Goal: Task Accomplishment & Management: Contribute content

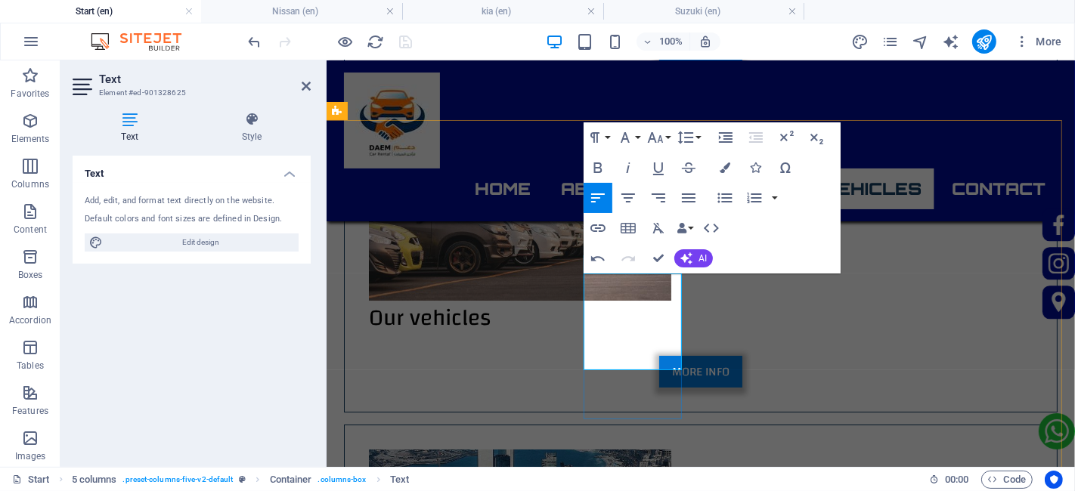
drag, startPoint x: 614, startPoint y: 361, endPoint x: 586, endPoint y: 363, distance: 28.1
click at [656, 139] on icon "button" at bounding box center [655, 138] width 18 height 18
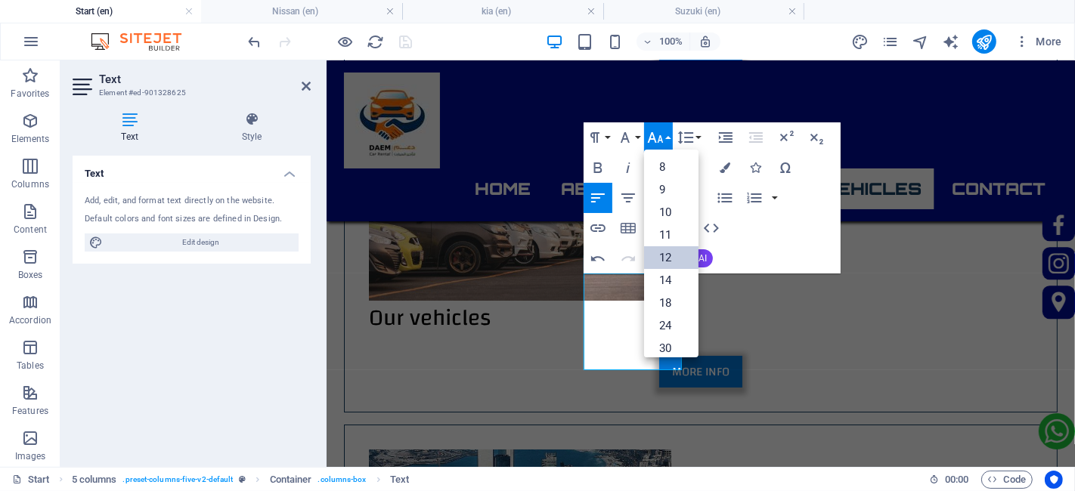
click at [675, 253] on link "12" at bounding box center [671, 257] width 54 height 23
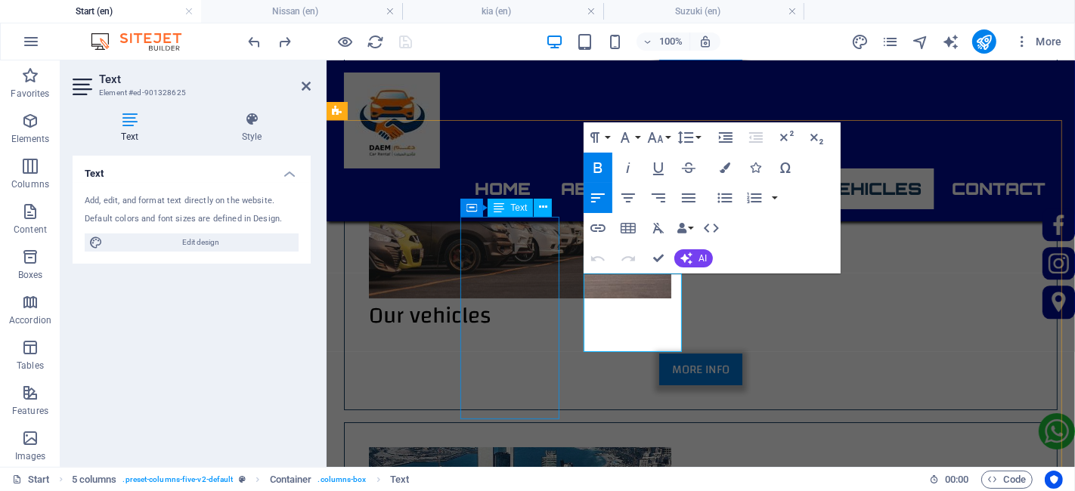
scroll to position [4524, 0]
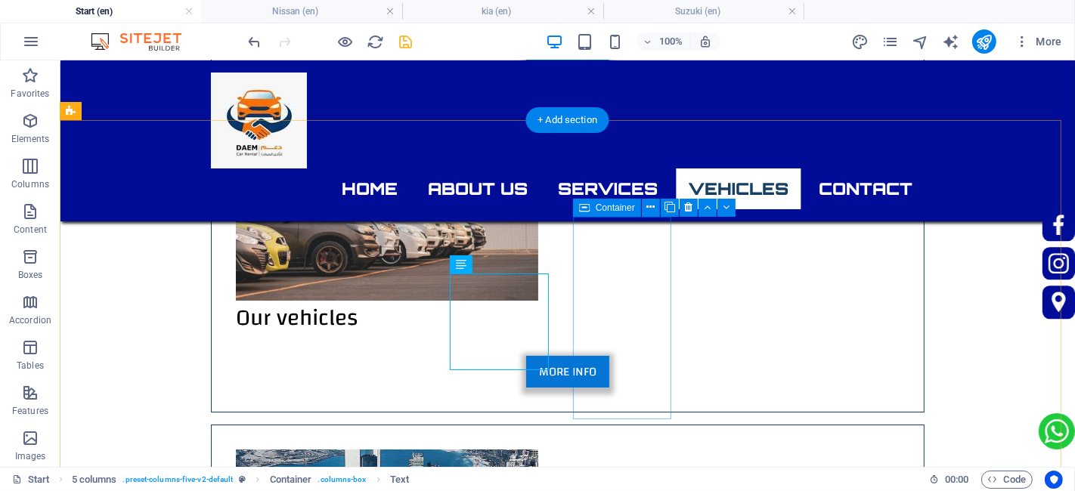
scroll to position [4526, 0]
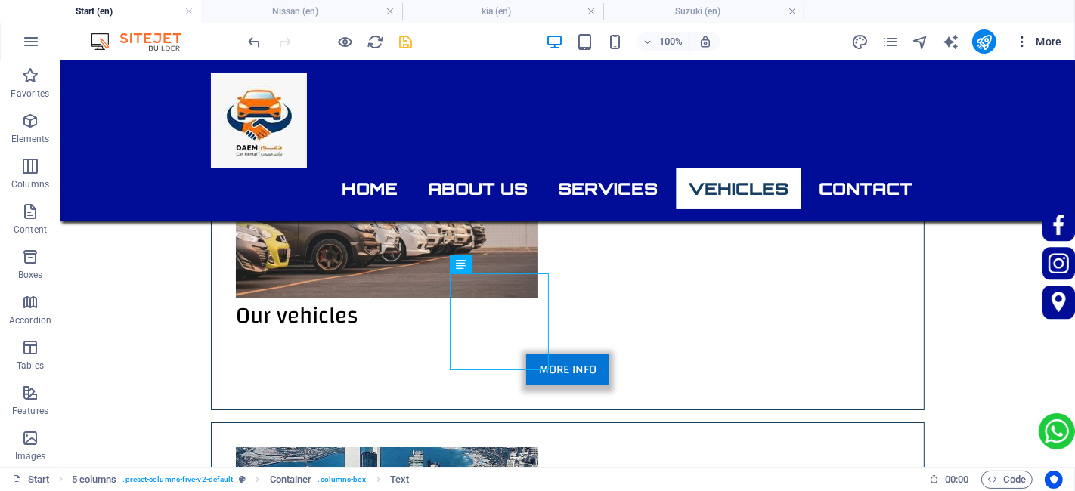
click at [839, 238] on button "More" at bounding box center [507, 255] width 664 height 34
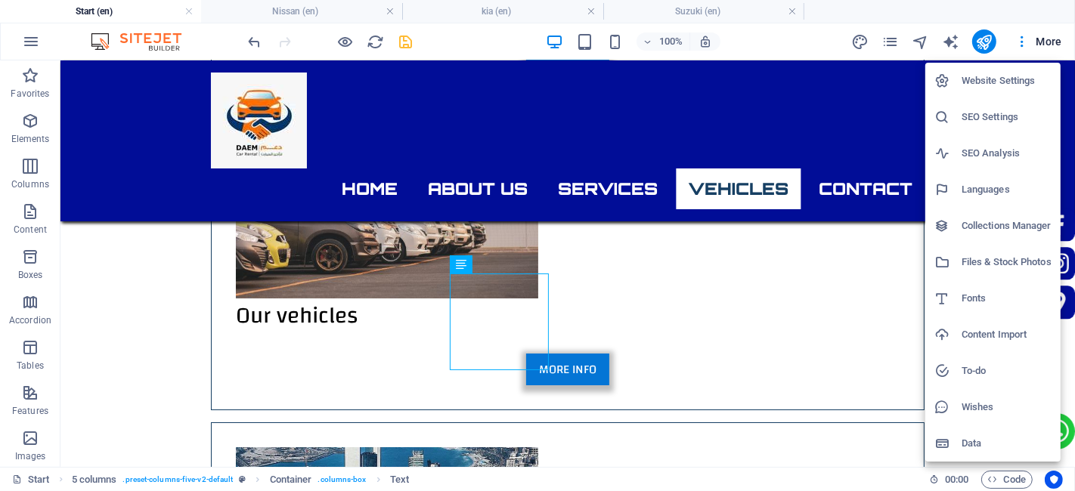
click at [992, 186] on h6 "Languages" at bounding box center [1007, 190] width 90 height 18
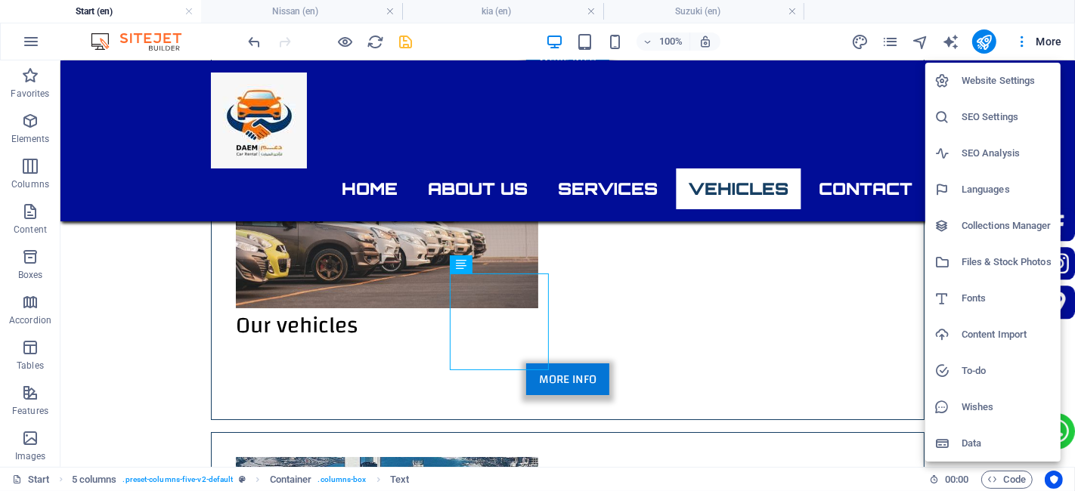
select select "41"
select select "6"
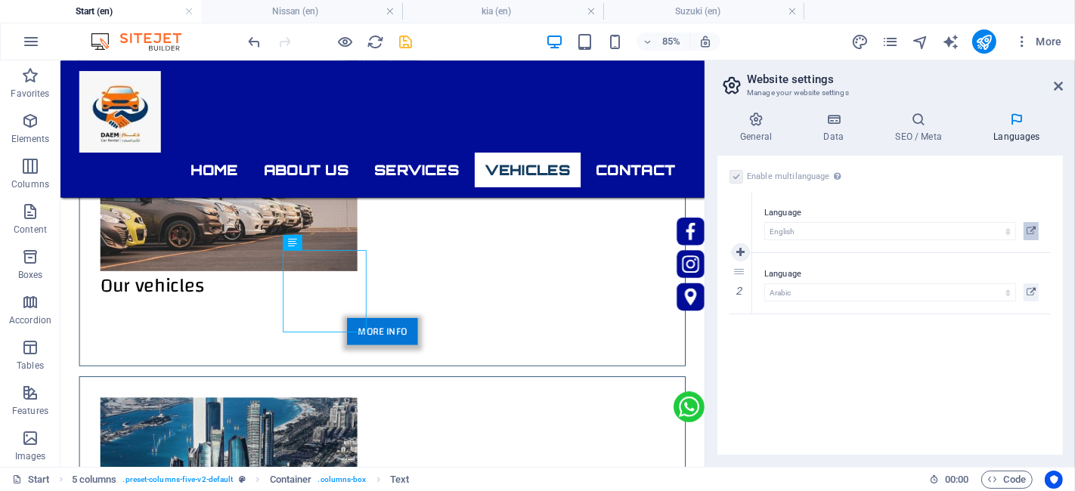
click at [1030, 228] on icon at bounding box center [1031, 231] width 9 height 18
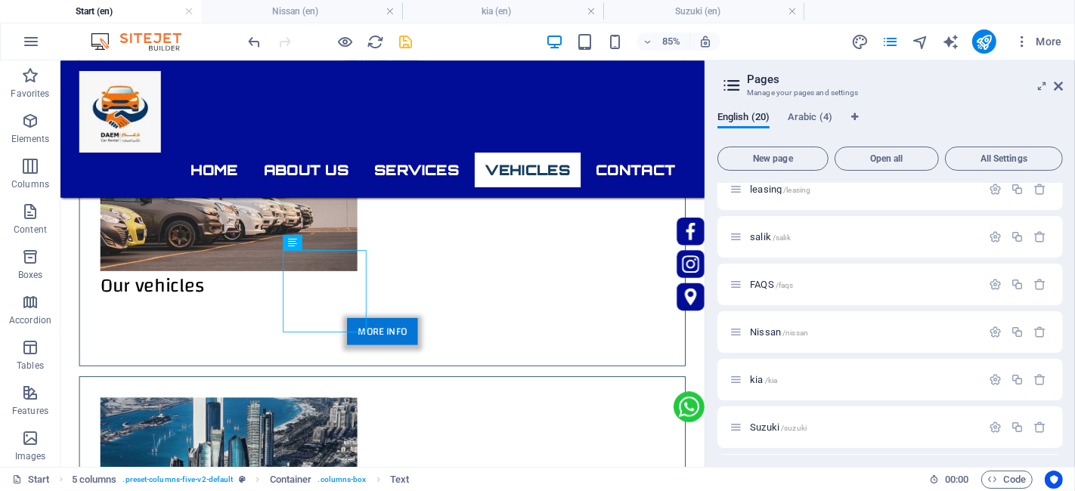
scroll to position [587, 0]
click at [1018, 374] on icon "button" at bounding box center [1017, 378] width 13 height 13
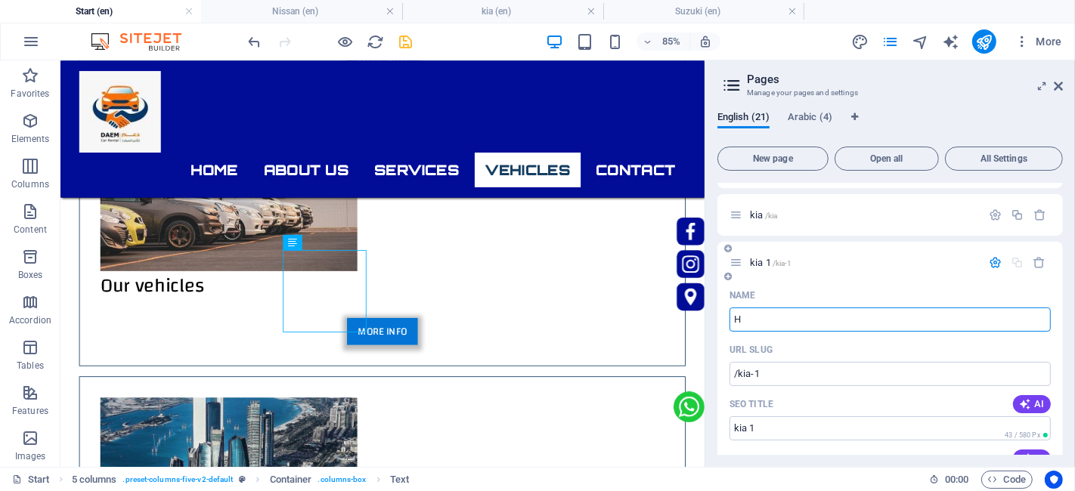
type input "H"
type input "/h"
type input "H"
type input "Hyundai"
type input "/hyundai"
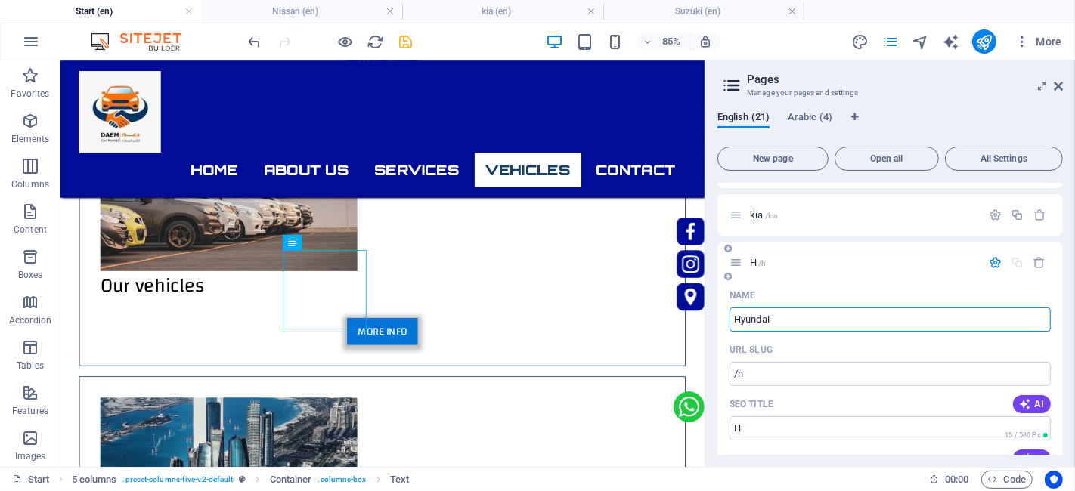
type input "Hyundai"
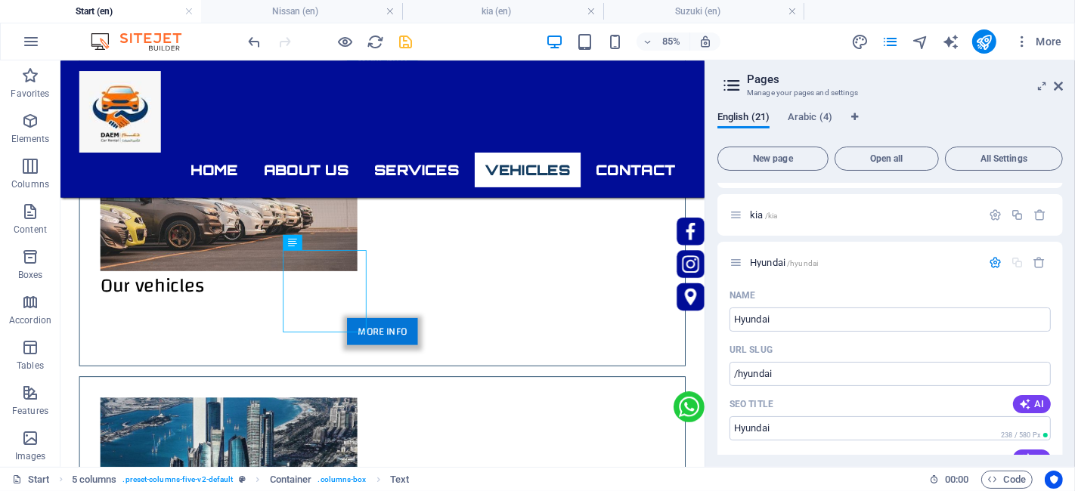
click at [0, 0] on div "85% More" at bounding box center [0, 0] width 0 height 0
click at [412, 42] on icon "save" at bounding box center [406, 41] width 17 height 17
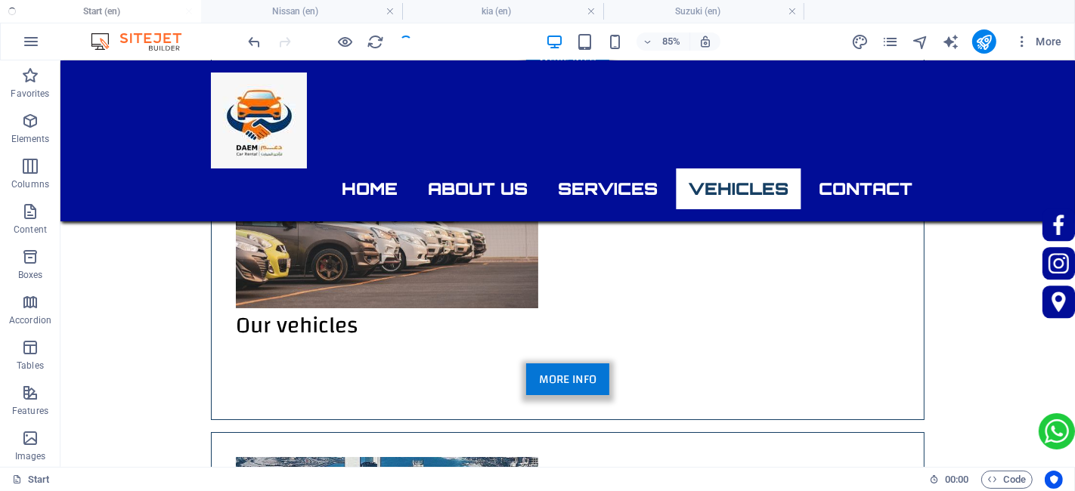
scroll to position [4526, 0]
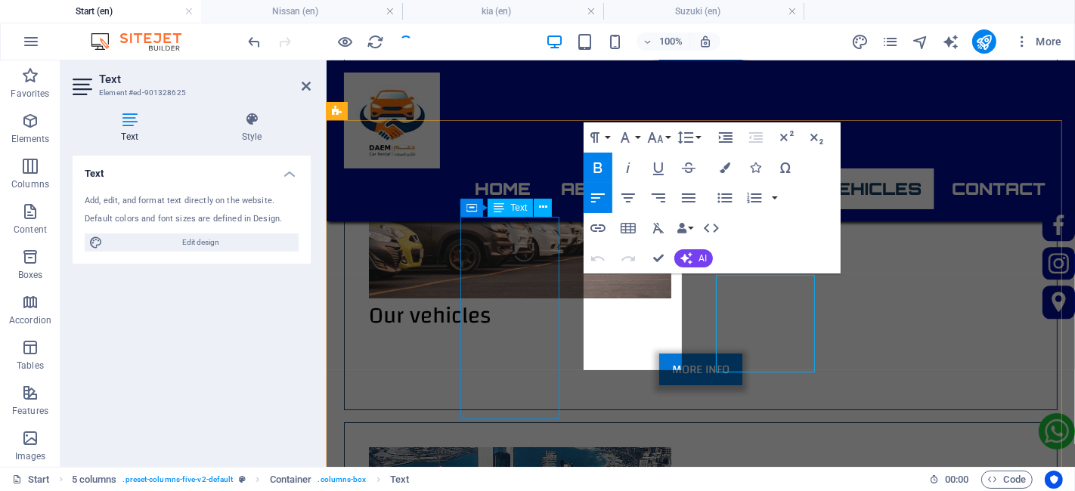
scroll to position [4524, 0]
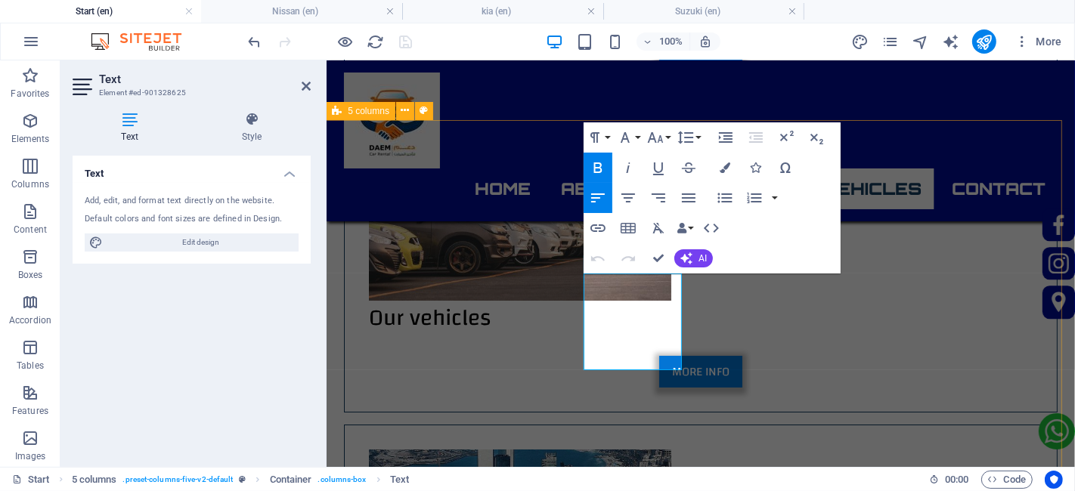
drag, startPoint x: 622, startPoint y: 356, endPoint x: 572, endPoint y: 361, distance: 50.1
click at [599, 236] on icon "button" at bounding box center [598, 228] width 18 height 18
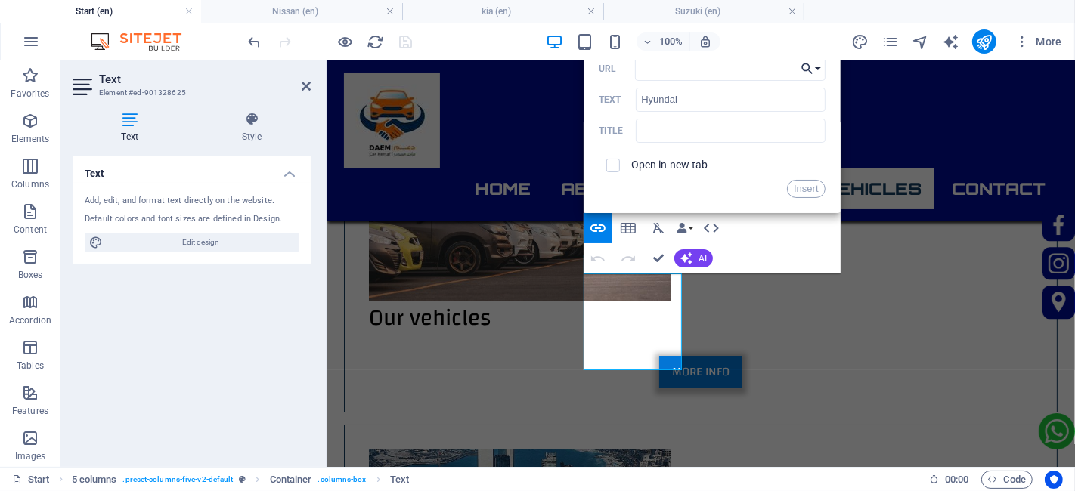
click at [811, 79] on button "Choose Link" at bounding box center [811, 69] width 29 height 24
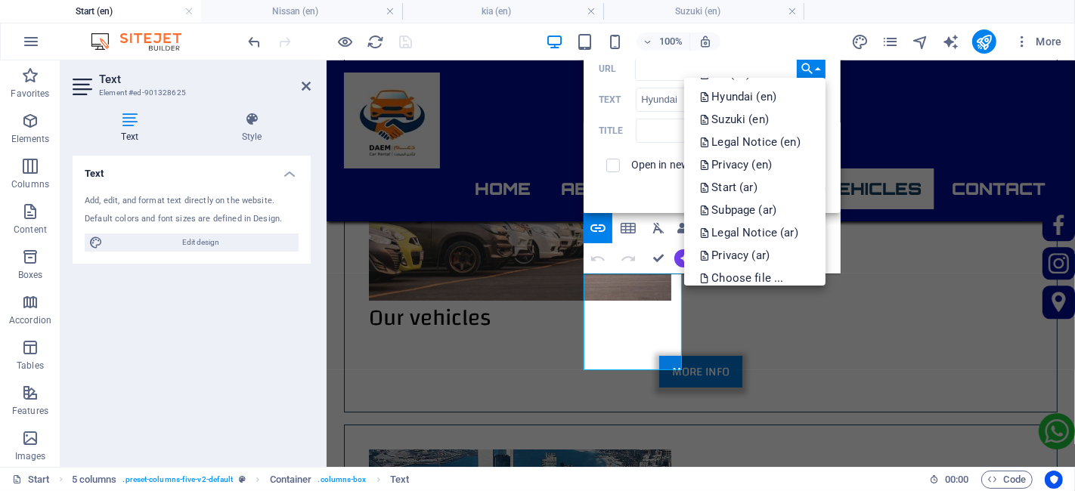
scroll to position [358, 0]
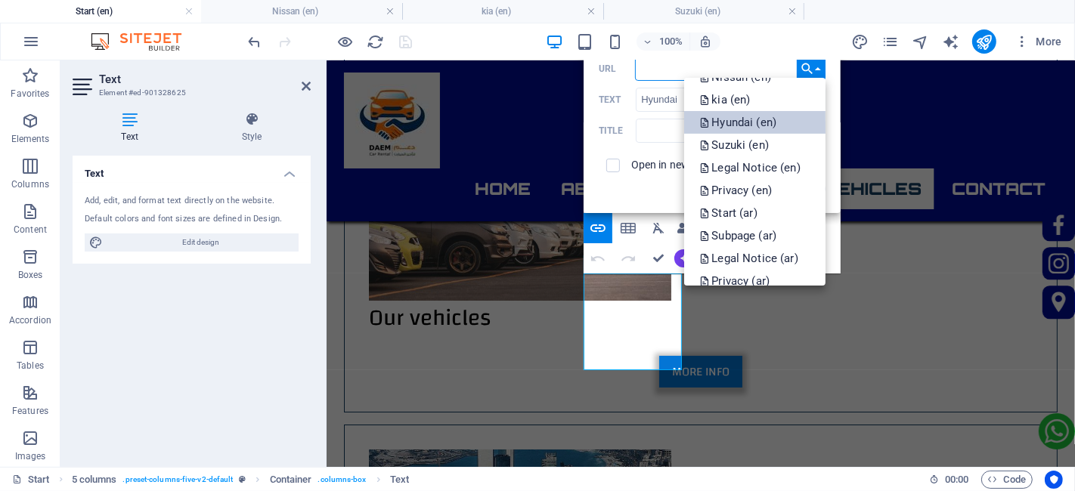
click at [761, 129] on p "Hyundai (en)" at bounding box center [739, 122] width 80 height 23
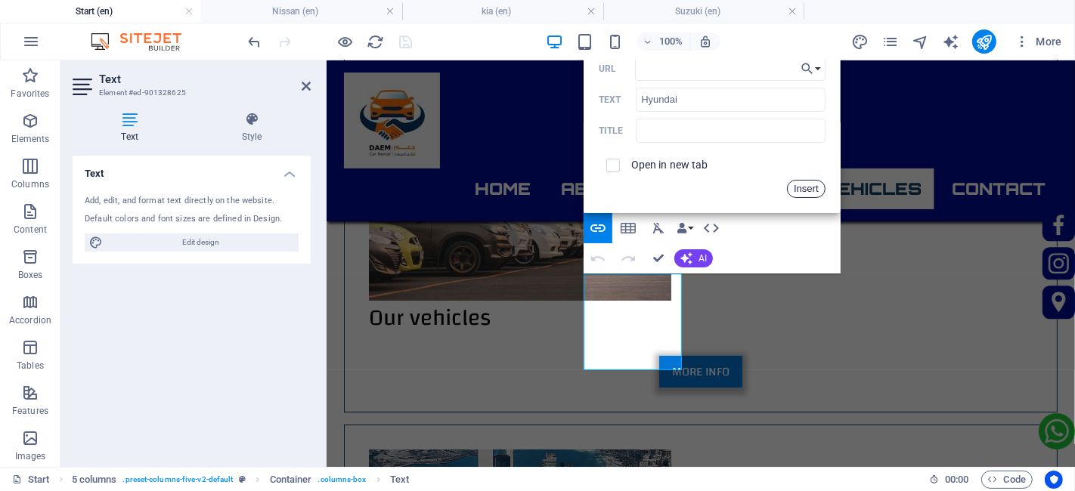
click at [813, 189] on button "Insert" at bounding box center [806, 189] width 39 height 18
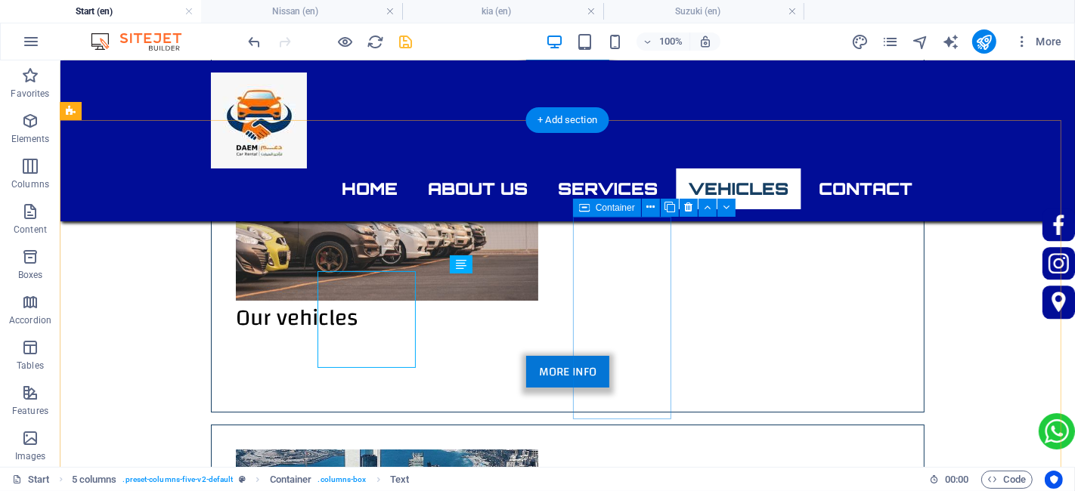
scroll to position [4526, 0]
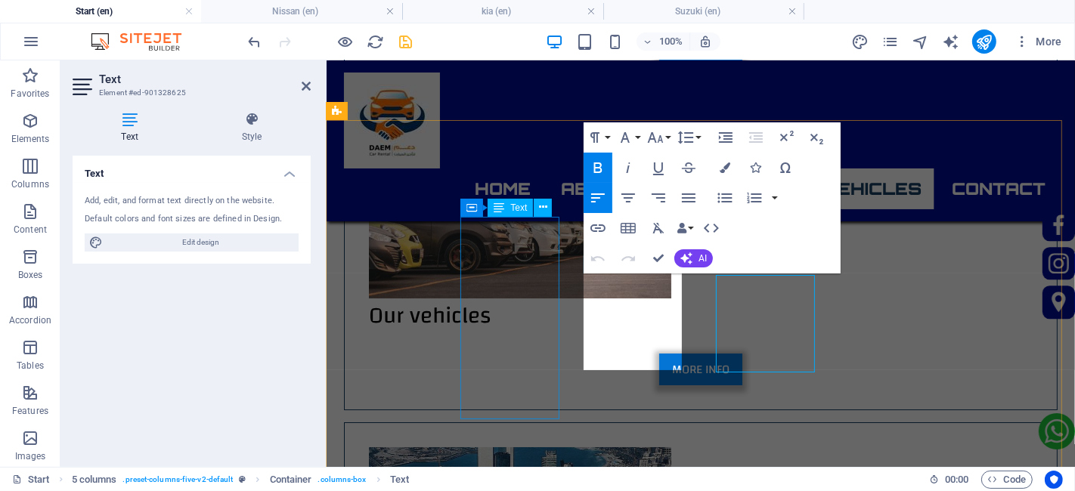
scroll to position [4524, 0]
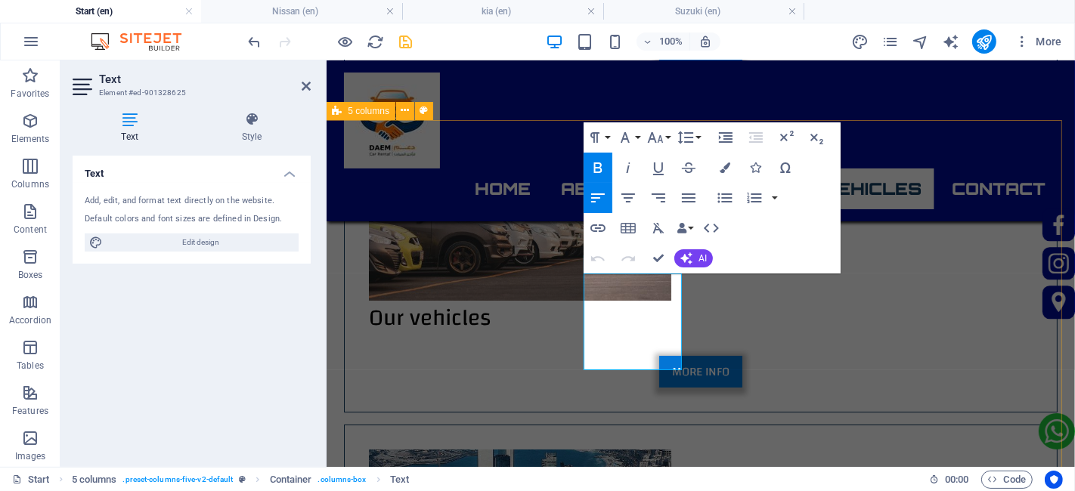
drag, startPoint x: 618, startPoint y: 362, endPoint x: 577, endPoint y: 362, distance: 41.6
click at [720, 160] on button "Colors" at bounding box center [725, 168] width 29 height 30
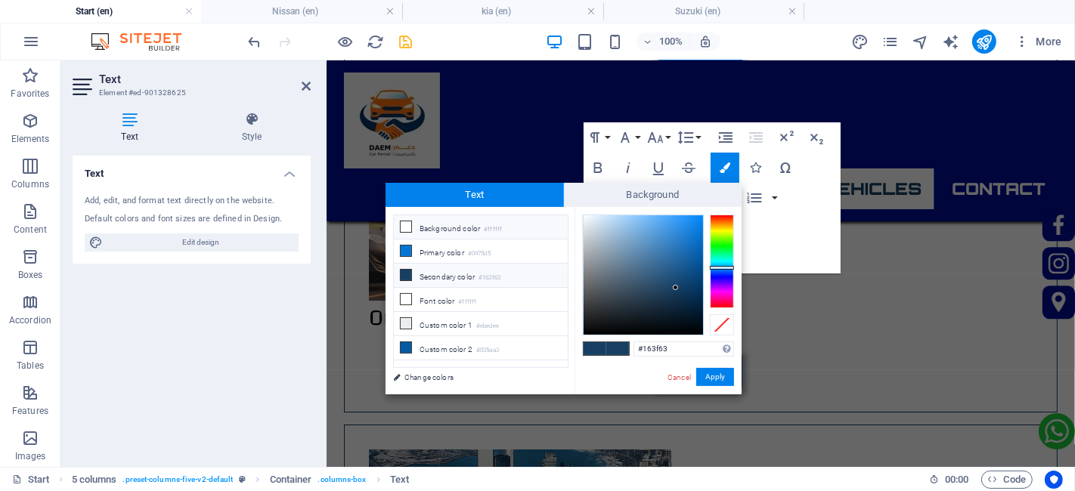
click at [494, 225] on small "#ffffff" at bounding box center [493, 230] width 18 height 11
type input "#ffffff"
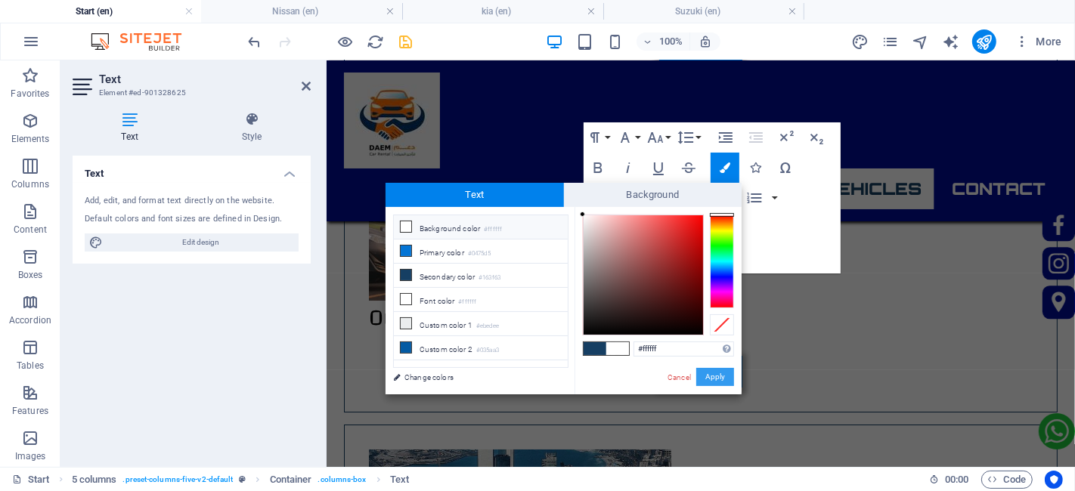
click at [702, 381] on button "Apply" at bounding box center [715, 377] width 38 height 18
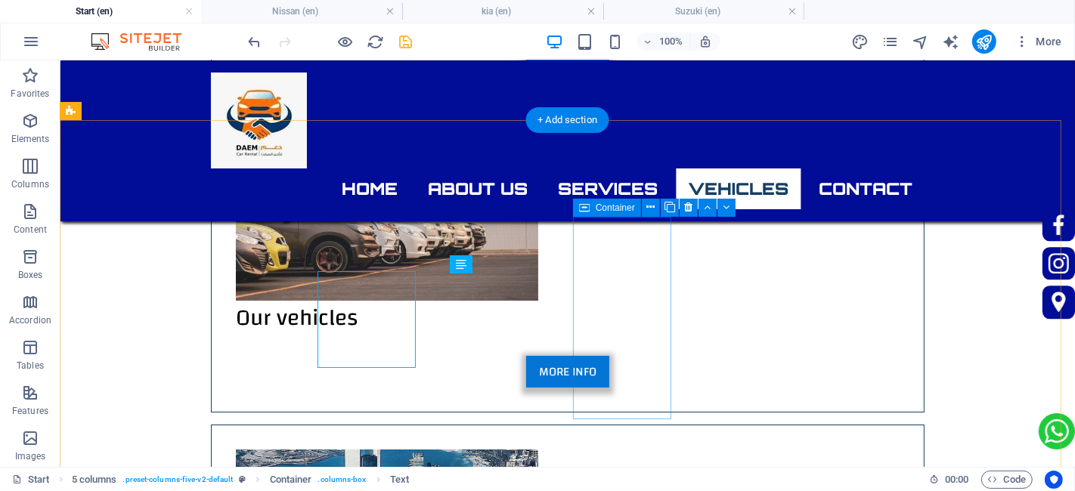
scroll to position [4526, 0]
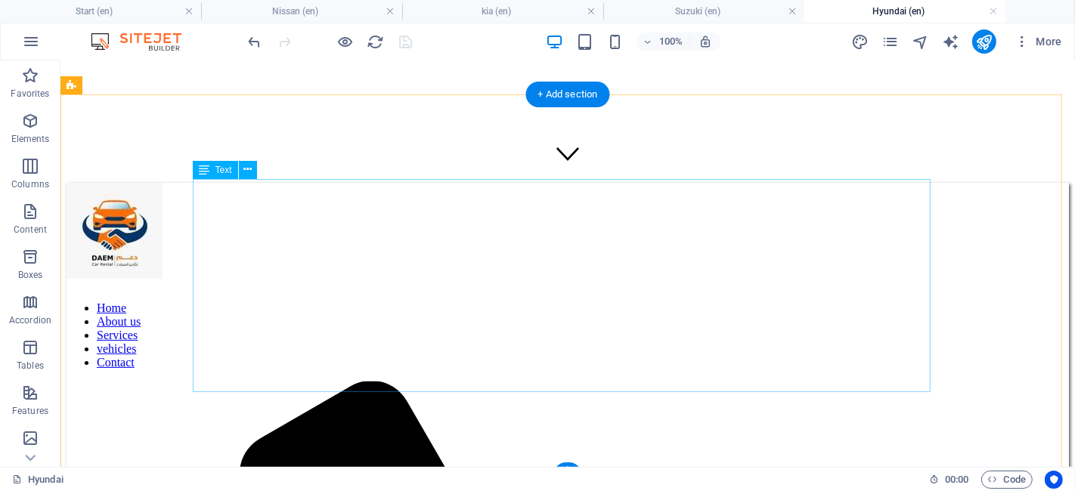
scroll to position [349, 0]
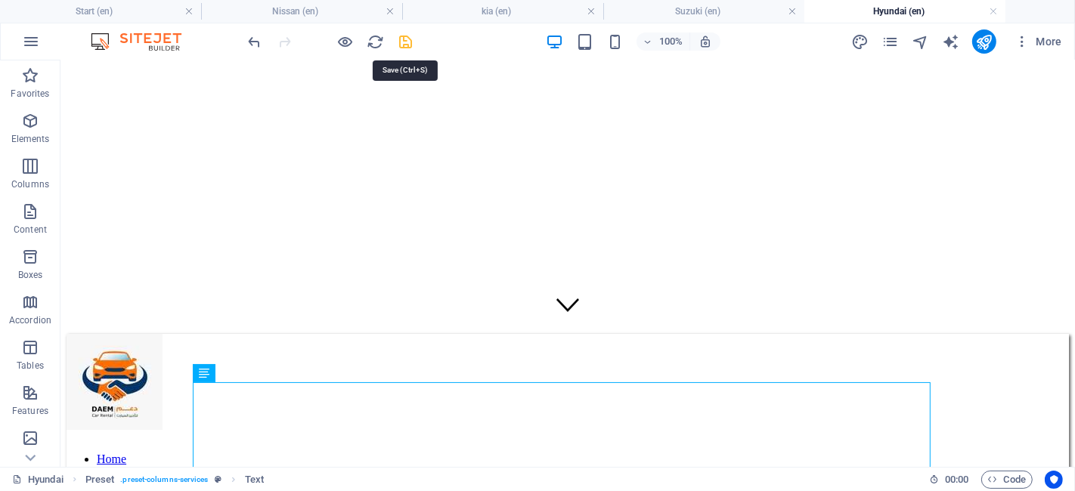
click at [409, 40] on icon "save" at bounding box center [406, 41] width 17 height 17
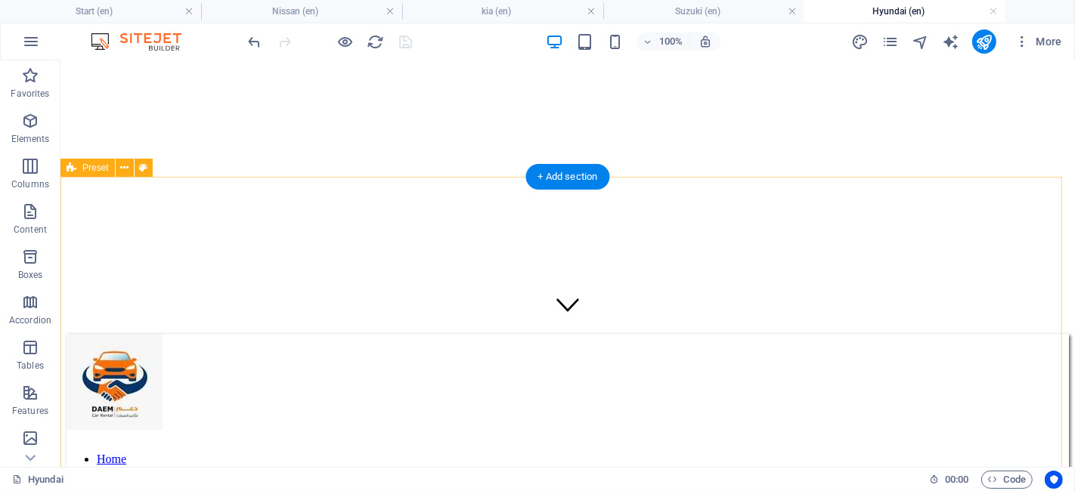
scroll to position [331, 0]
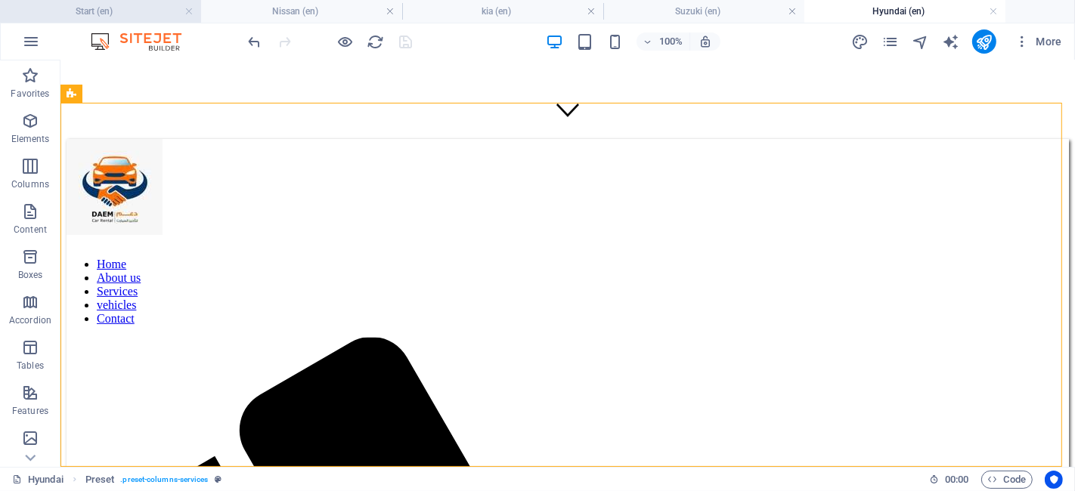
click at [116, 11] on h4 "Start (en)" at bounding box center [100, 11] width 201 height 17
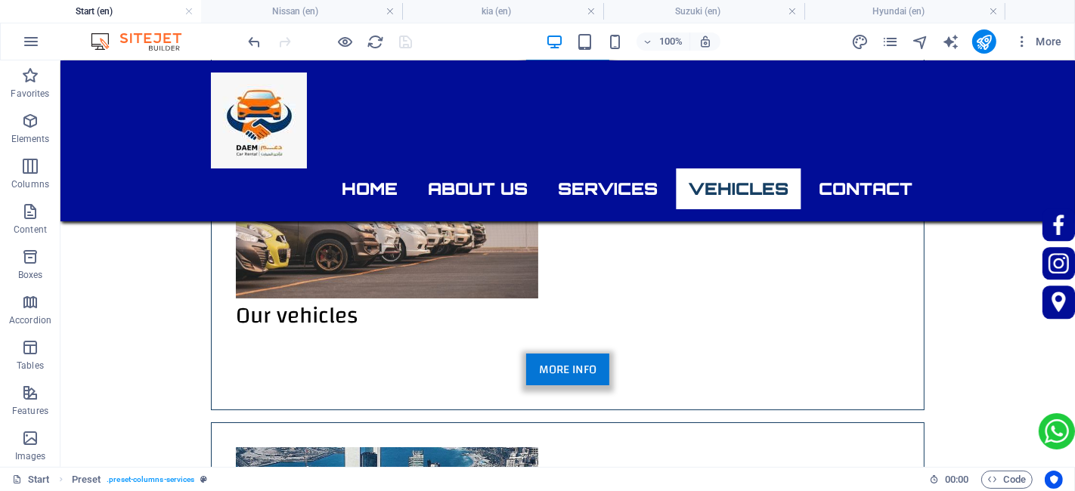
scroll to position [0, 0]
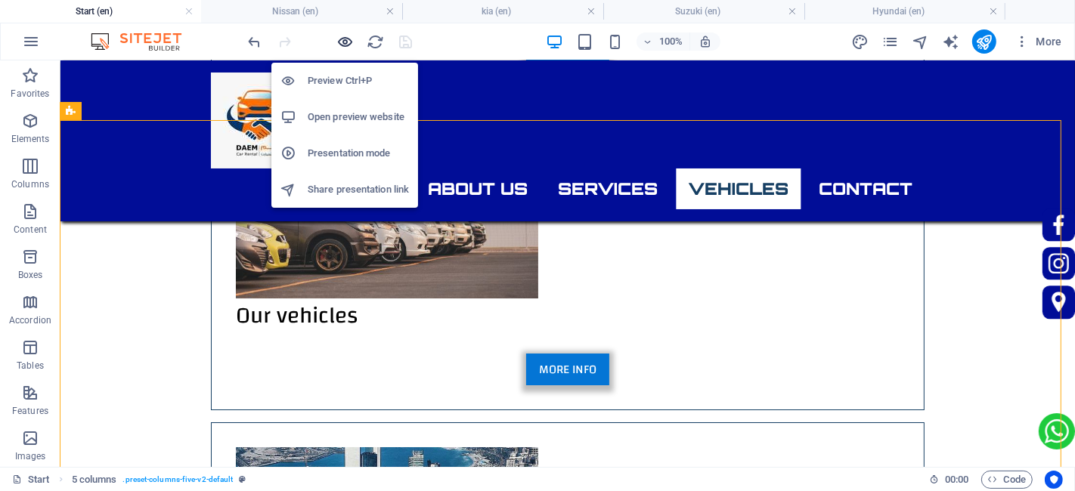
click at [348, 46] on icon "button" at bounding box center [345, 41] width 17 height 17
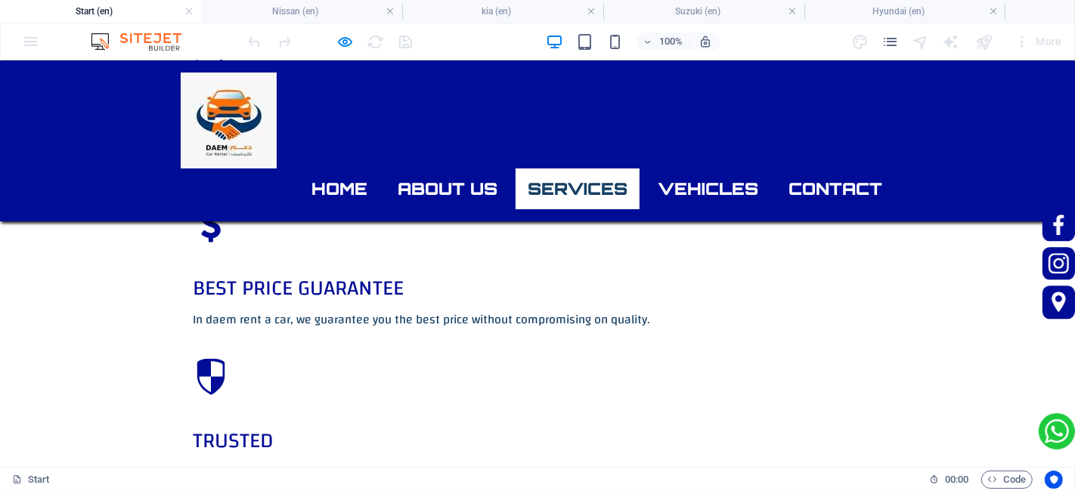
scroll to position [1264, 0]
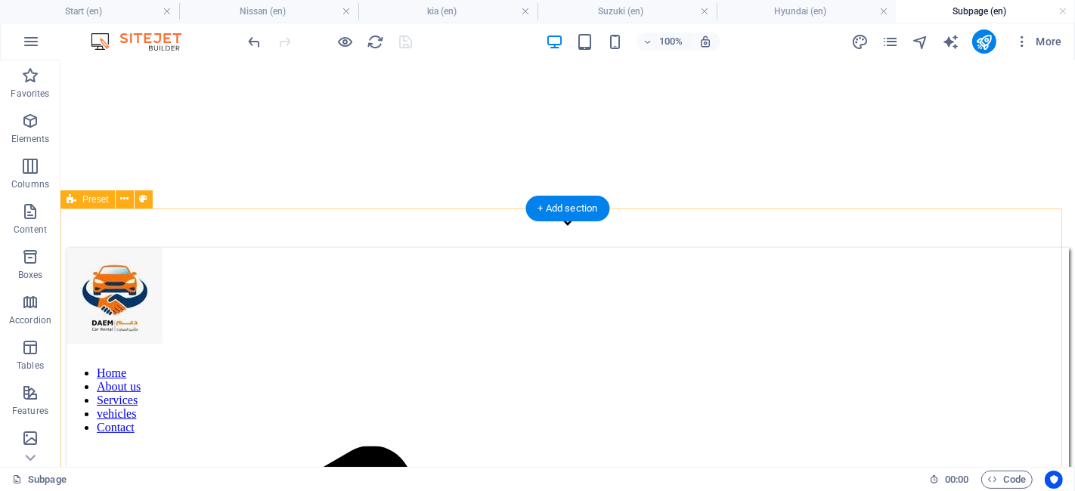
scroll to position [228, 0]
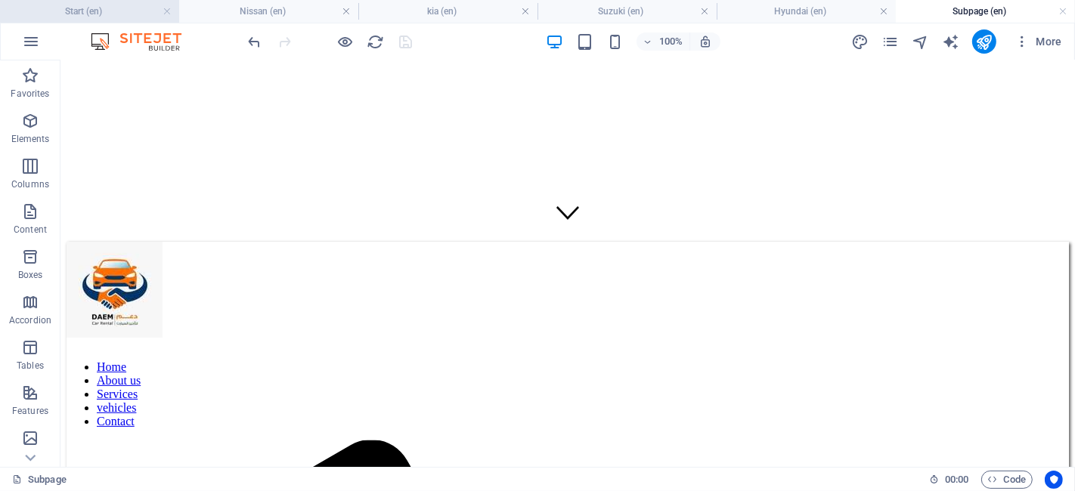
click at [79, 11] on h4 "Start (en)" at bounding box center [89, 11] width 179 height 17
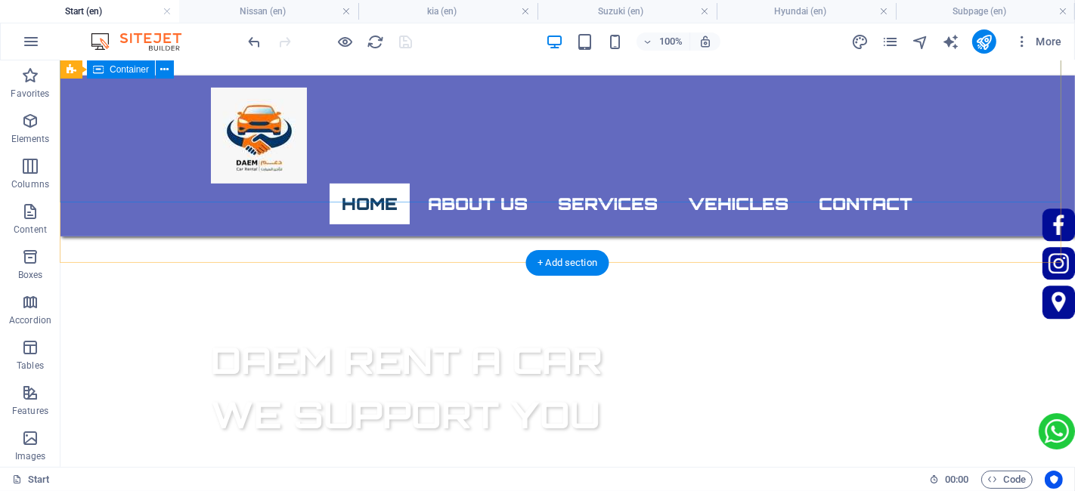
scroll to position [0, 0]
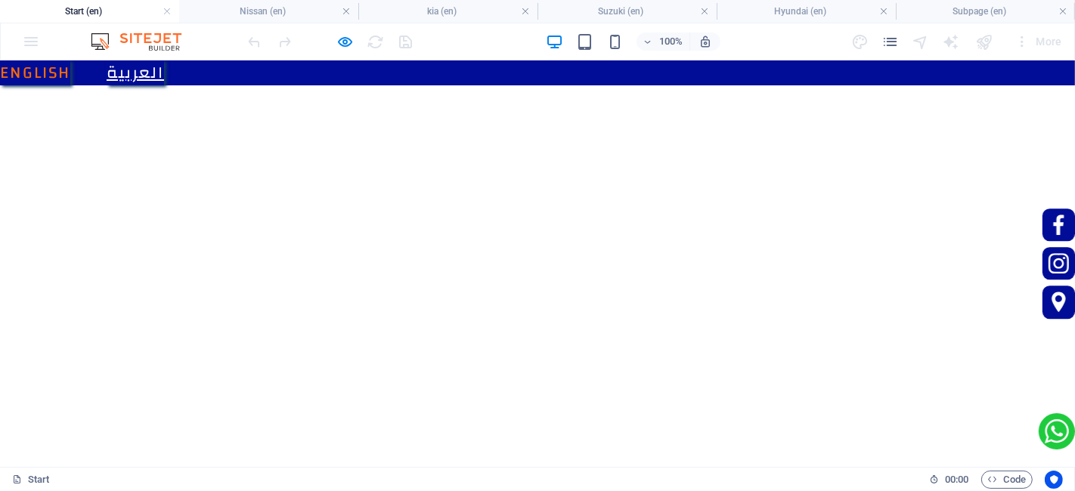
click at [164, 69] on link "العربية" at bounding box center [135, 72] width 57 height 25
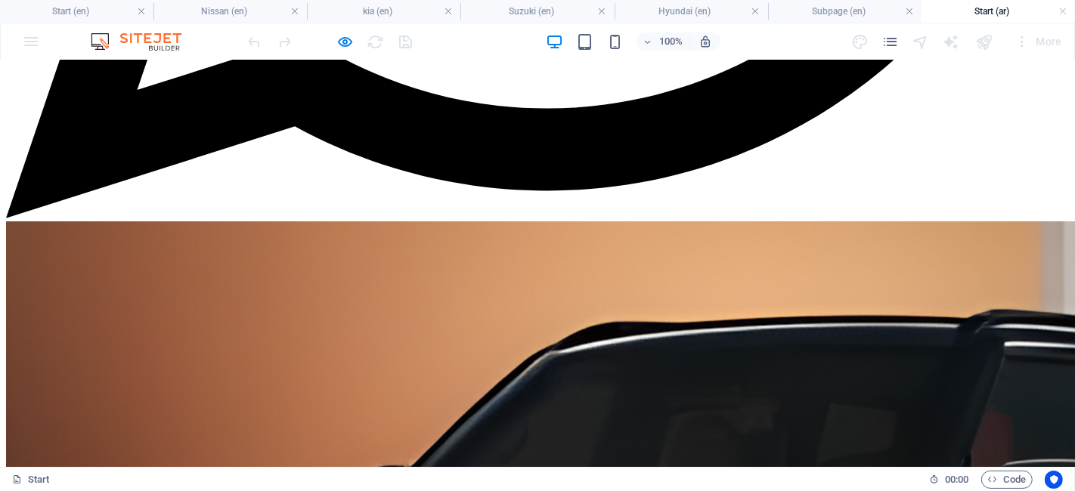
scroll to position [1109, 0]
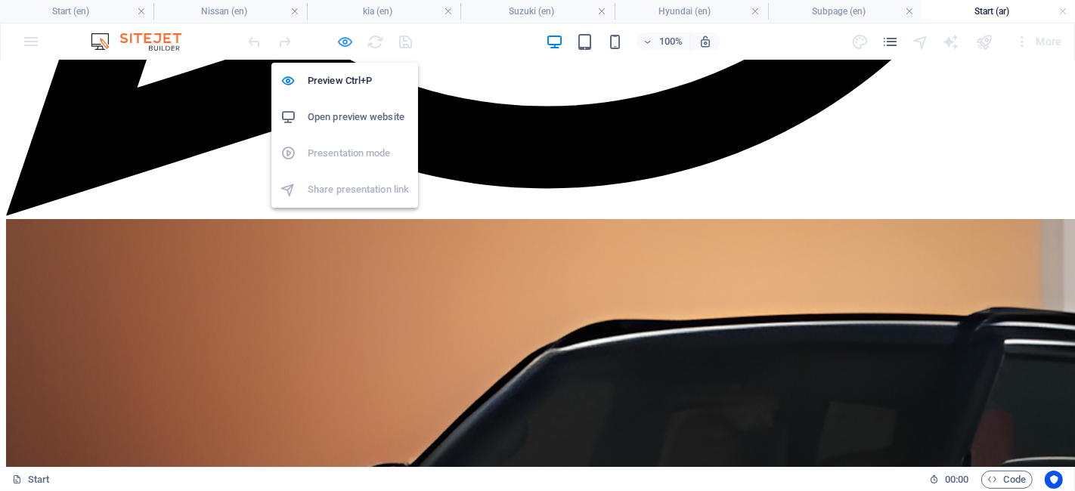
click at [345, 45] on icon "button" at bounding box center [345, 41] width 17 height 17
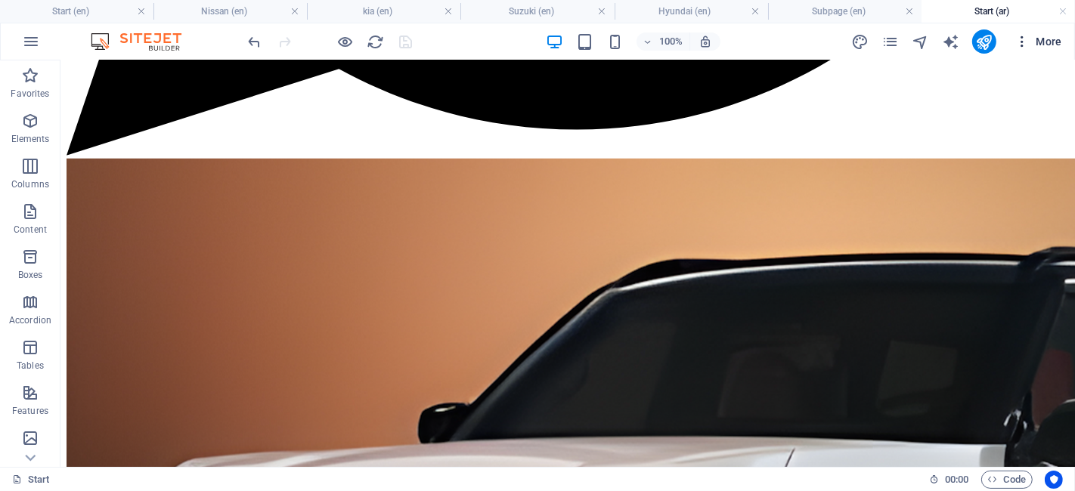
click at [1034, 37] on span "More" at bounding box center [1039, 41] width 48 height 15
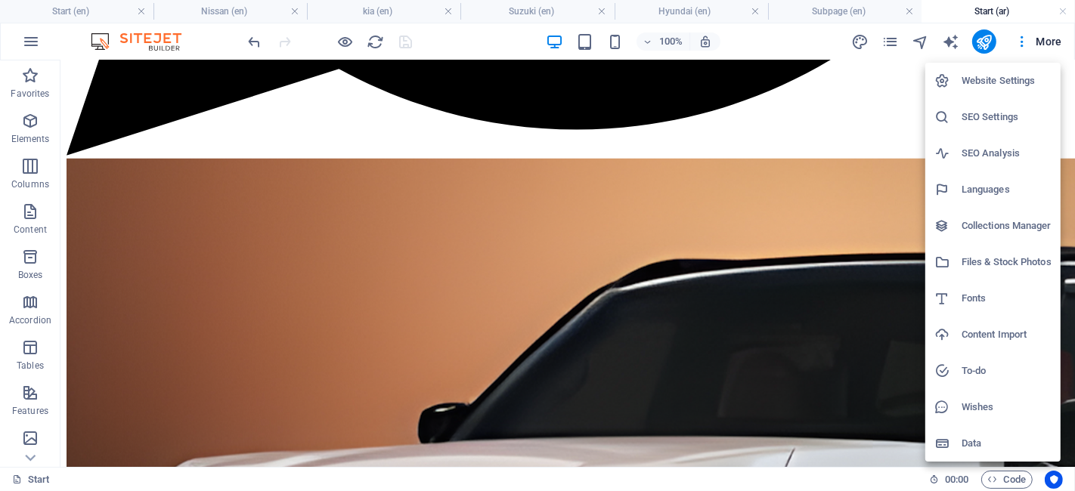
click at [833, 11] on div at bounding box center [537, 245] width 1075 height 491
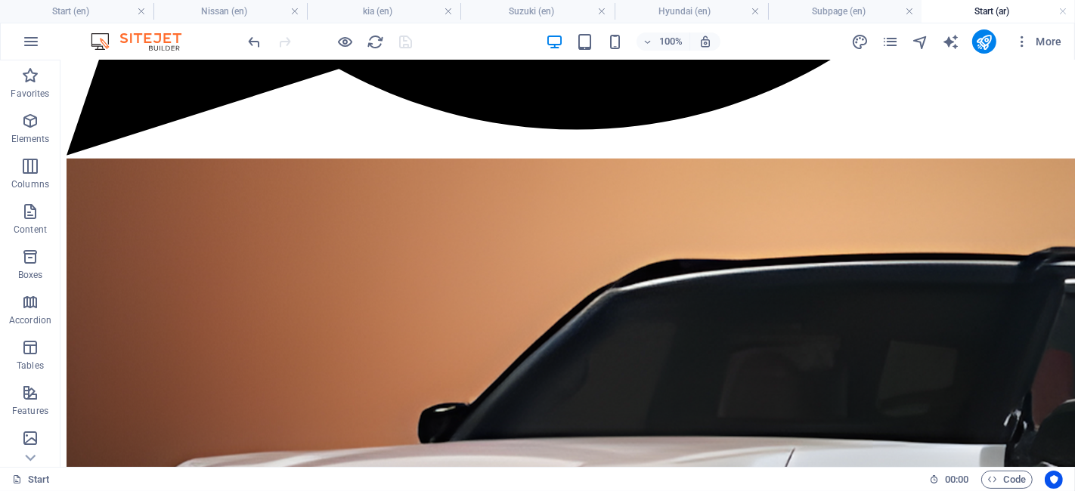
click at [833, 11] on h4 "Subpage (en)" at bounding box center [844, 11] width 153 height 17
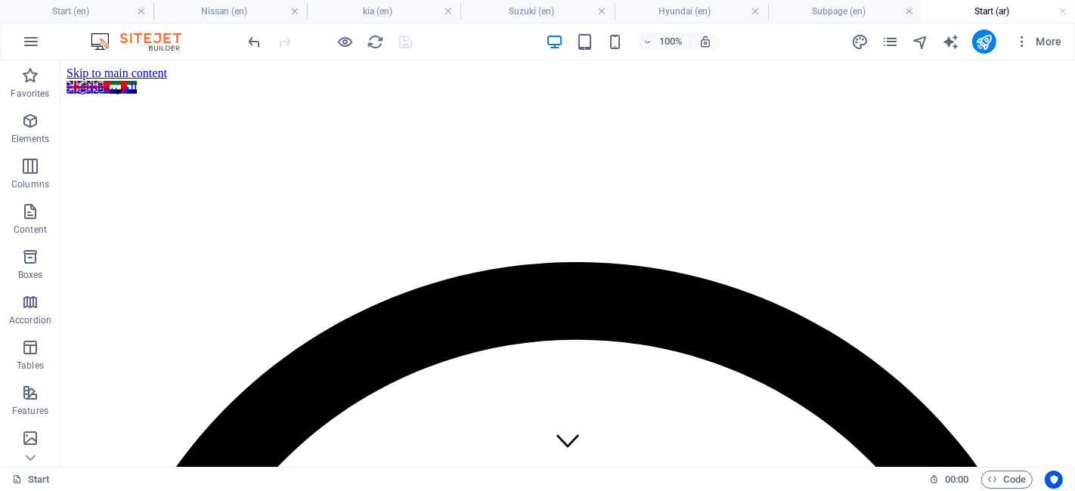
scroll to position [228, 0]
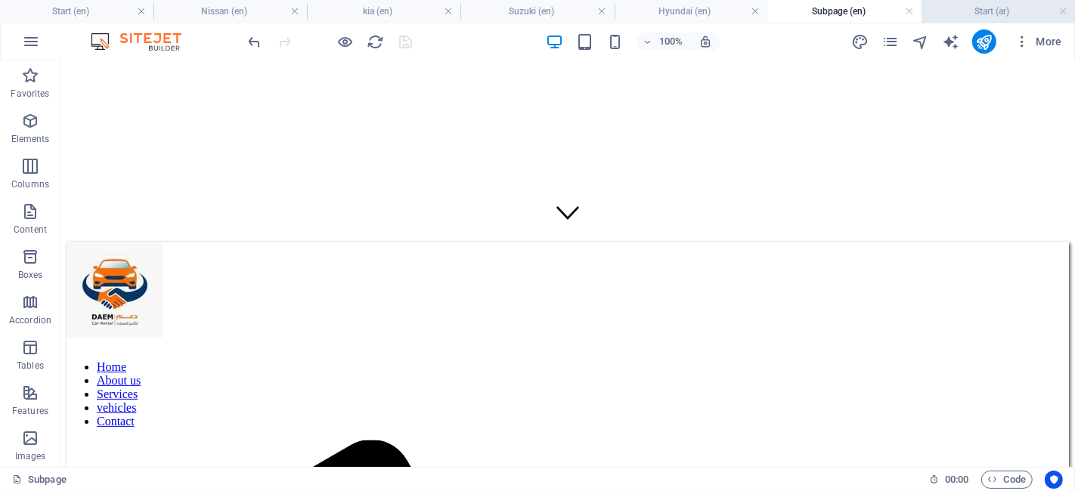
click at [950, 15] on h4 "Start (ar)" at bounding box center [998, 11] width 153 height 17
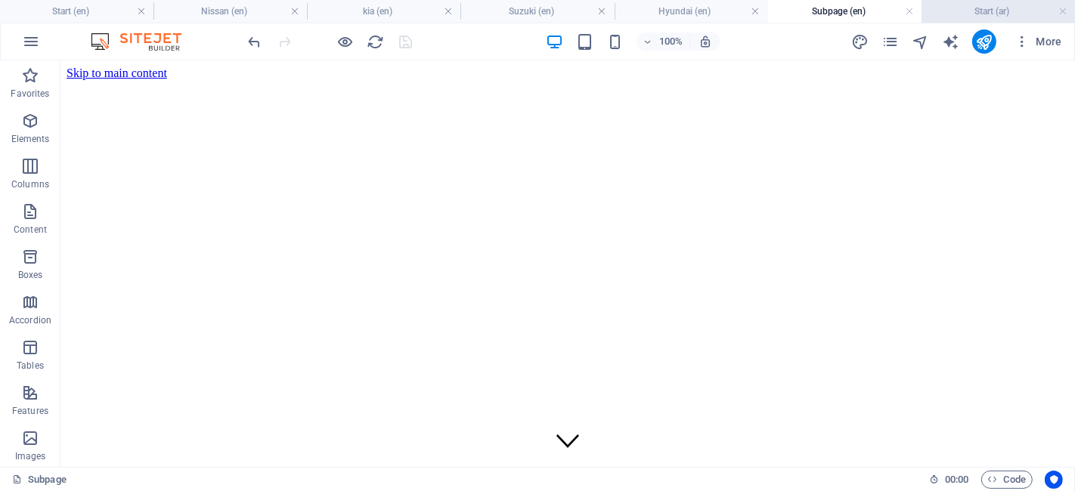
scroll to position [1109, 0]
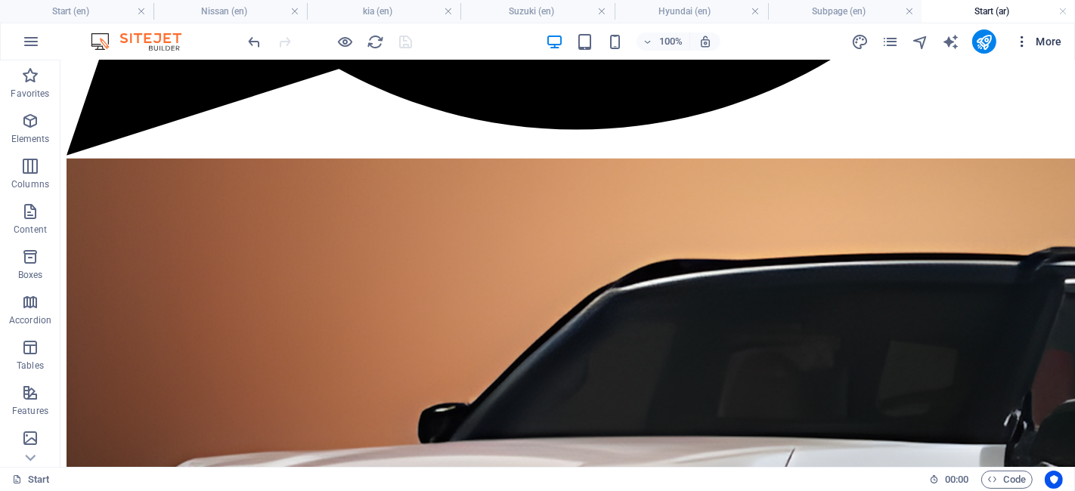
click at [1027, 42] on icon "button" at bounding box center [1022, 41] width 15 height 15
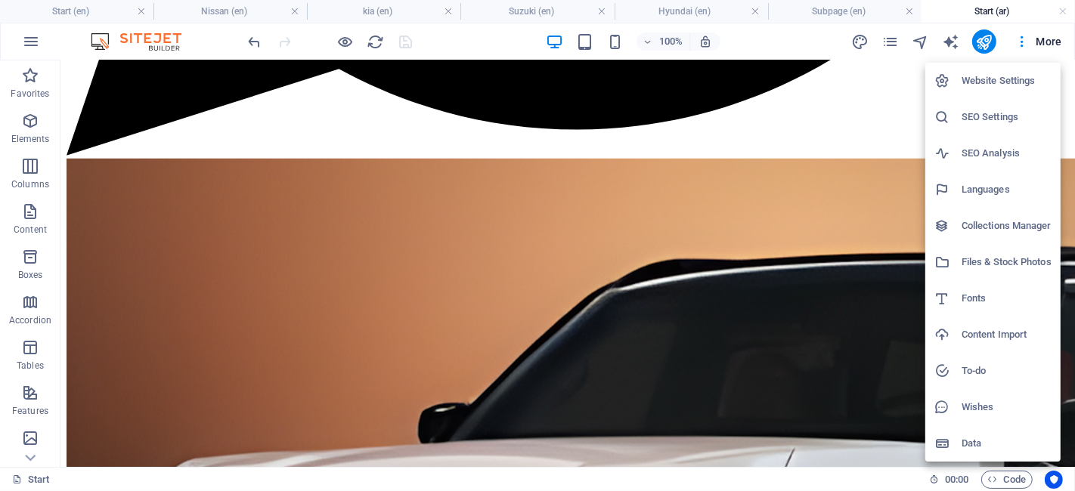
click at [997, 189] on h6 "Languages" at bounding box center [1007, 190] width 90 height 18
select select "41"
select select "6"
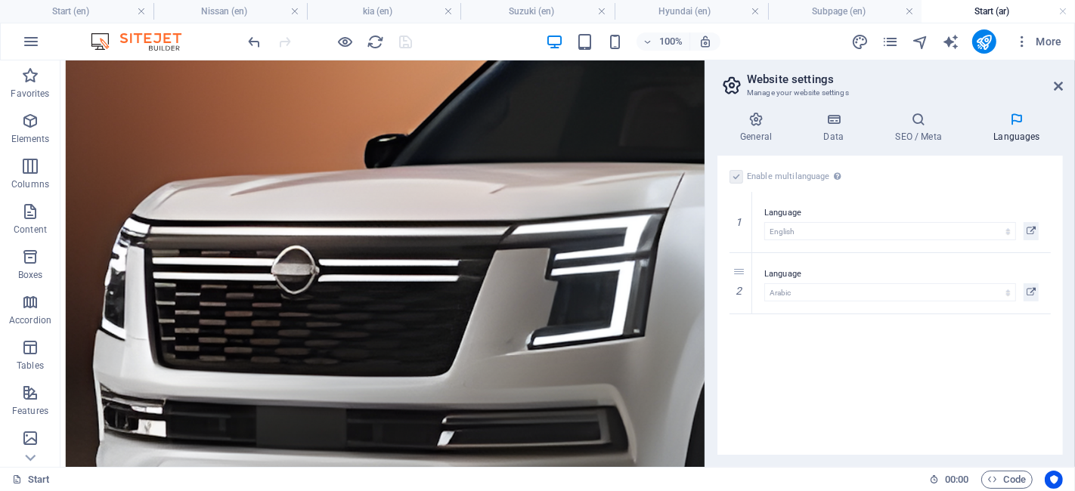
scroll to position [1143, 0]
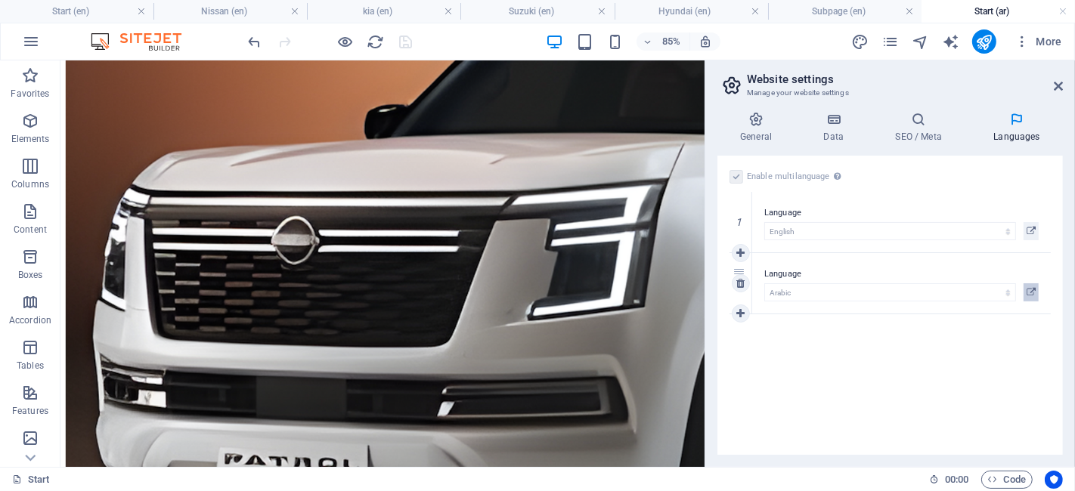
click at [1034, 301] on icon at bounding box center [1031, 292] width 9 height 18
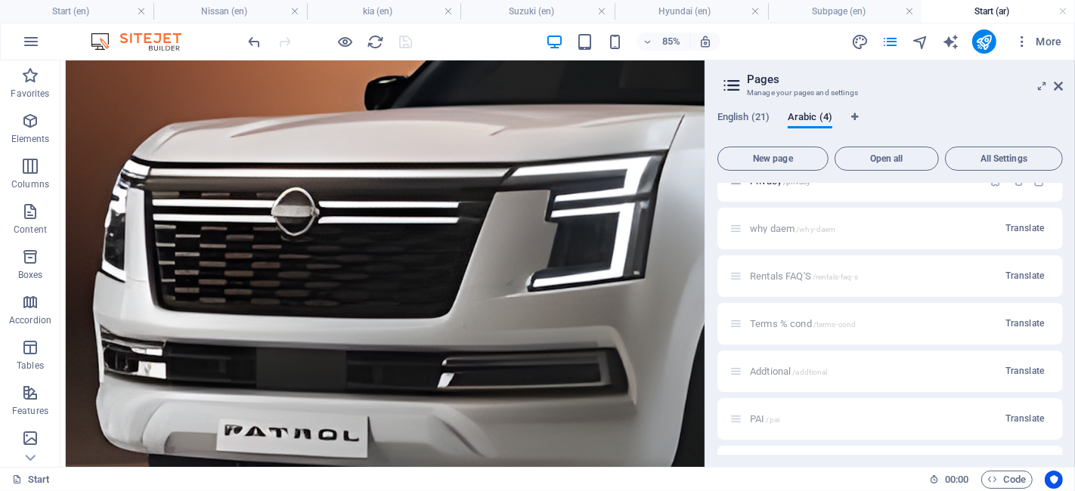
scroll to position [0, 0]
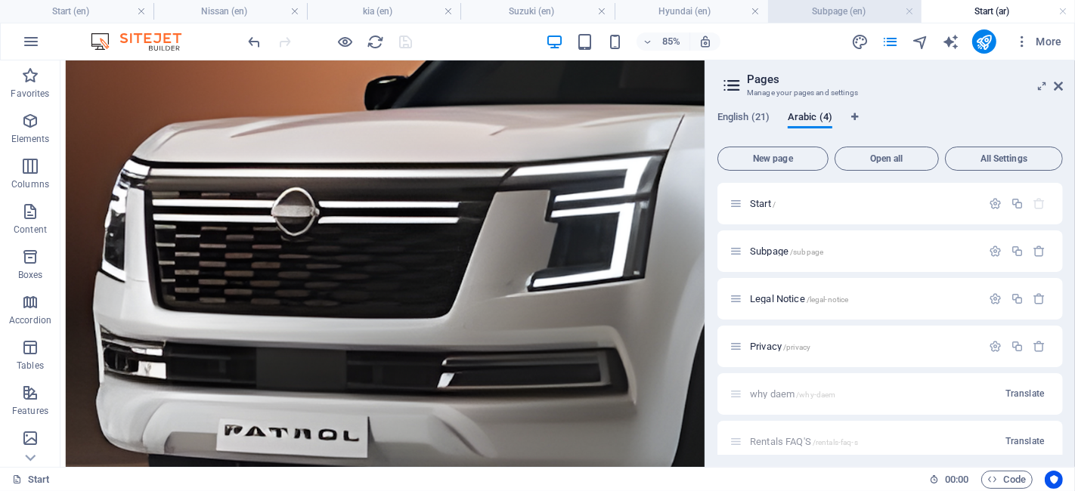
click at [829, 15] on h4 "Subpage (en)" at bounding box center [844, 11] width 153 height 17
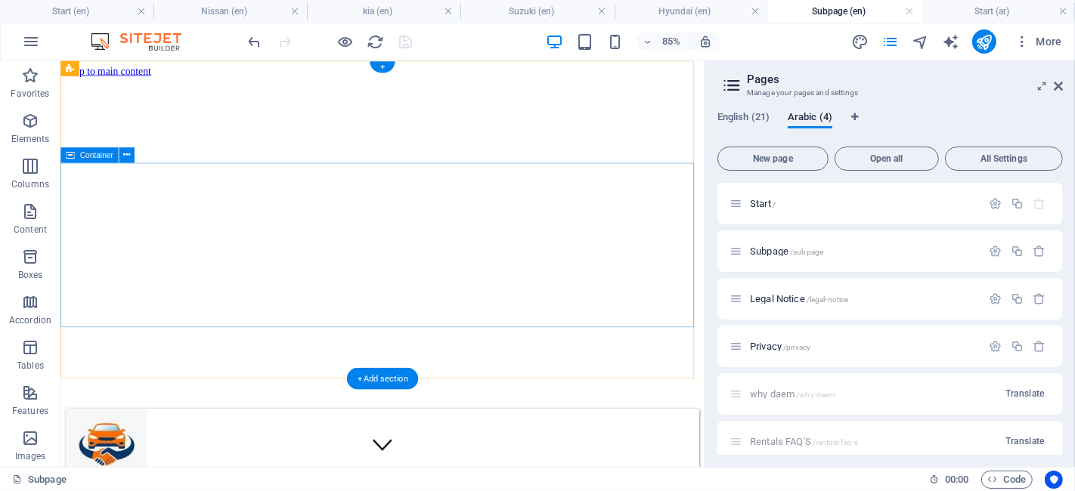
scroll to position [221, 0]
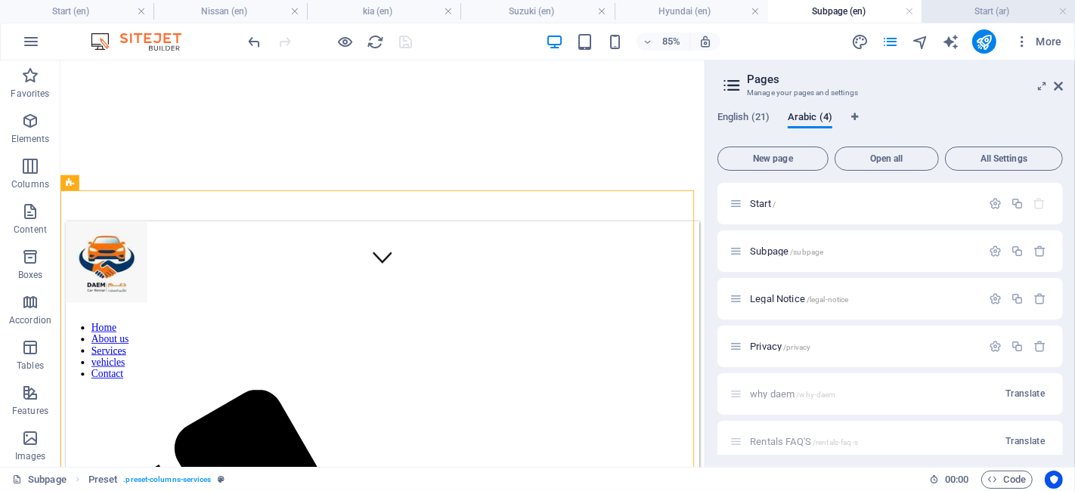
click at [933, 18] on h4 "Start (ar)" at bounding box center [998, 11] width 153 height 17
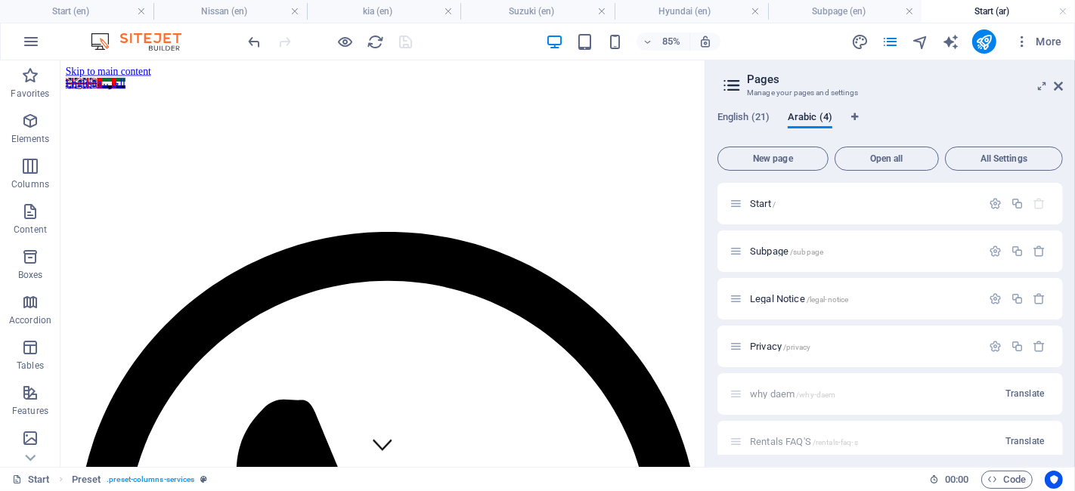
scroll to position [1177, 0]
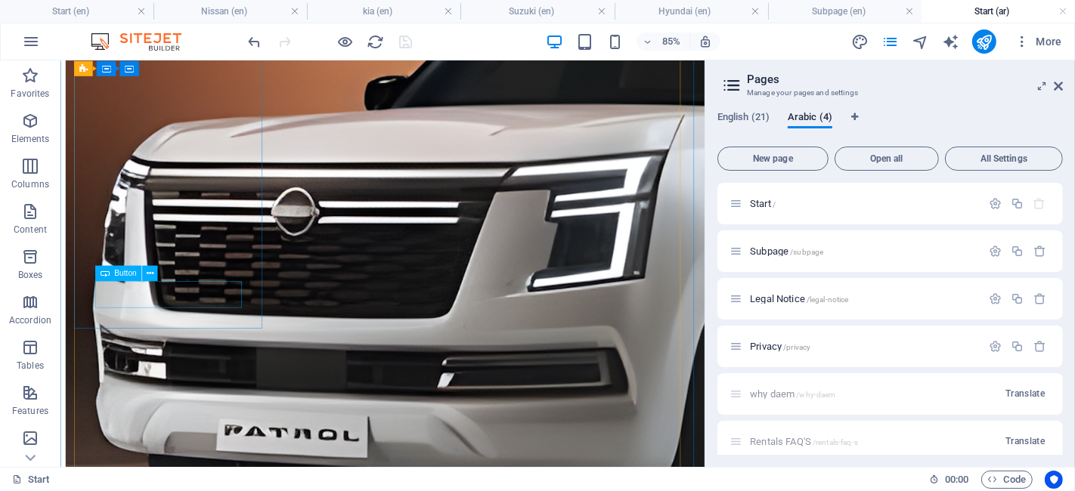
select select
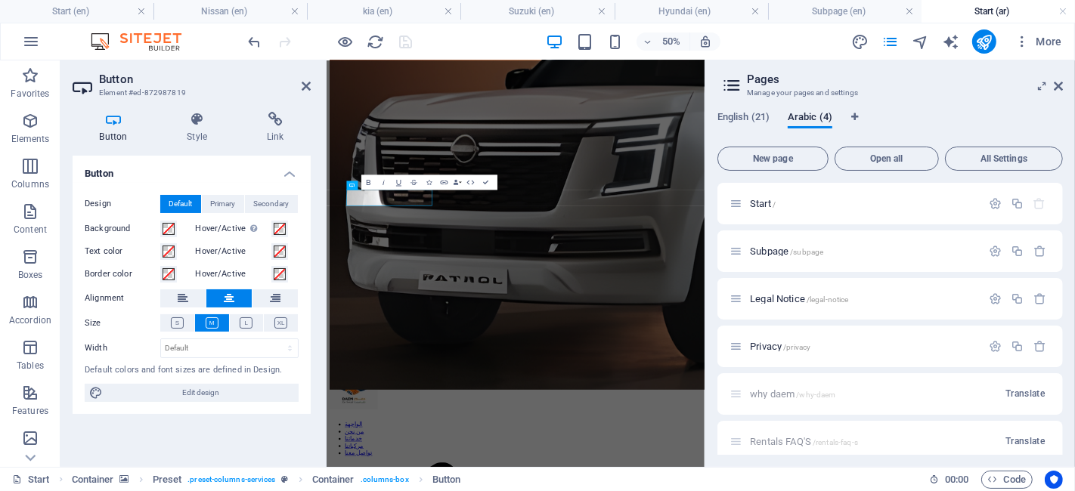
scroll to position [1513, 0]
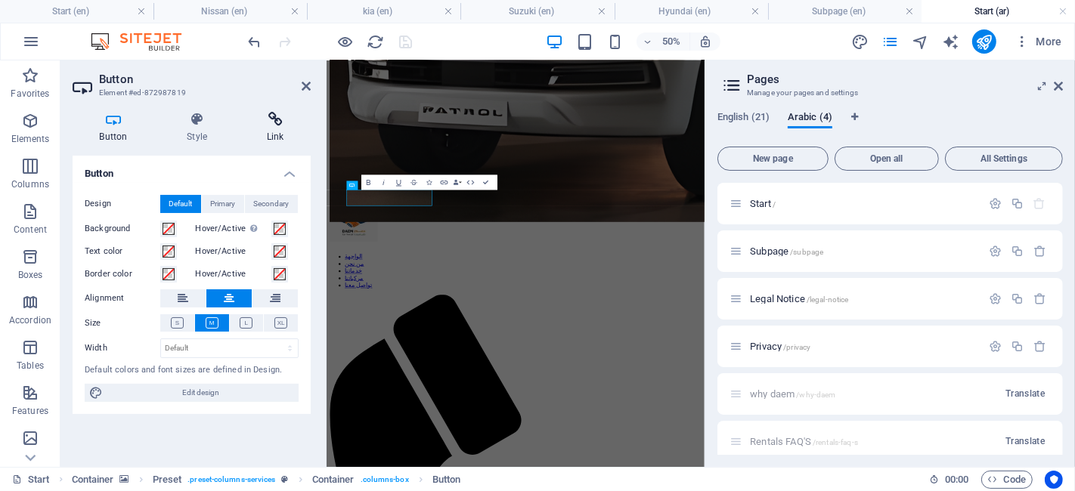
click at [293, 131] on h4 "Link" at bounding box center [275, 128] width 71 height 32
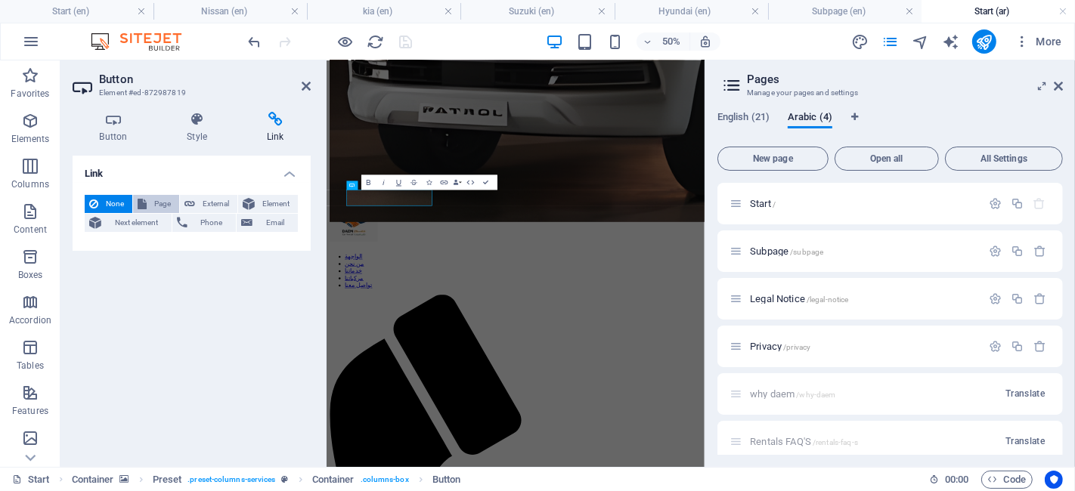
click at [151, 208] on span "Page" at bounding box center [162, 204] width 23 height 18
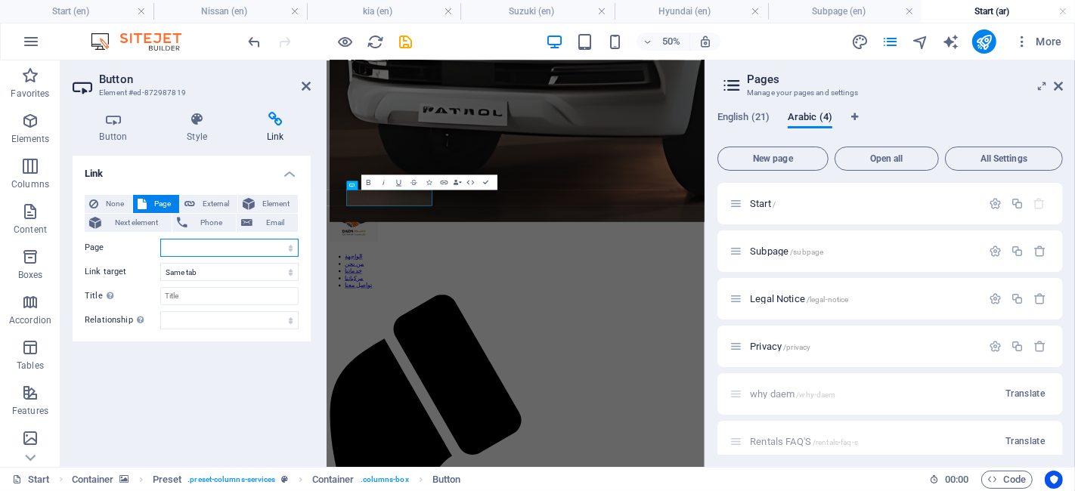
click at [223, 243] on select "Start Subpage why daem Rentals FAQ&#39;S Terms % cond Addtional PAI Traffic SCD…" at bounding box center [229, 248] width 138 height 18
select select "22"
click at [160, 239] on select "Start Subpage why daem Rentals FAQ&#39;S Terms % cond Addtional PAI Traffic SCD…" at bounding box center [229, 248] width 138 height 18
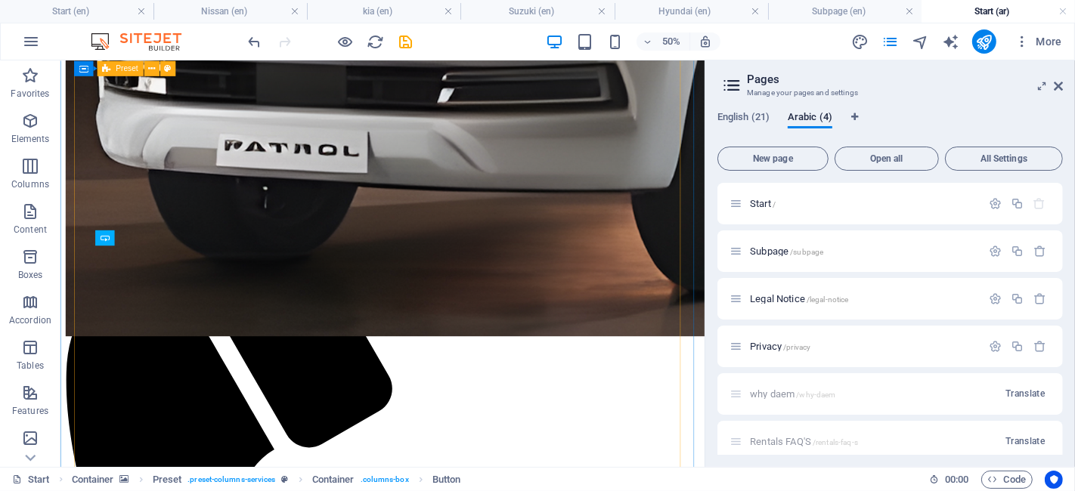
scroll to position [1219, 0]
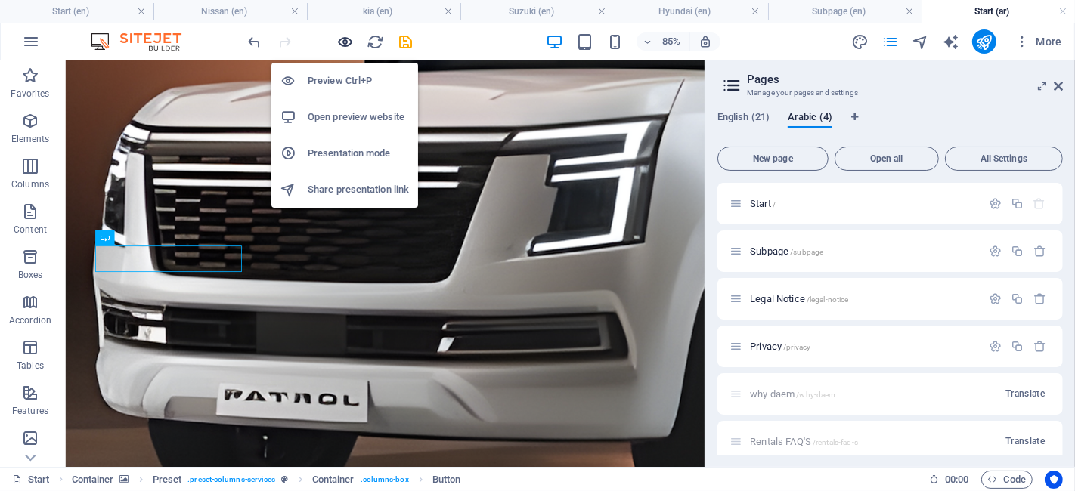
click at [345, 33] on icon "button" at bounding box center [345, 41] width 17 height 17
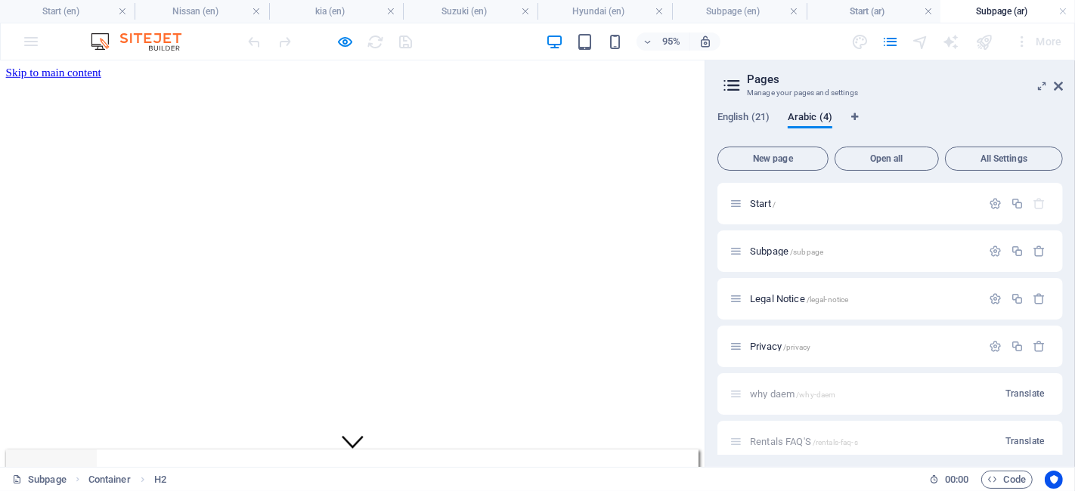
scroll to position [279, 0]
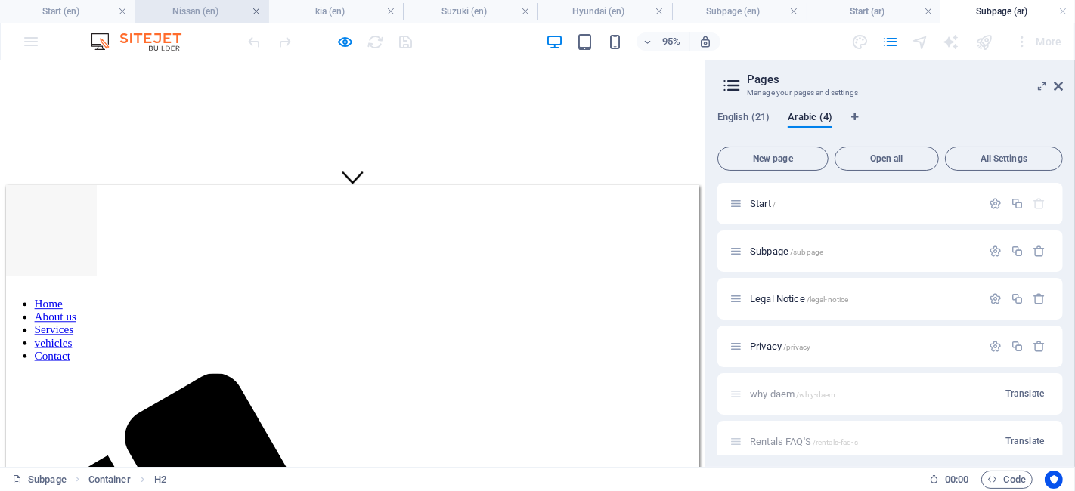
click at [257, 13] on link at bounding box center [256, 12] width 9 height 14
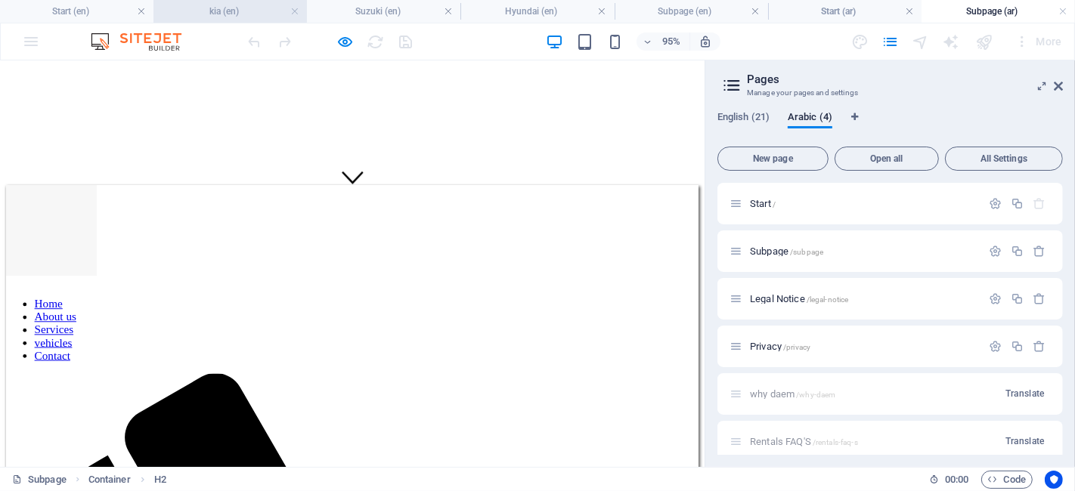
click at [257, 13] on h4 "kia (en)" at bounding box center [229, 11] width 153 height 17
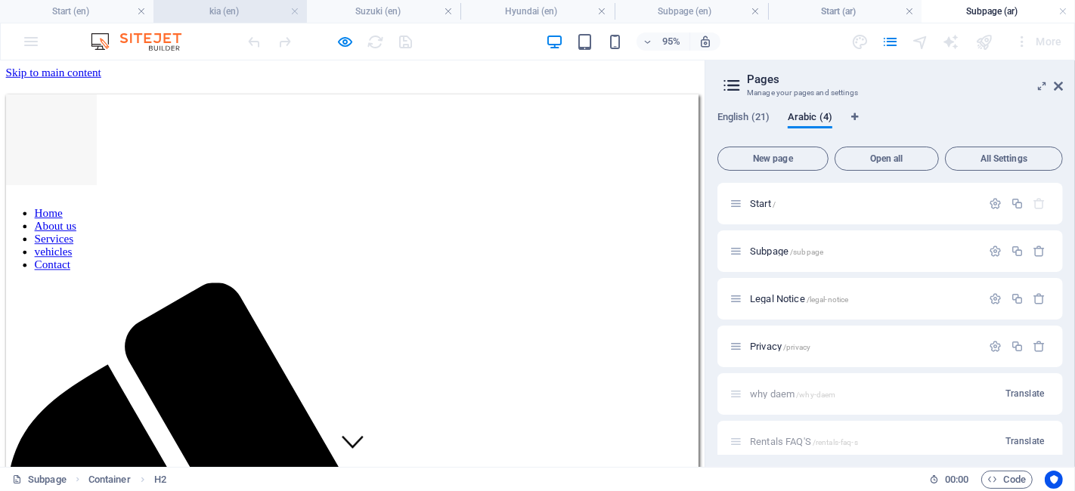
scroll to position [333, 0]
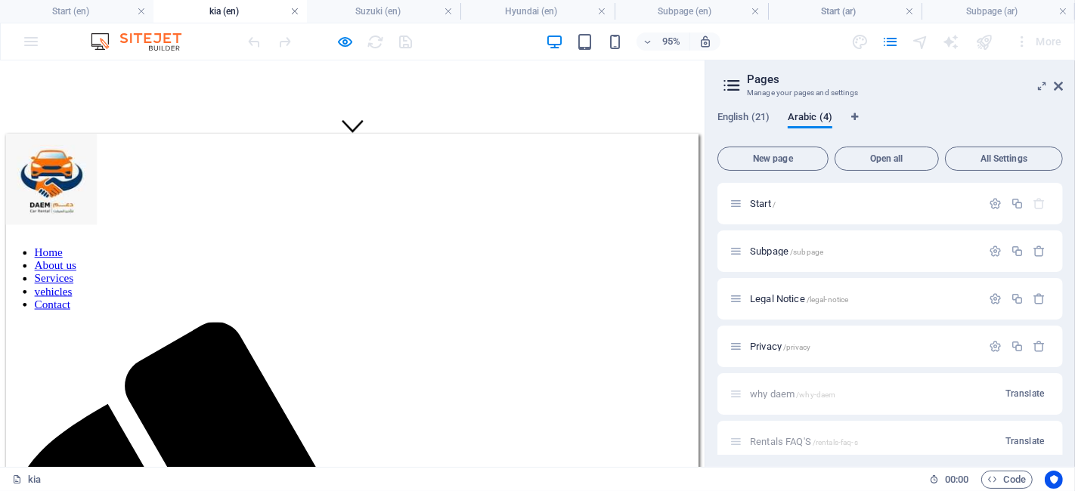
click at [299, 11] on link at bounding box center [294, 12] width 9 height 14
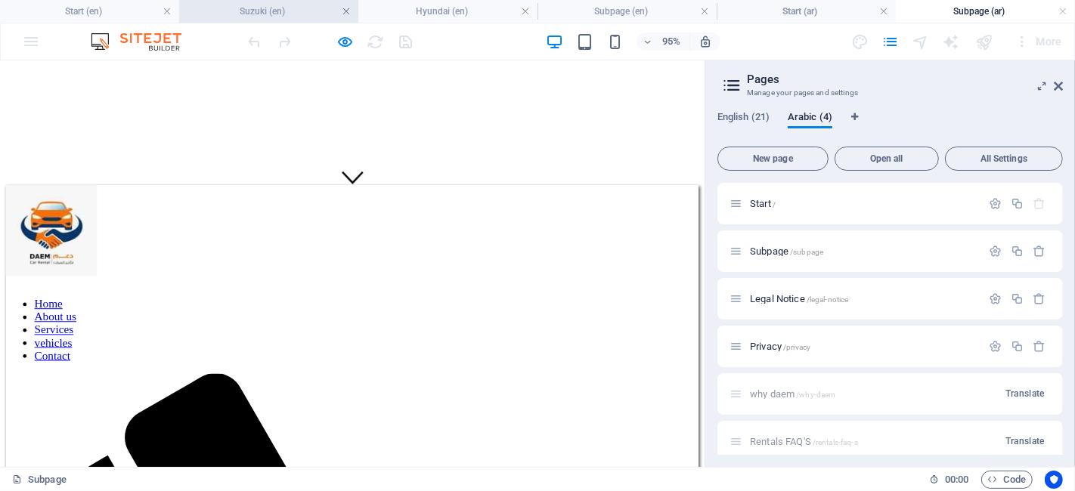
click at [349, 14] on link at bounding box center [346, 12] width 9 height 14
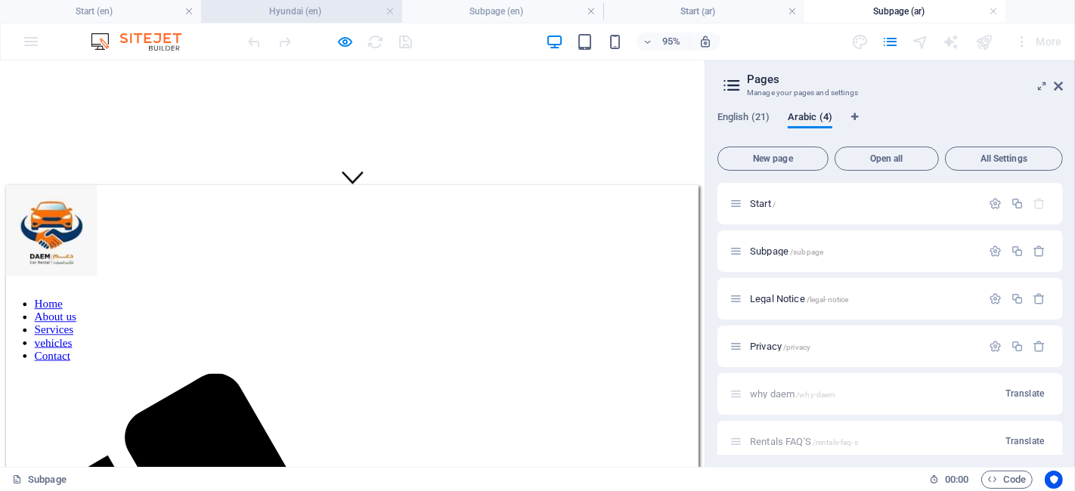
click at [386, 17] on h4 "Hyundai (en)" at bounding box center [301, 11] width 201 height 17
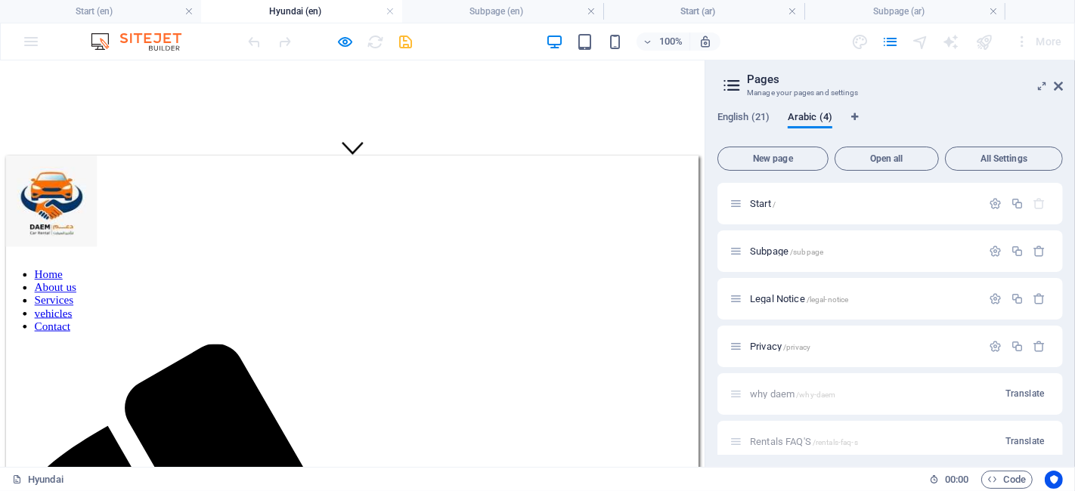
scroll to position [0, 0]
click at [396, 15] on h4 "Hyundai (en)" at bounding box center [301, 11] width 201 height 17
click at [393, 11] on link at bounding box center [390, 12] width 9 height 14
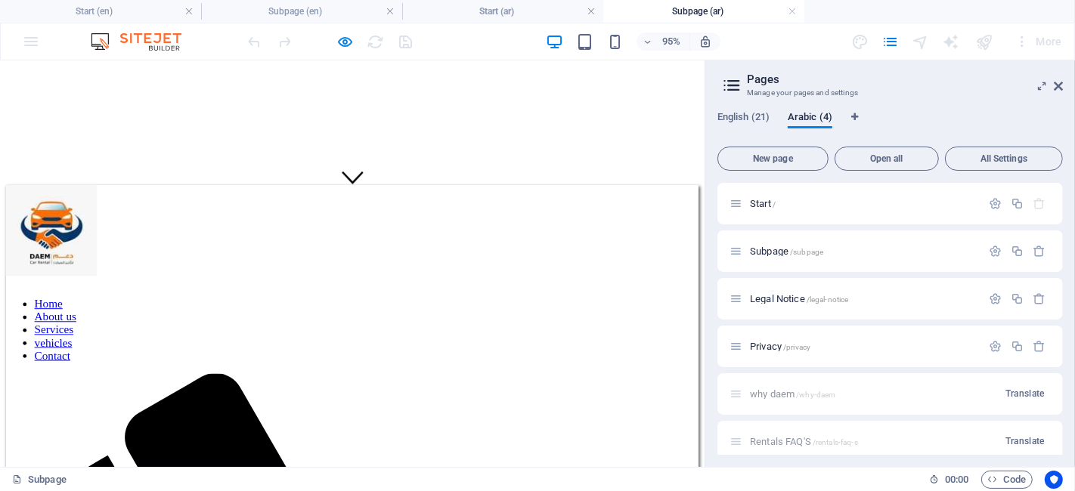
click at [643, 10] on h4 "Subpage (ar)" at bounding box center [703, 11] width 201 height 17
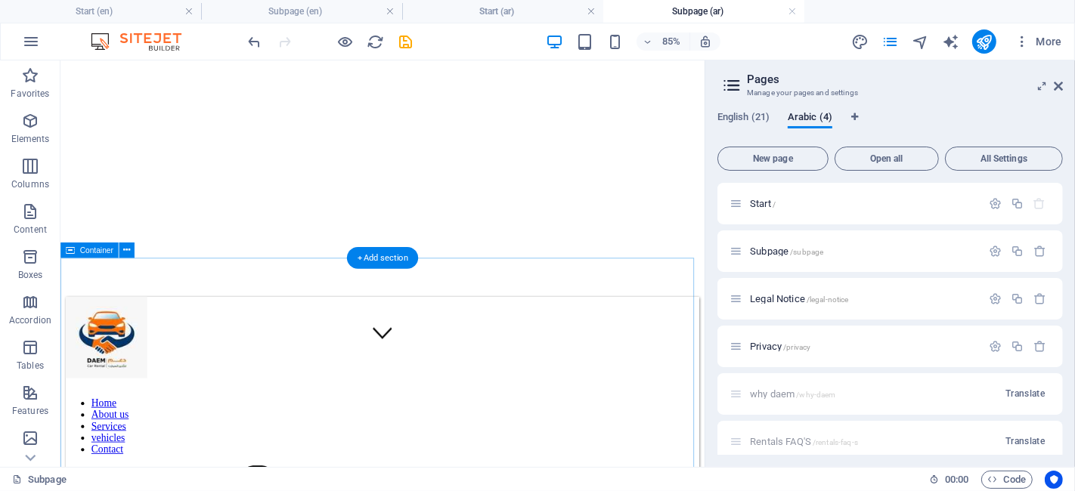
scroll to position [153, 0]
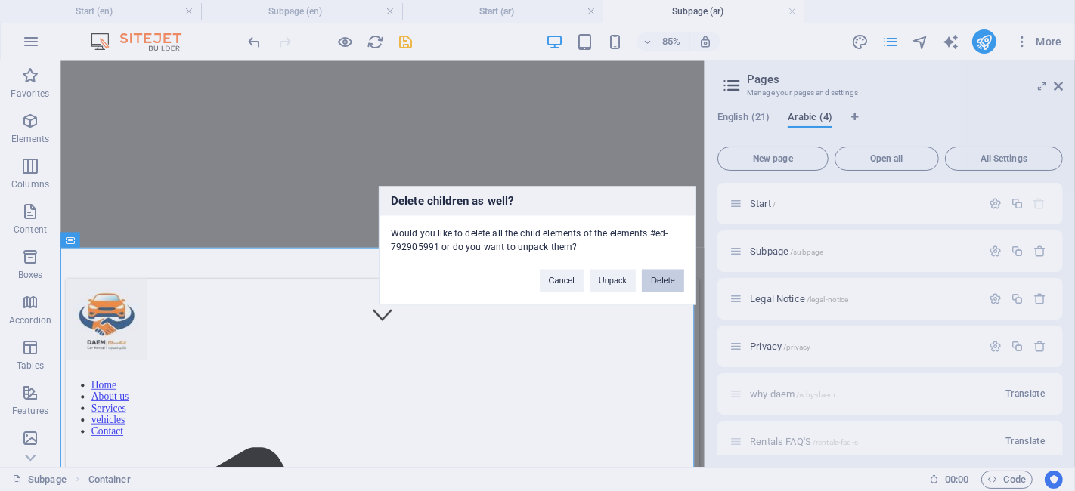
click at [665, 273] on button "Delete" at bounding box center [663, 281] width 42 height 23
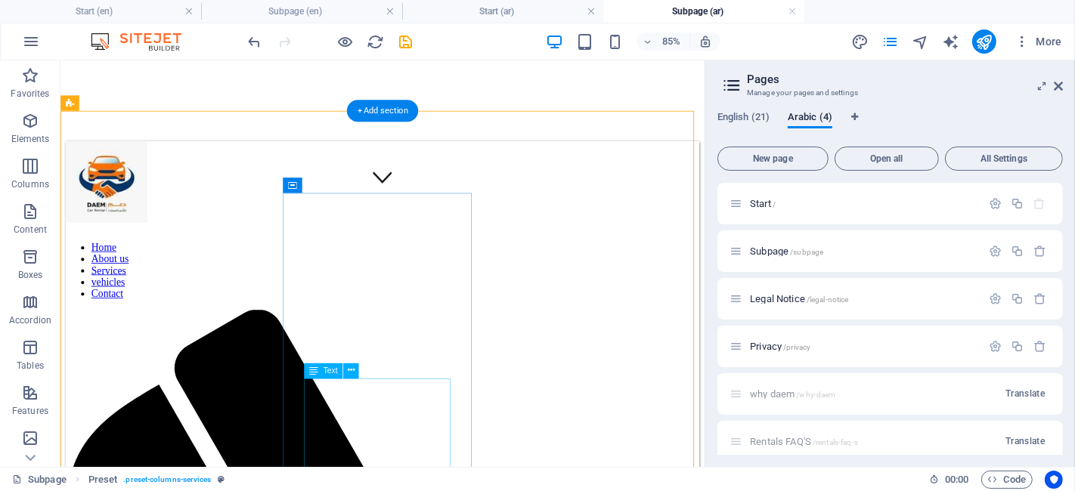
scroll to position [314, 0]
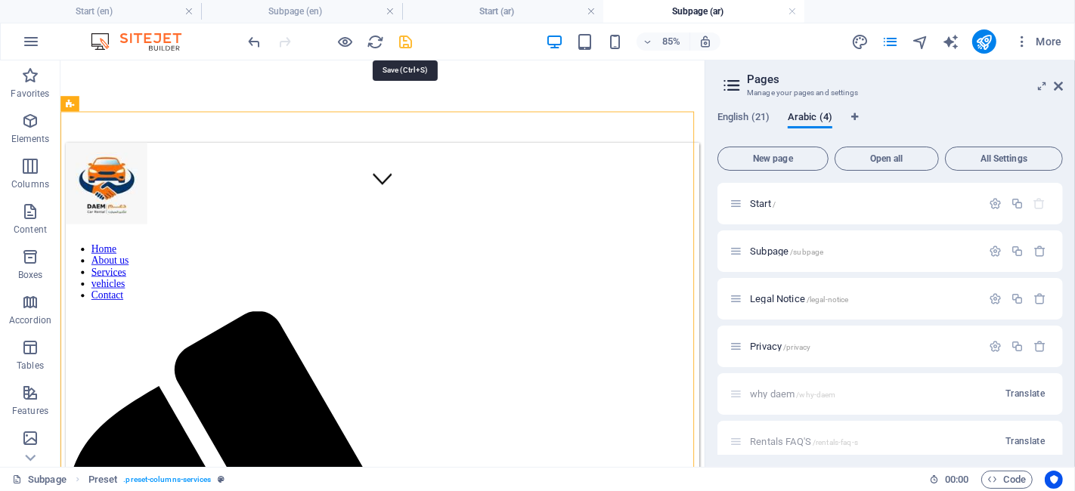
click at [413, 44] on icon "save" at bounding box center [406, 41] width 17 height 17
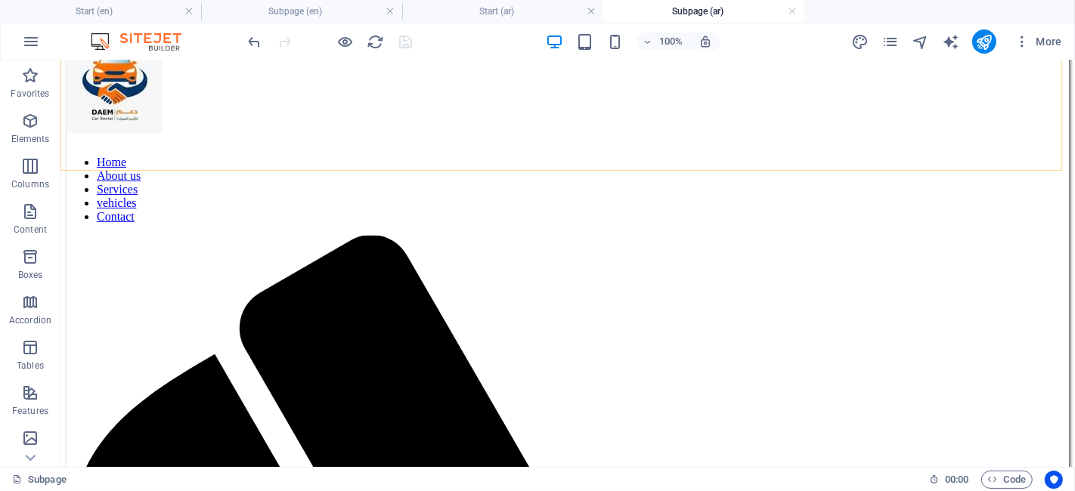
scroll to position [435, 0]
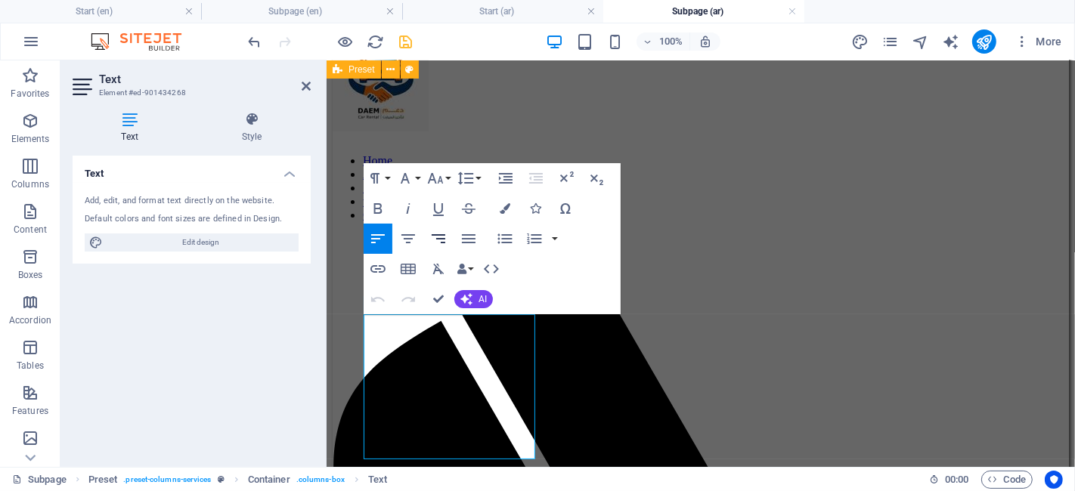
click at [445, 243] on icon "button" at bounding box center [438, 239] width 18 height 18
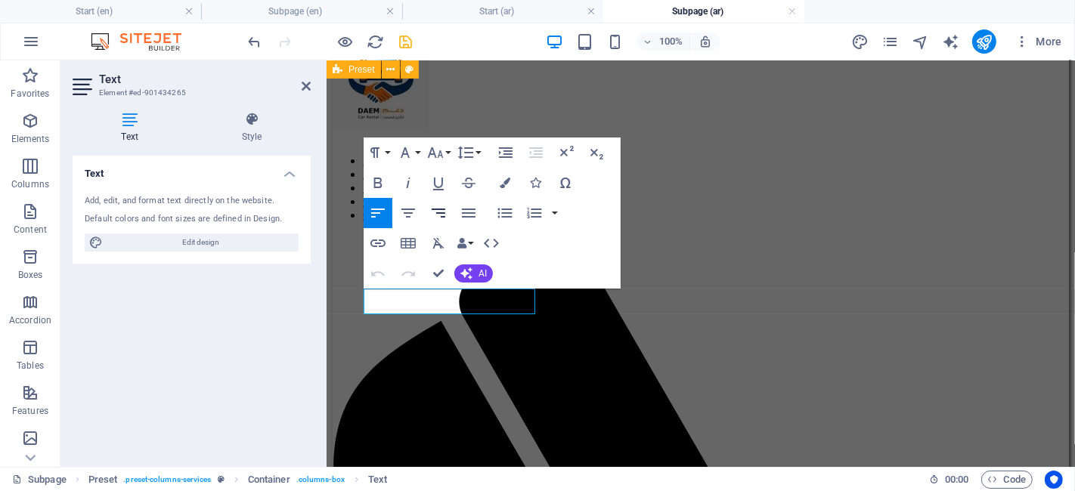
click at [435, 206] on icon "button" at bounding box center [438, 213] width 18 height 18
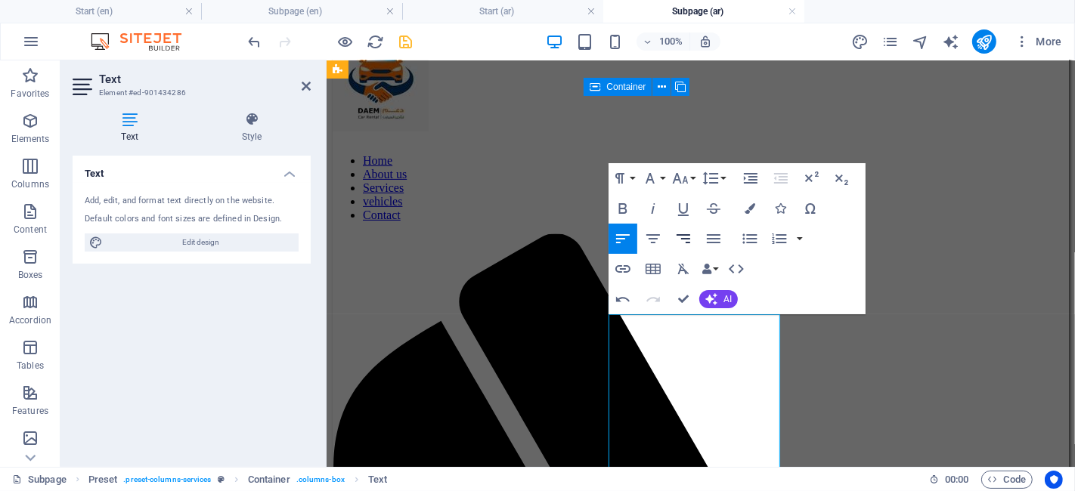
click at [685, 229] on button "Align Right" at bounding box center [683, 239] width 29 height 30
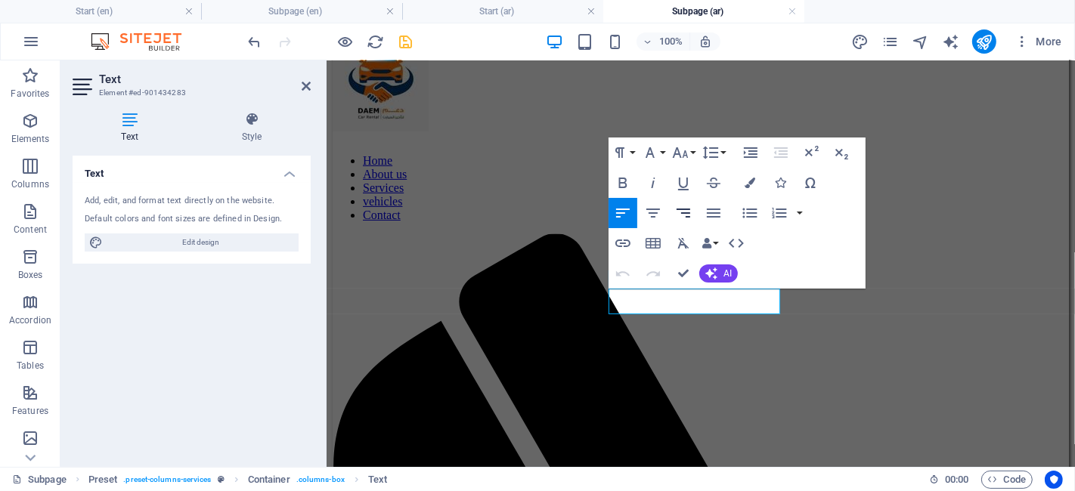
click at [683, 214] on icon "button" at bounding box center [683, 213] width 18 height 18
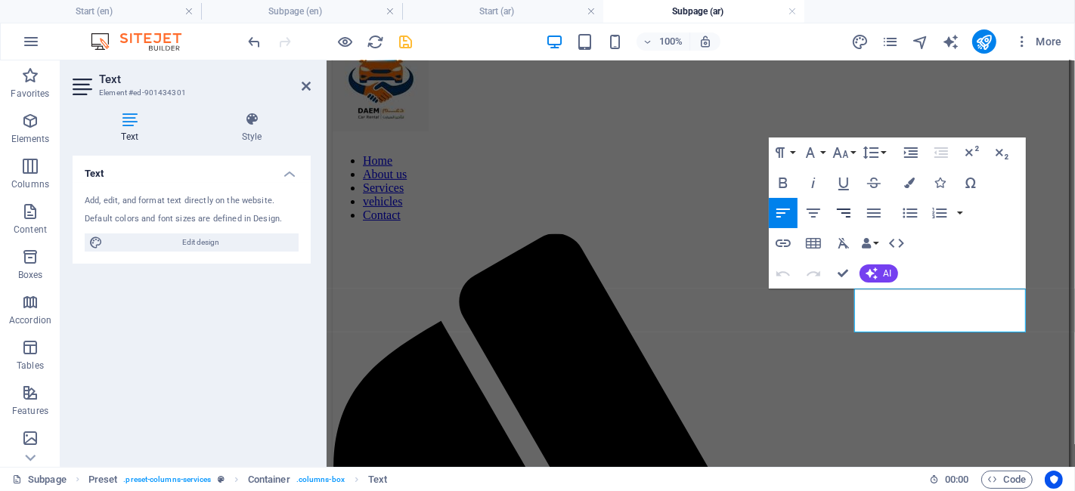
click at [850, 204] on icon "button" at bounding box center [844, 213] width 18 height 18
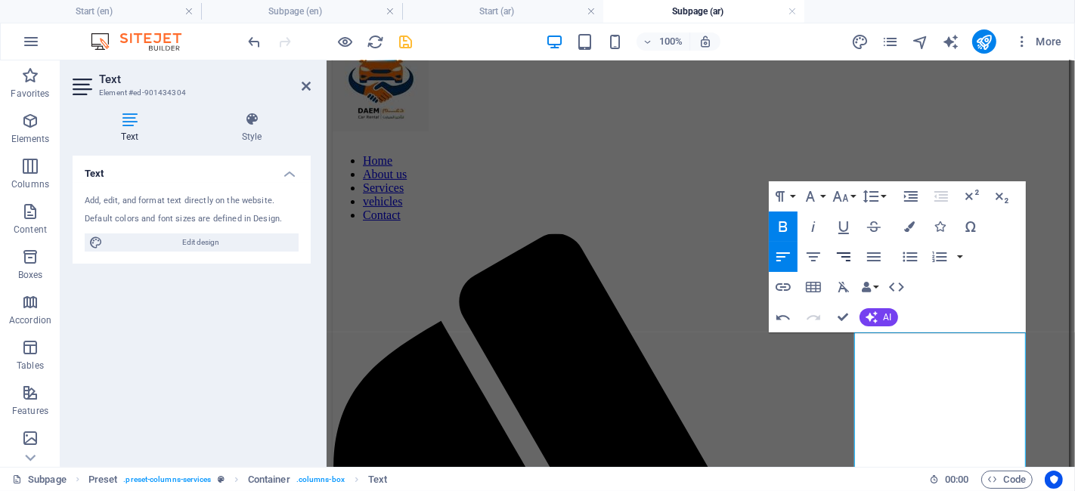
click at [836, 262] on icon "button" at bounding box center [844, 257] width 18 height 18
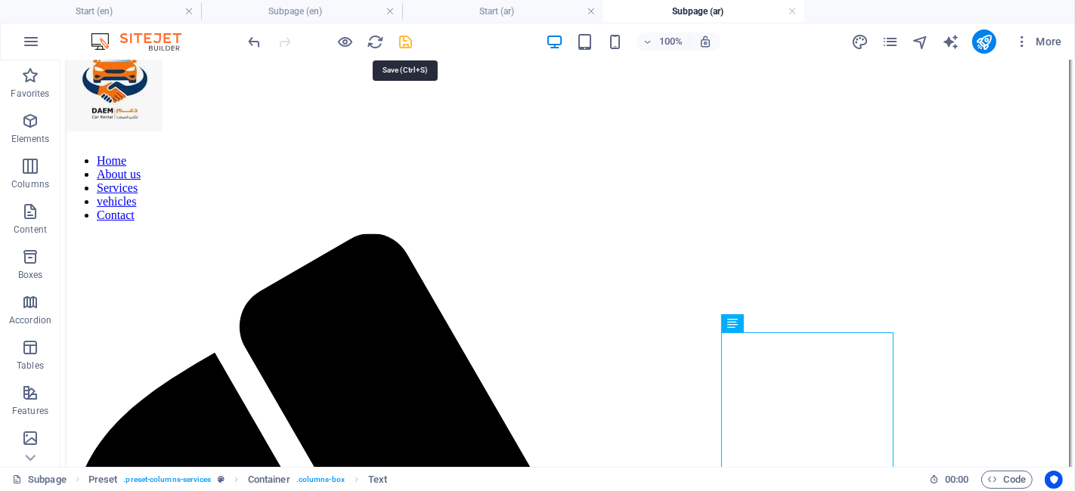
click at [405, 42] on icon "save" at bounding box center [406, 41] width 17 height 17
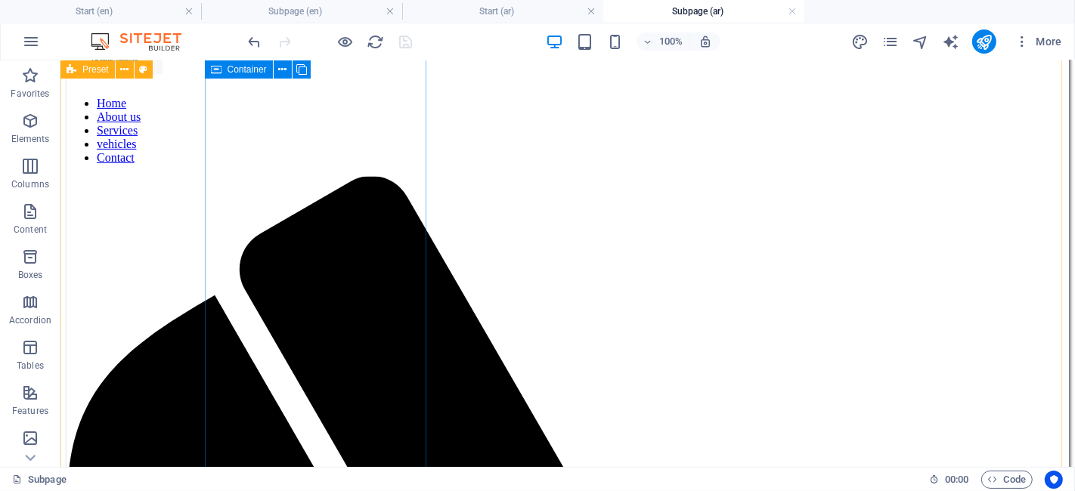
scroll to position [491, 0]
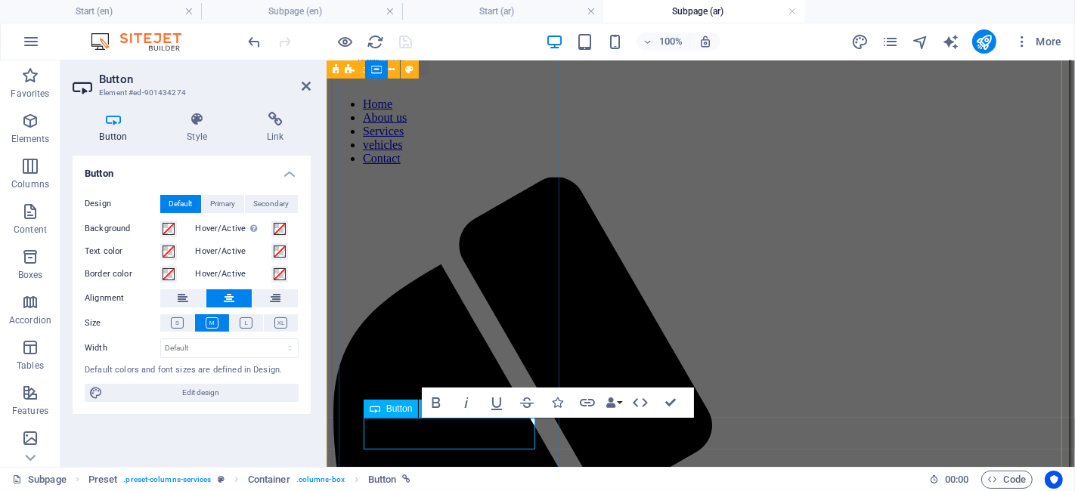
copy link "للمزيد"
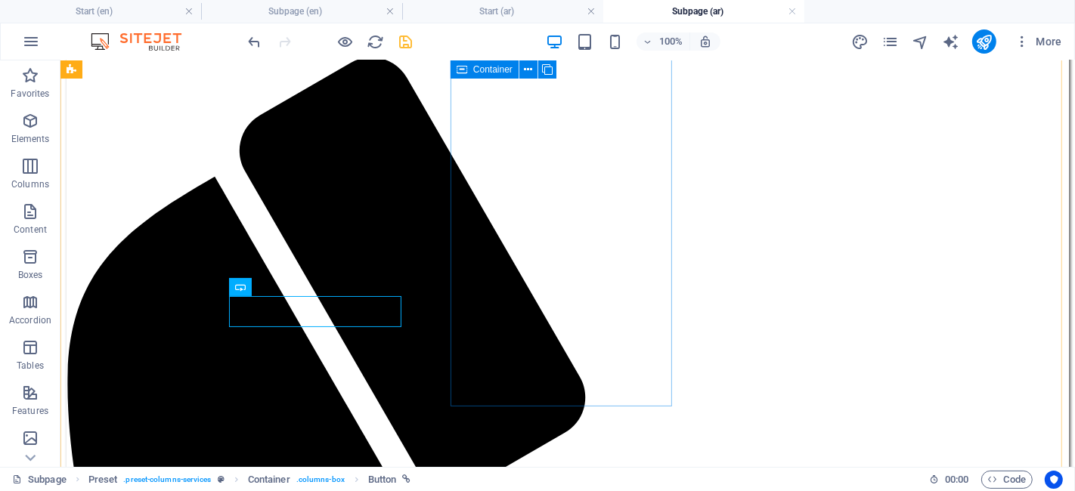
scroll to position [613, 0]
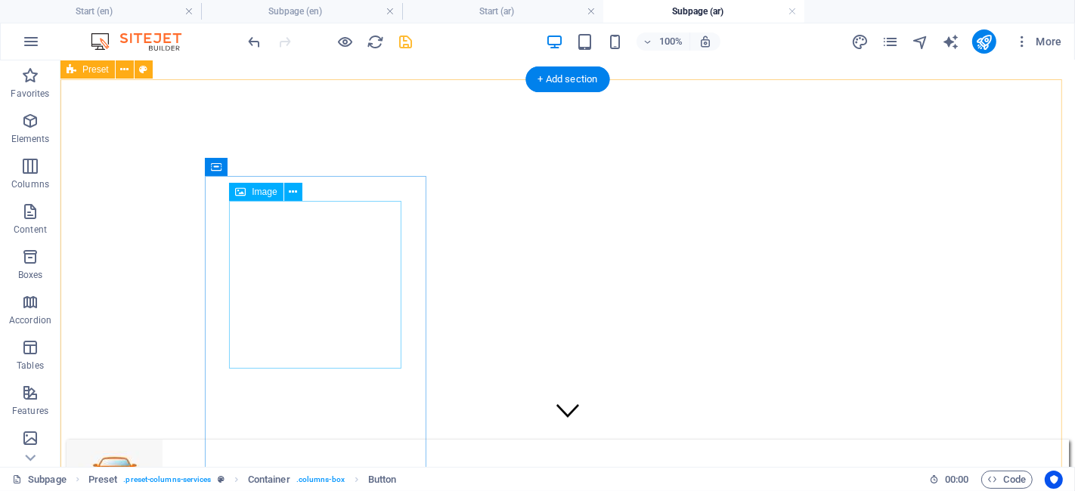
scroll to position [0, 0]
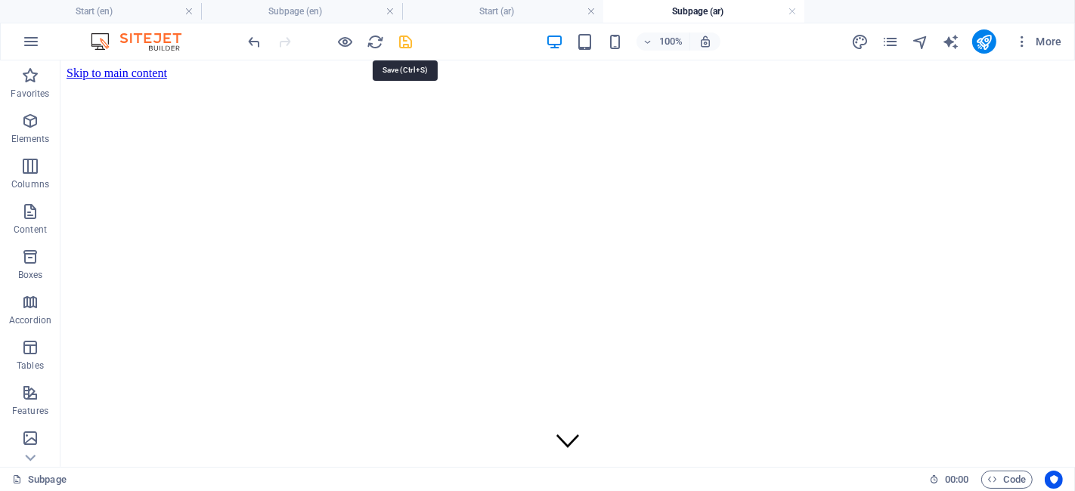
click at [409, 38] on icon "save" at bounding box center [406, 41] width 17 height 17
click at [795, 14] on link at bounding box center [792, 12] width 9 height 14
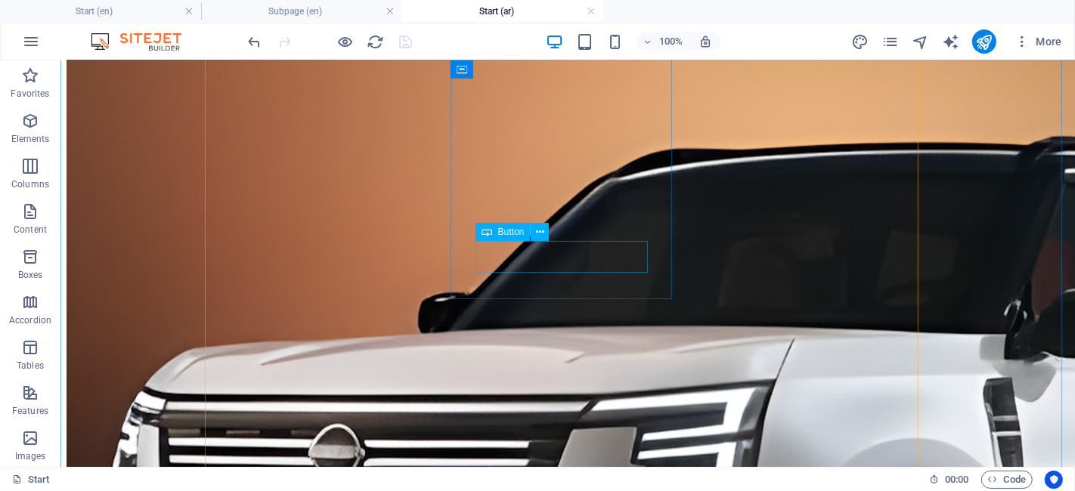
scroll to position [1144, 0]
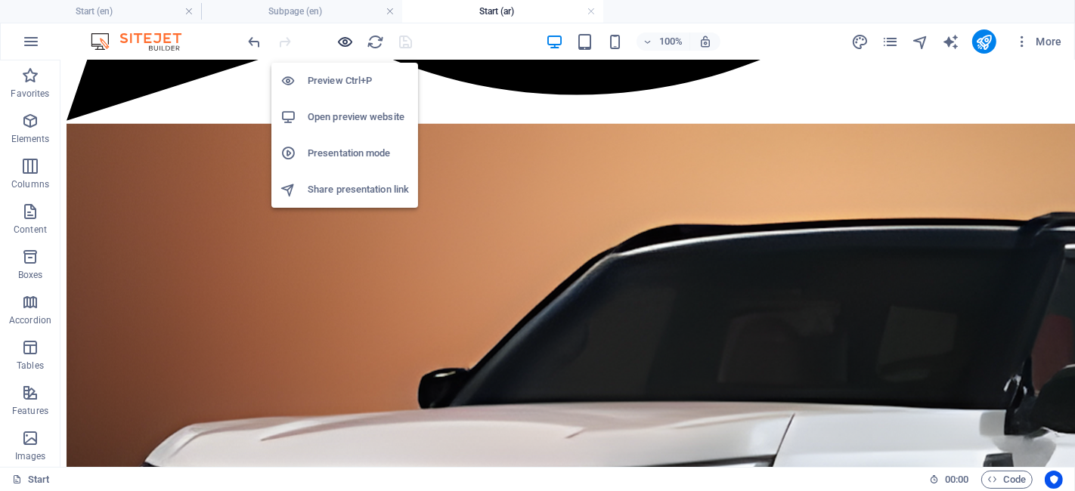
click at [345, 47] on icon "button" at bounding box center [345, 41] width 17 height 17
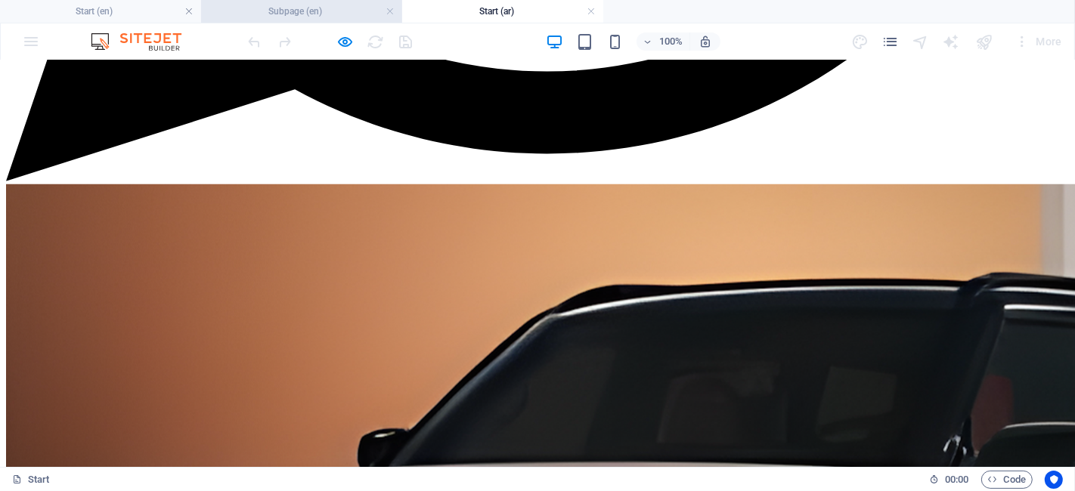
click at [237, 6] on h4 "Subpage (en)" at bounding box center [301, 11] width 201 height 17
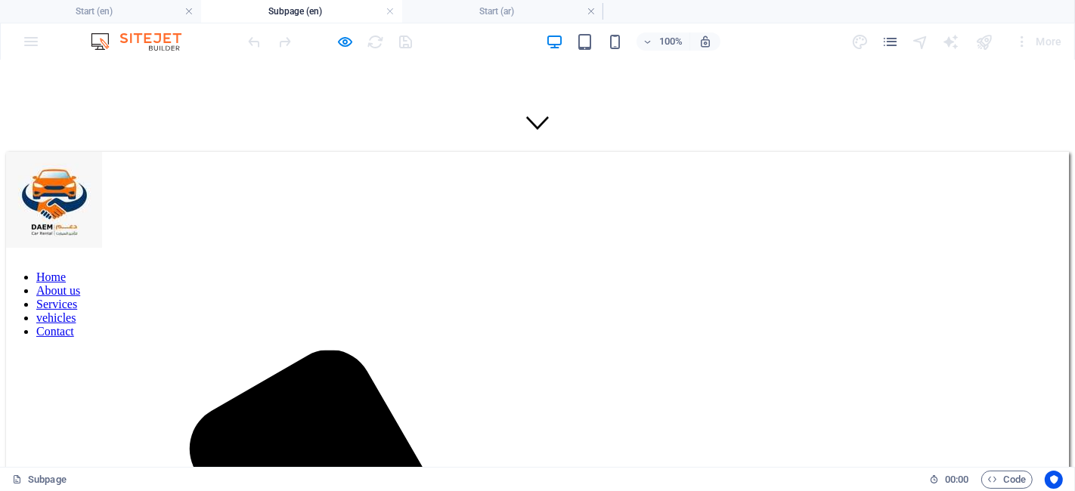
scroll to position [321, 0]
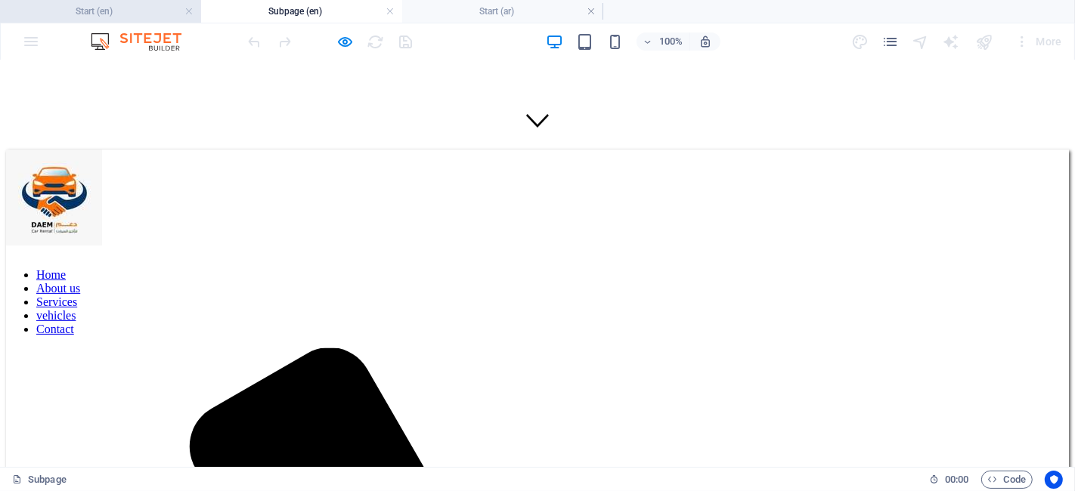
click at [104, 11] on h4 "Start (en)" at bounding box center [100, 11] width 201 height 17
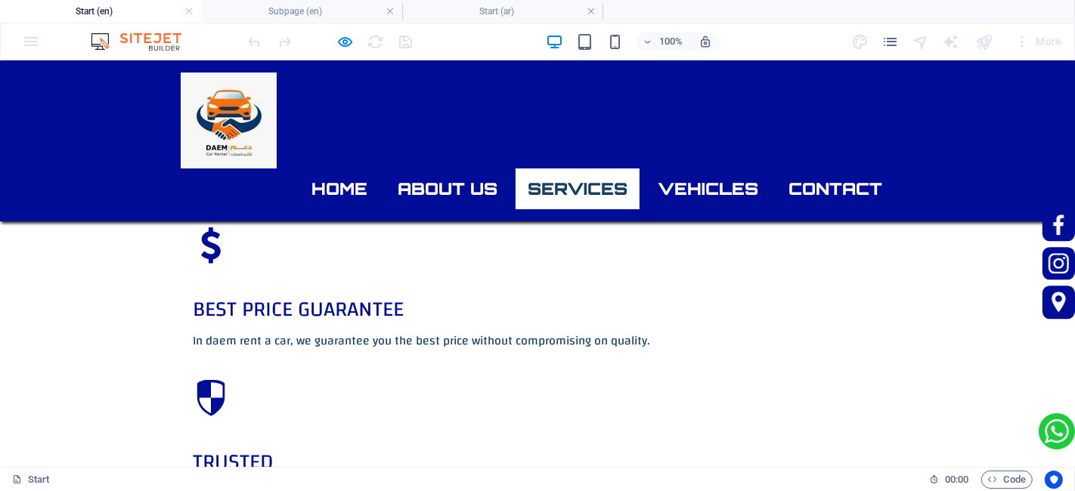
scroll to position [1235, 0]
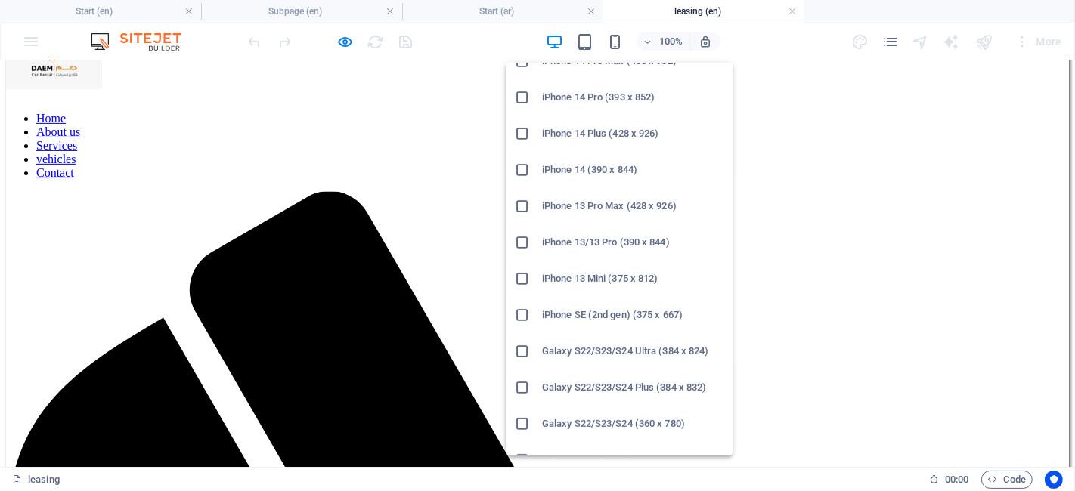
scroll to position [0, 0]
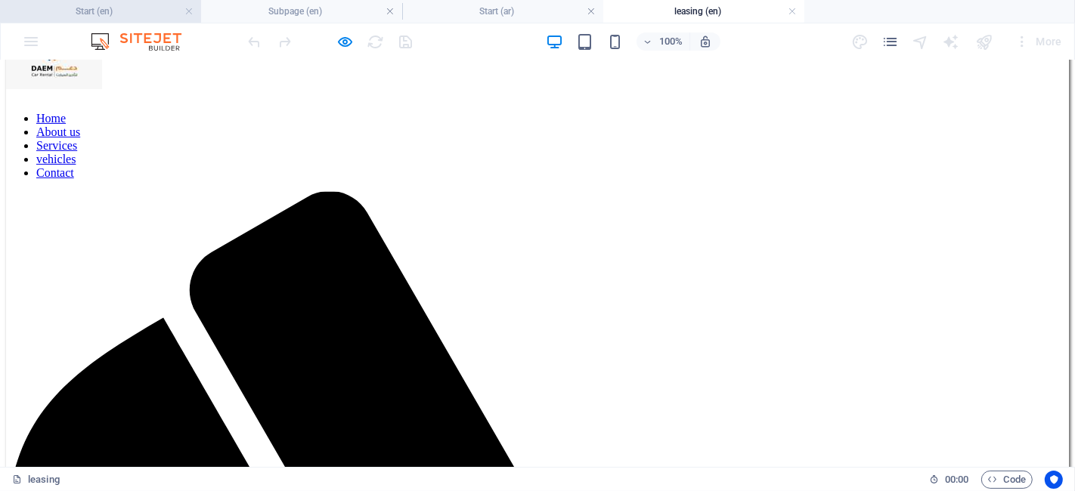
click at [125, 14] on h4 "Start (en)" at bounding box center [100, 11] width 201 height 17
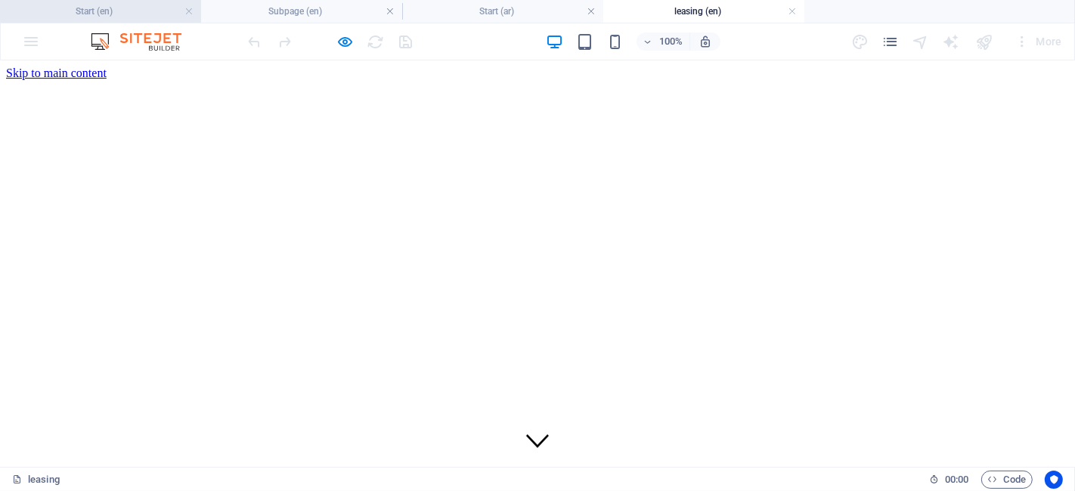
scroll to position [1235, 0]
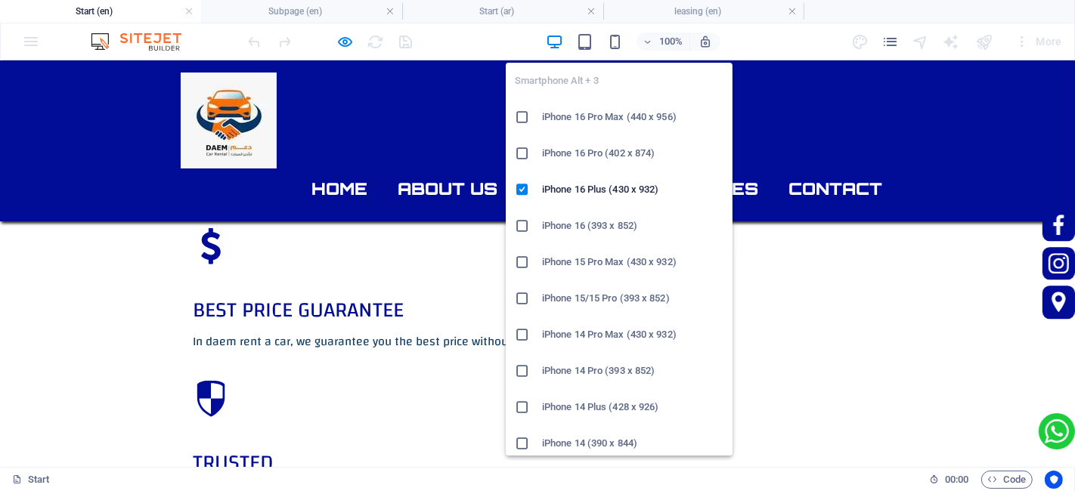
click at [591, 113] on h6 "iPhone 16 Pro Max (440 x 956)" at bounding box center [632, 117] width 181 height 18
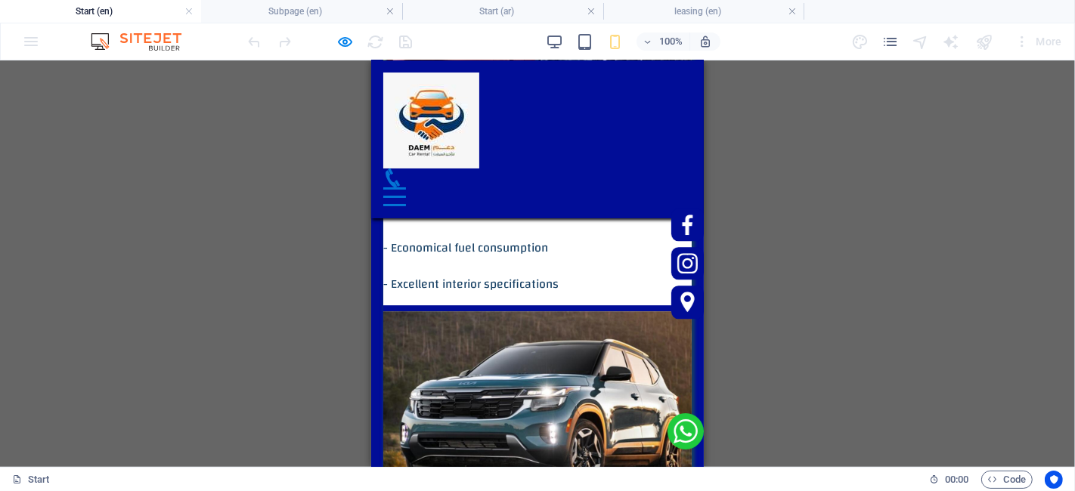
scroll to position [8605, 0]
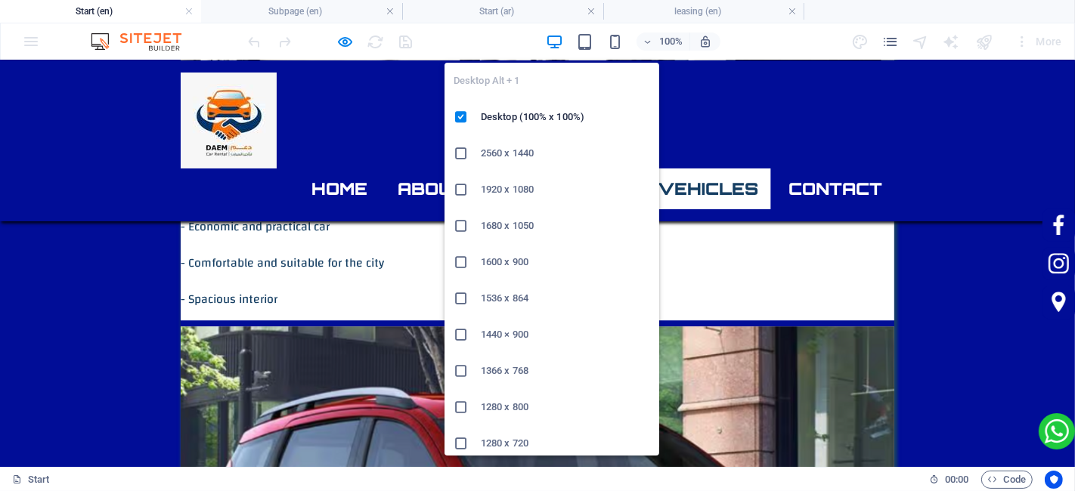
scroll to position [4587, 0]
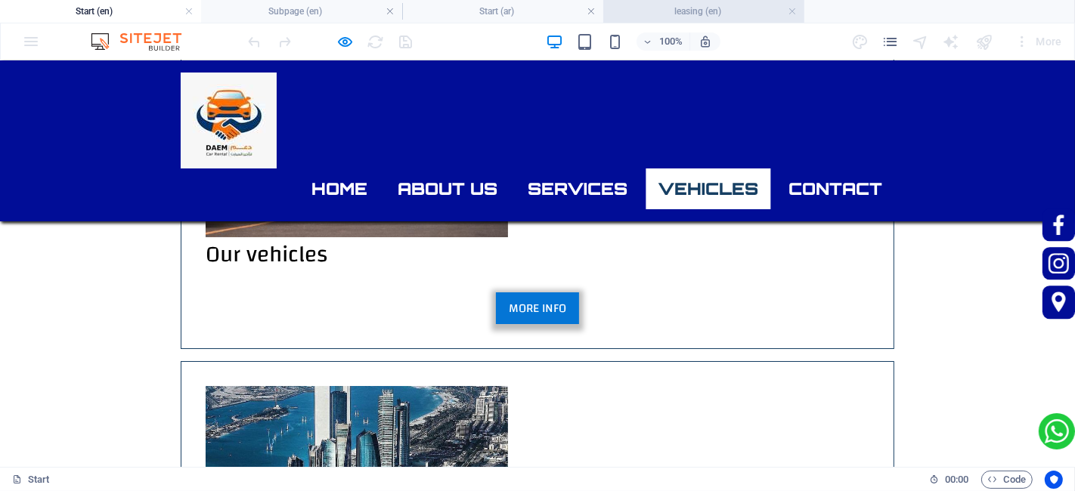
click at [644, 19] on h4 "leasing (en)" at bounding box center [703, 11] width 201 height 17
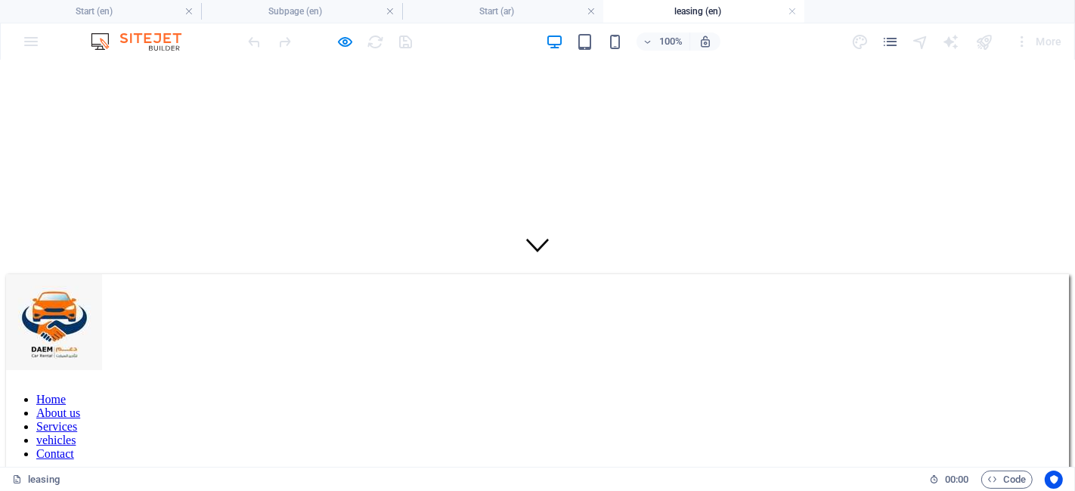
scroll to position [218, 0]
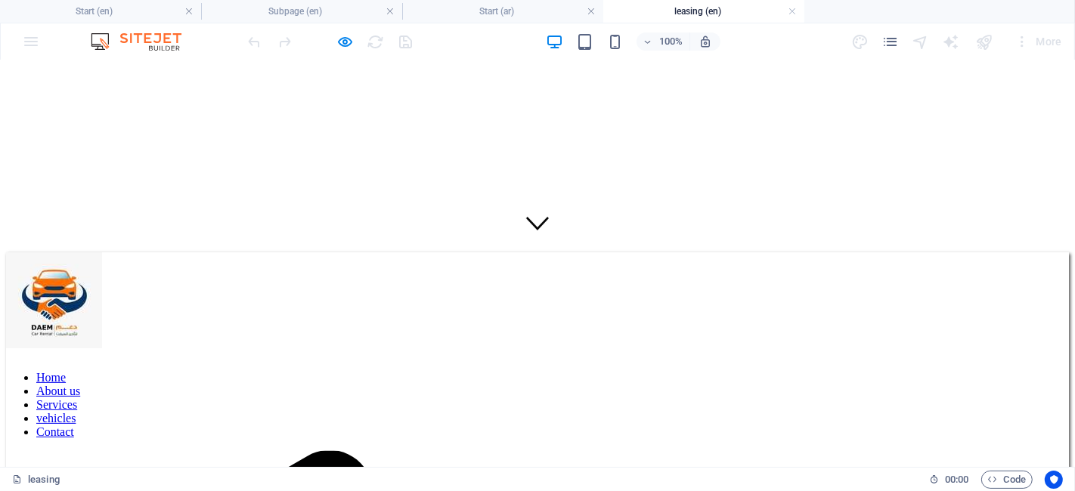
drag, startPoint x: 365, startPoint y: 66, endPoint x: 704, endPoint y: 168, distance: 353.7
click at [507, 1] on li "Start (ar)" at bounding box center [502, 11] width 201 height 23
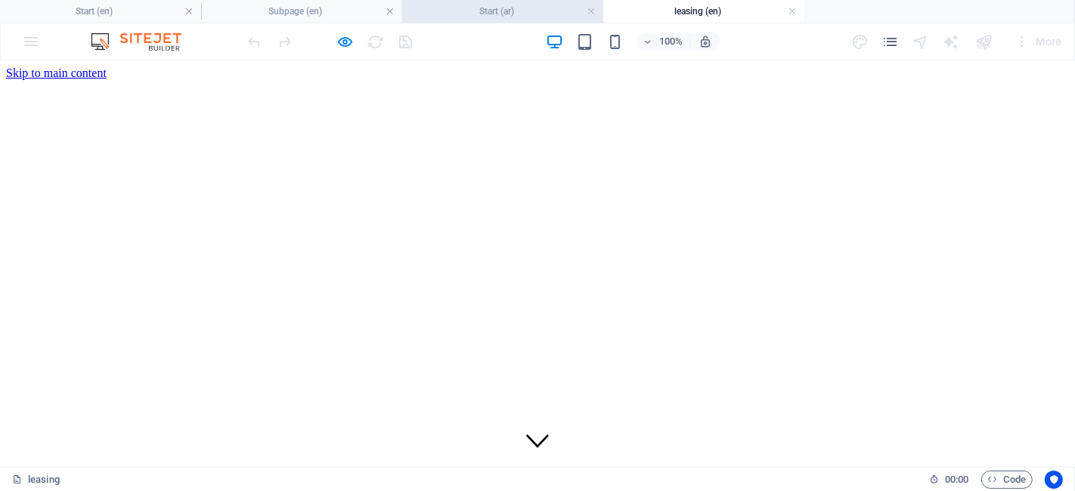
scroll to position [1144, 0]
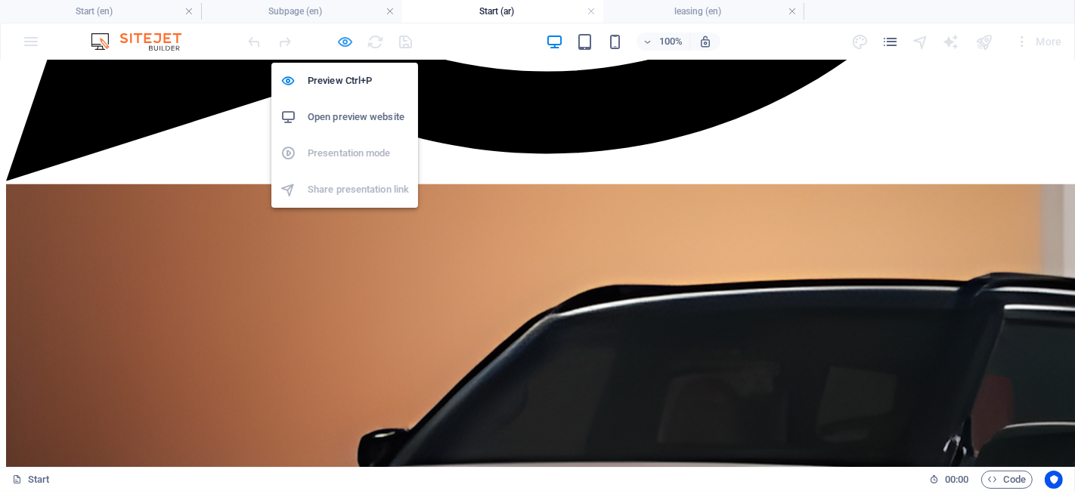
click at [346, 36] on icon "button" at bounding box center [345, 41] width 17 height 17
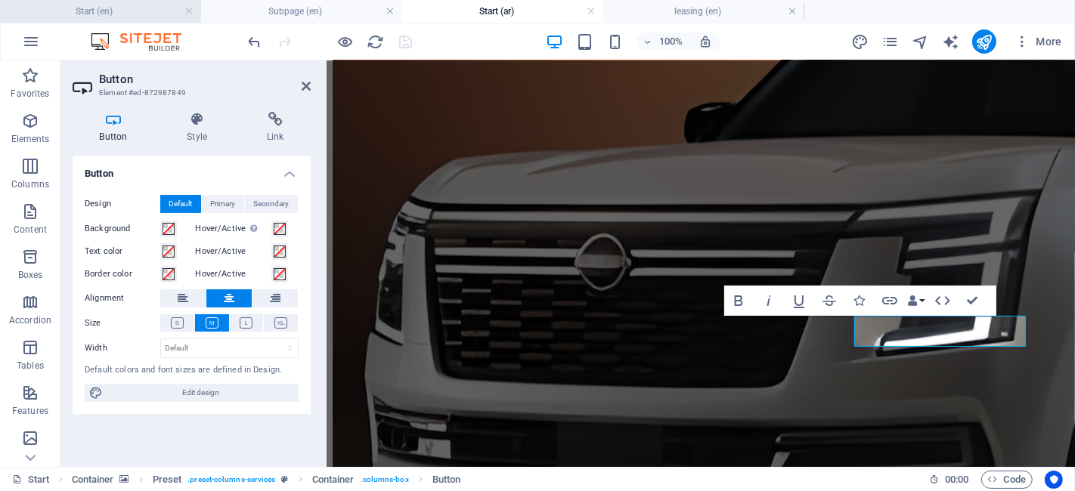
click at [79, 3] on h4 "Start (en)" at bounding box center [100, 11] width 201 height 17
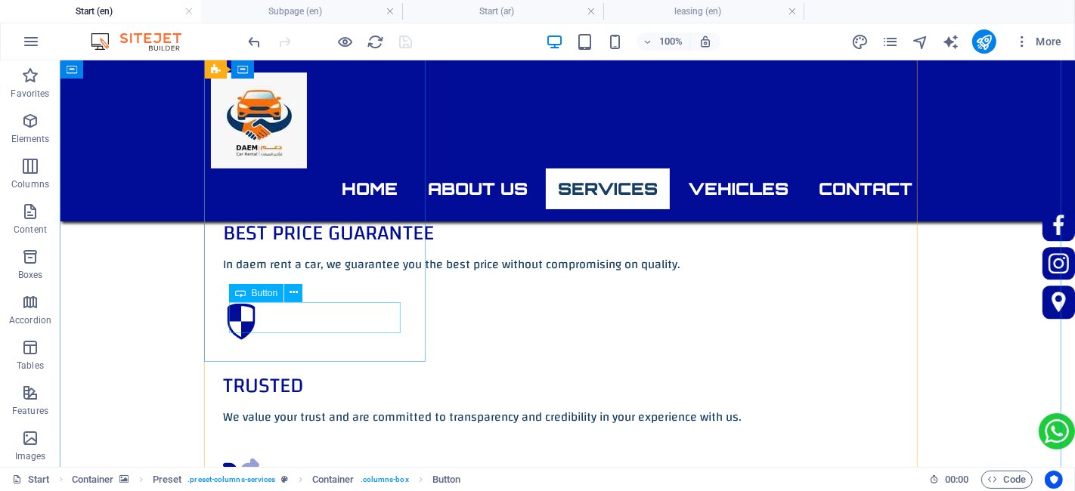
scroll to position [1309, 0]
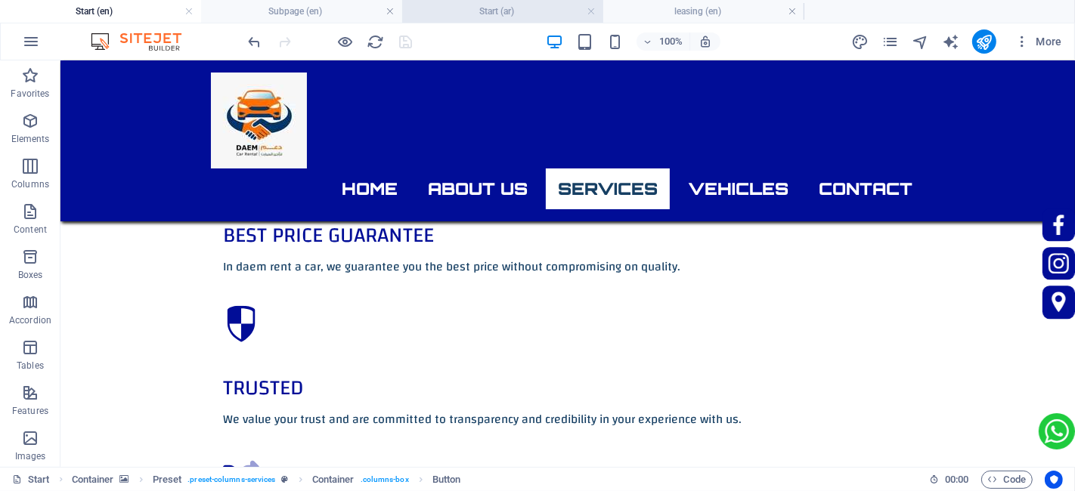
click at [490, 18] on h4 "Start (ar)" at bounding box center [502, 11] width 201 height 17
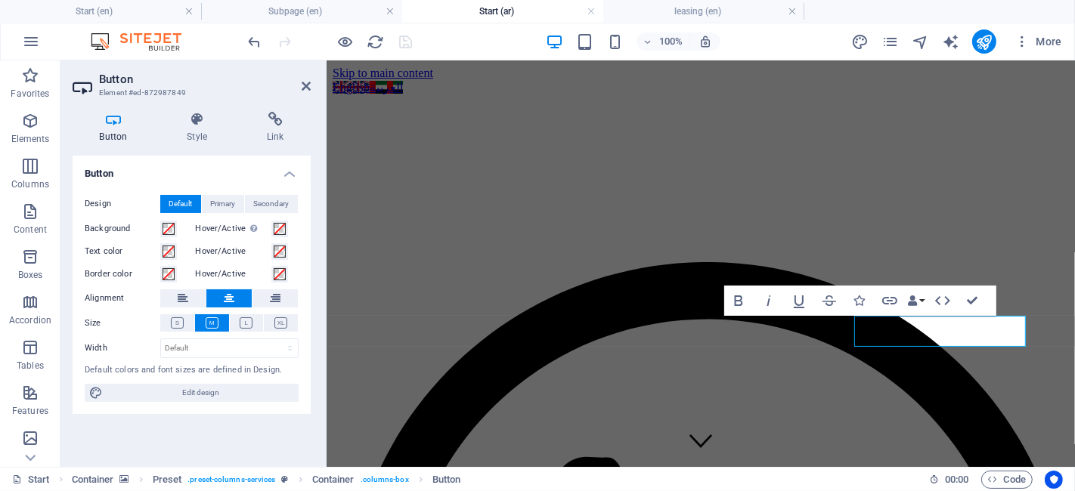
scroll to position [1144, 0]
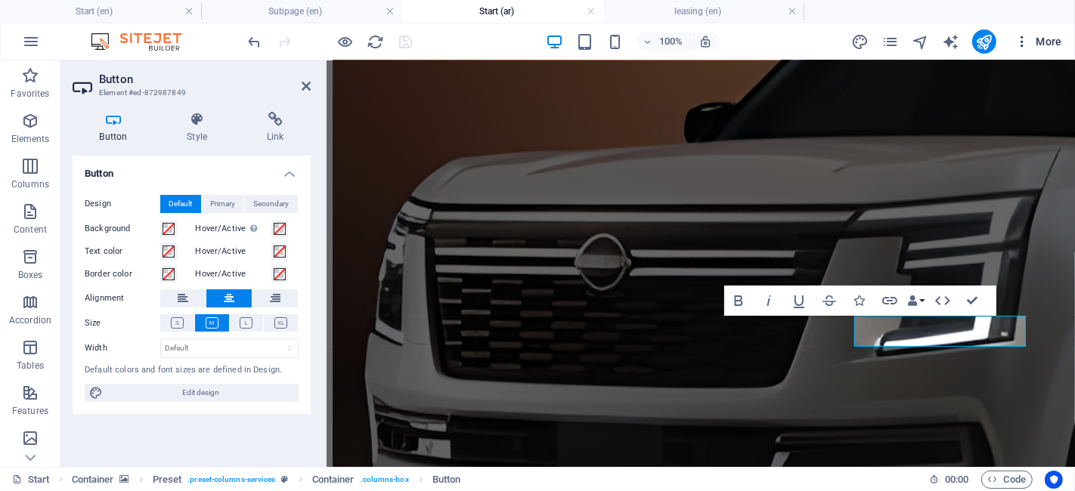
click at [1035, 46] on span "More" at bounding box center [1039, 41] width 48 height 15
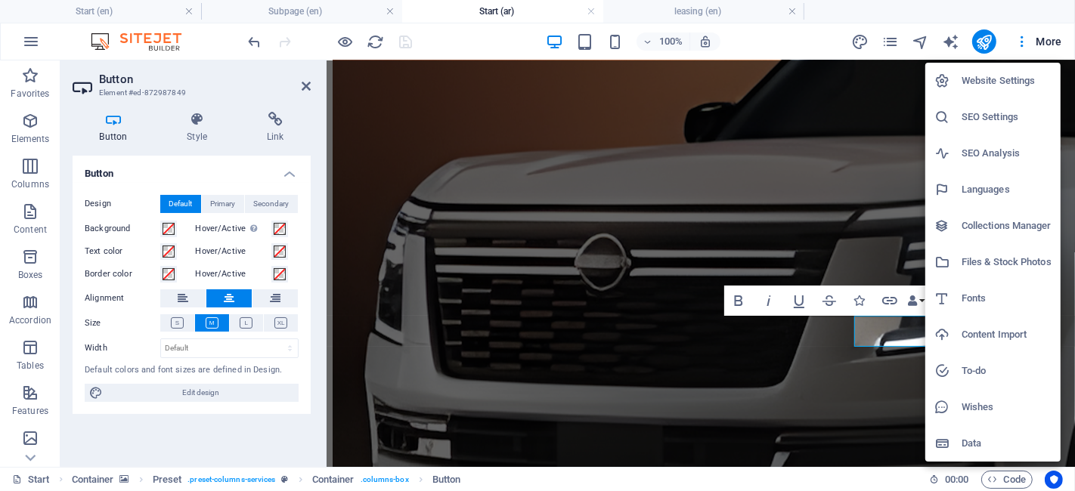
click at [1003, 181] on h6 "Languages" at bounding box center [1007, 190] width 90 height 18
select select "41"
select select "6"
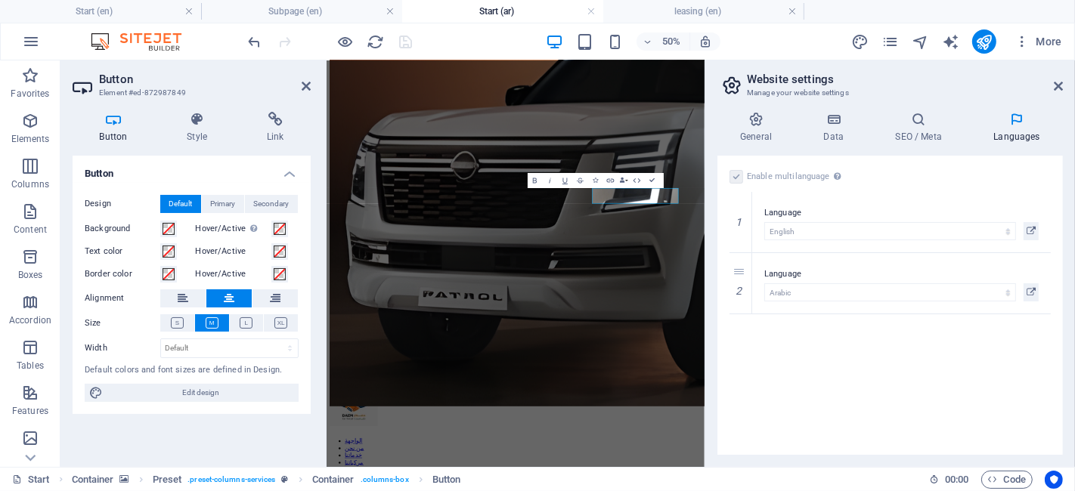
scroll to position [1513, 0]
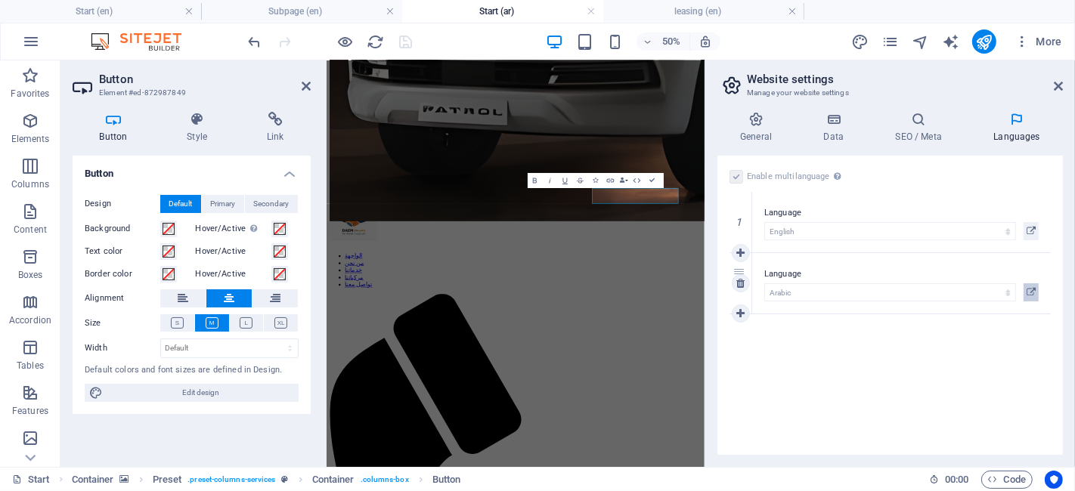
click at [1028, 286] on icon at bounding box center [1031, 292] width 9 height 18
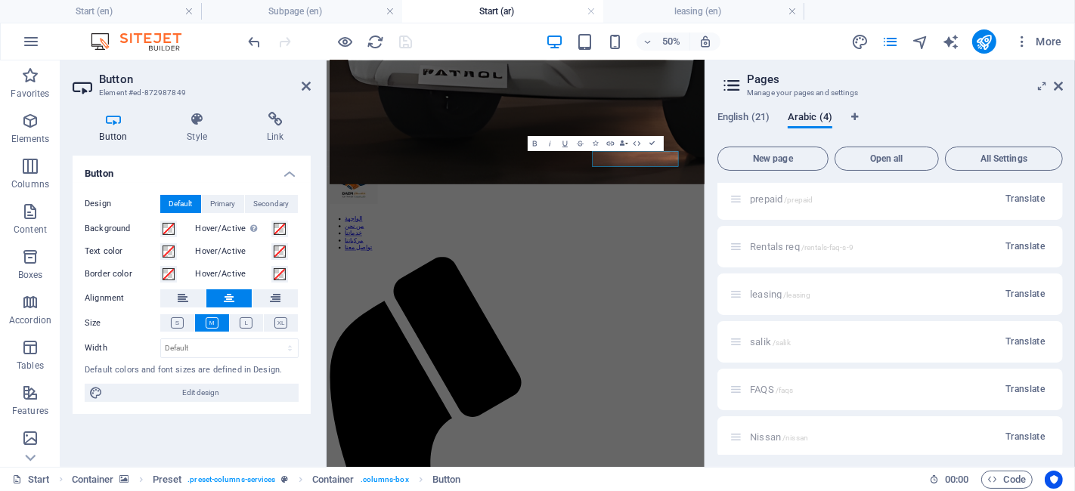
scroll to position [575, 0]
click at [1013, 298] on span "Translate" at bounding box center [1024, 295] width 39 height 12
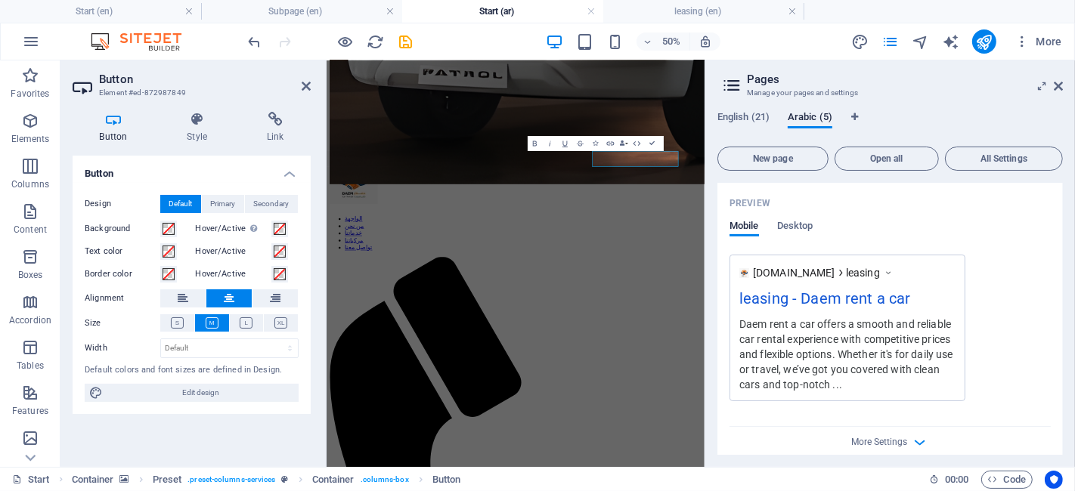
scroll to position [132, 0]
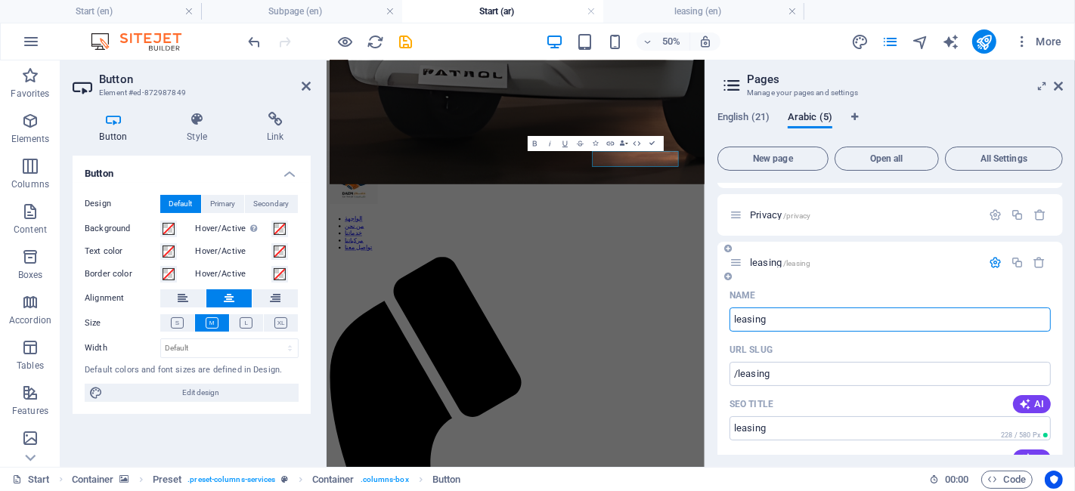
click at [847, 324] on input "leasing" at bounding box center [890, 320] width 321 height 24
click at [847, 324] on input "leasing" at bounding box center [890, 324] width 321 height 24
type input "leasingشق"
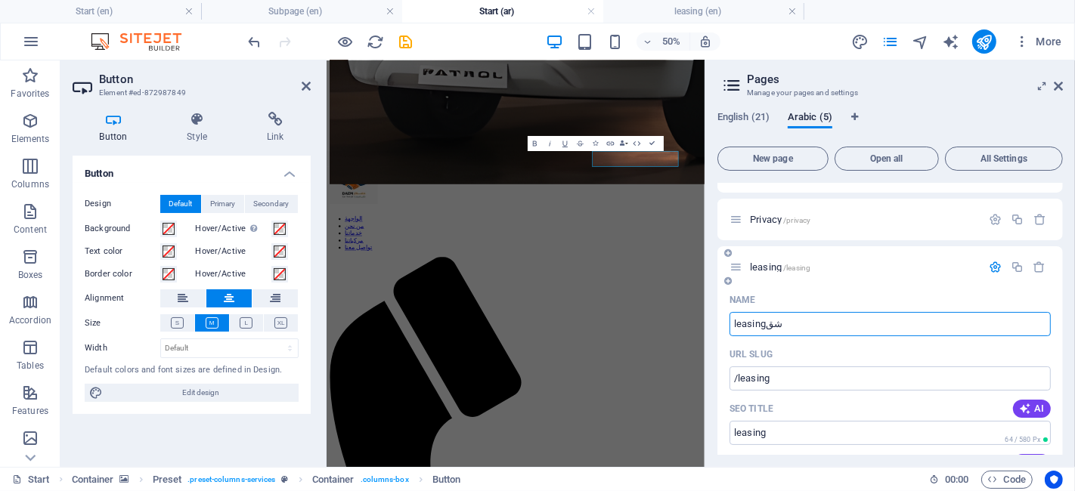
type input "leasingشق"
type input "leasingعر"
type input "leasing"
type input "leasingعربي"
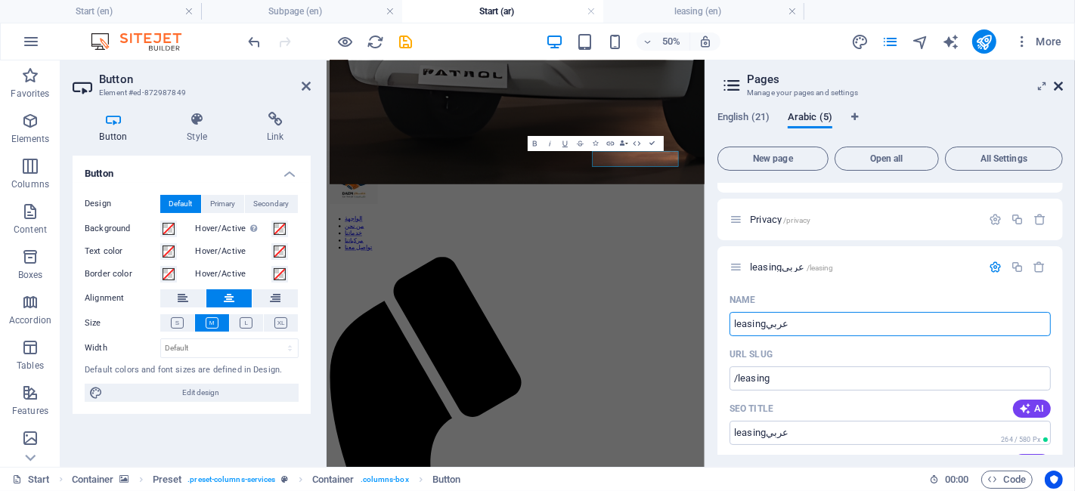
type input "leasingعربي"
click at [1056, 88] on icon at bounding box center [1058, 86] width 9 height 12
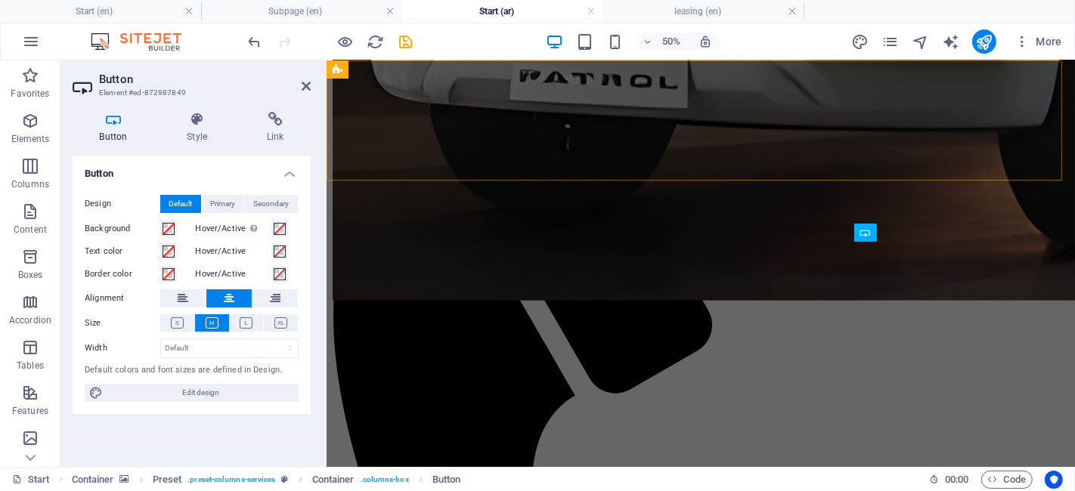
scroll to position [1218, 0]
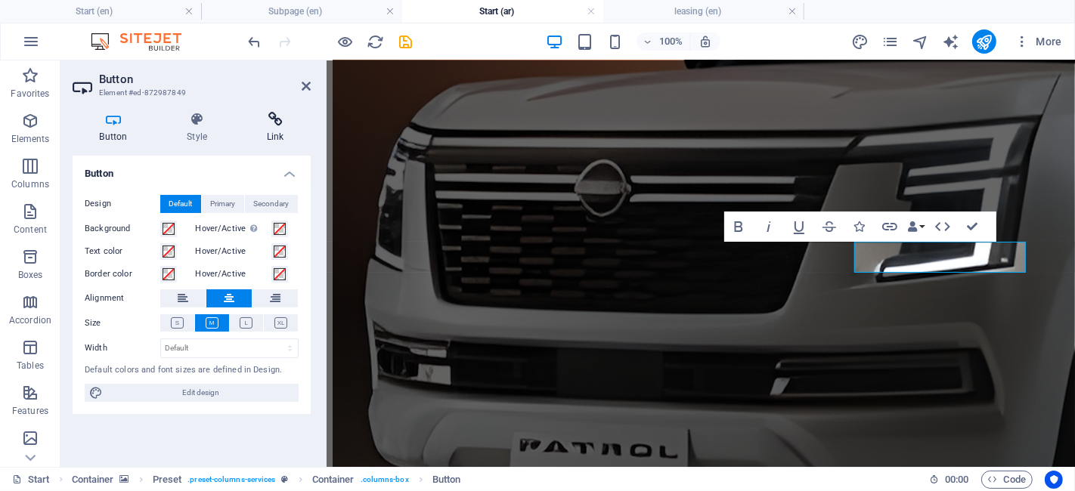
click at [278, 132] on h4 "Link" at bounding box center [275, 128] width 71 height 32
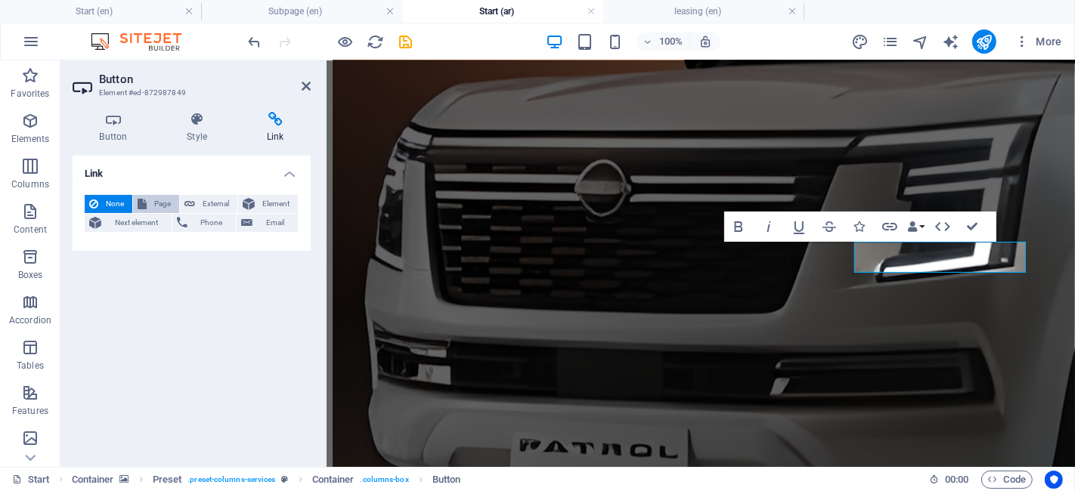
click at [151, 198] on span "Page" at bounding box center [162, 204] width 23 height 18
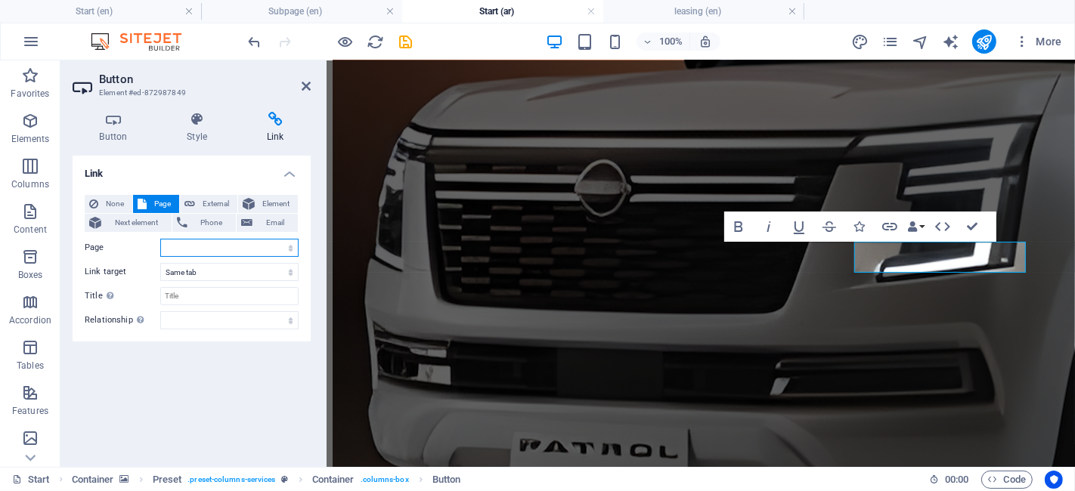
click at [181, 243] on select "Start Subpage why daem Rentals FAQ&#39;S Terms % cond Addtional PAI Traffic SCD…" at bounding box center [229, 248] width 138 height 18
select select "25"
click at [160, 239] on select "Start Subpage why daem Rentals FAQ&#39;S Terms % cond Addtional PAI Traffic SCD…" at bounding box center [229, 248] width 138 height 18
click at [304, 81] on icon at bounding box center [306, 86] width 9 height 12
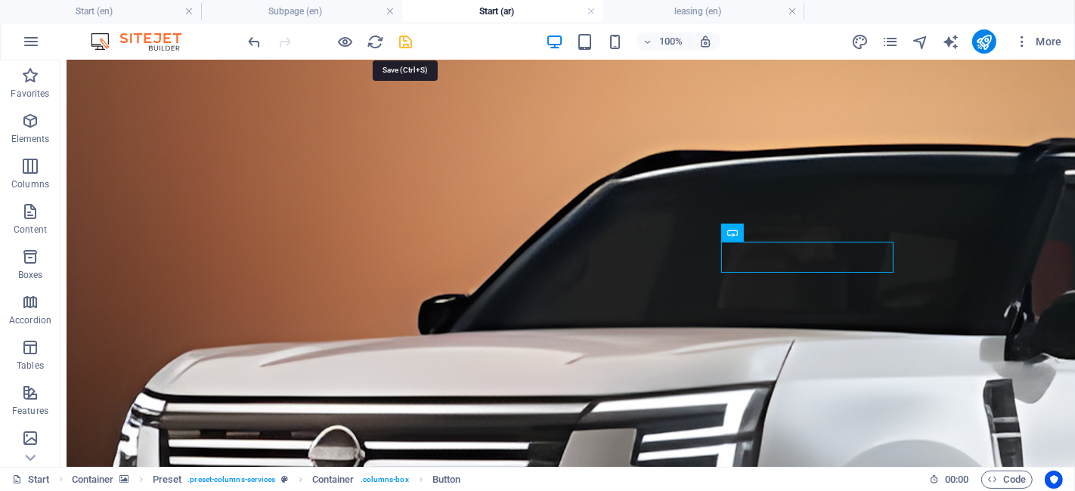
click at [404, 39] on icon "save" at bounding box center [406, 41] width 17 height 17
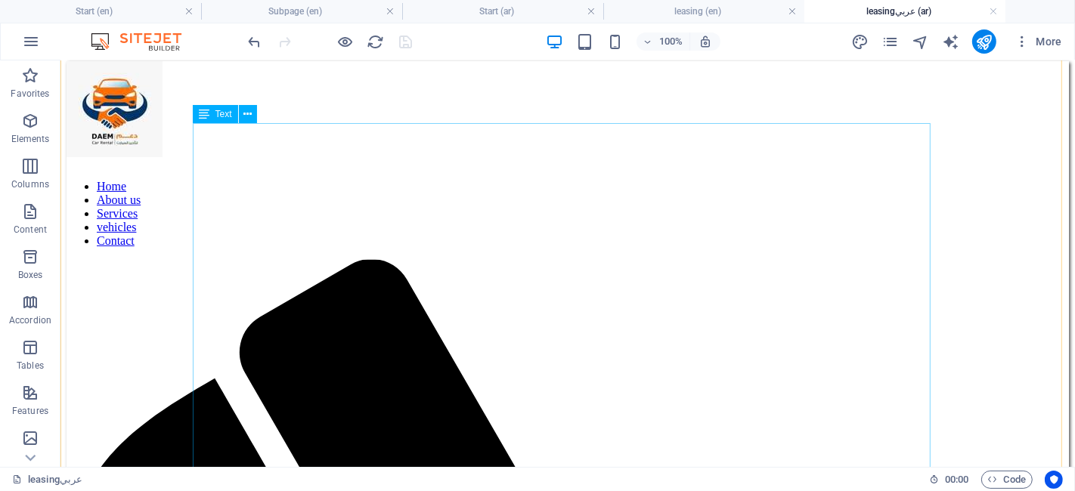
scroll to position [414, 0]
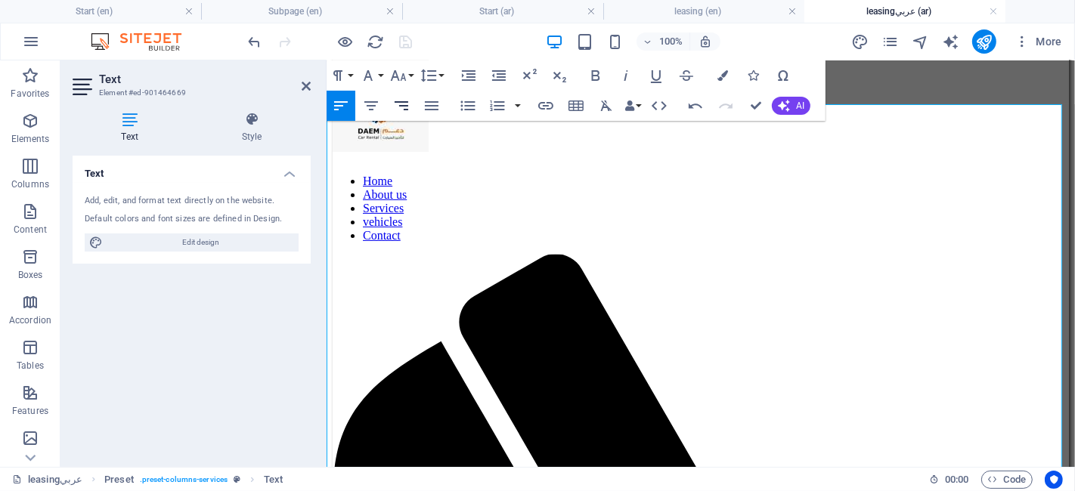
click at [411, 107] on button "Align Right" at bounding box center [401, 106] width 29 height 30
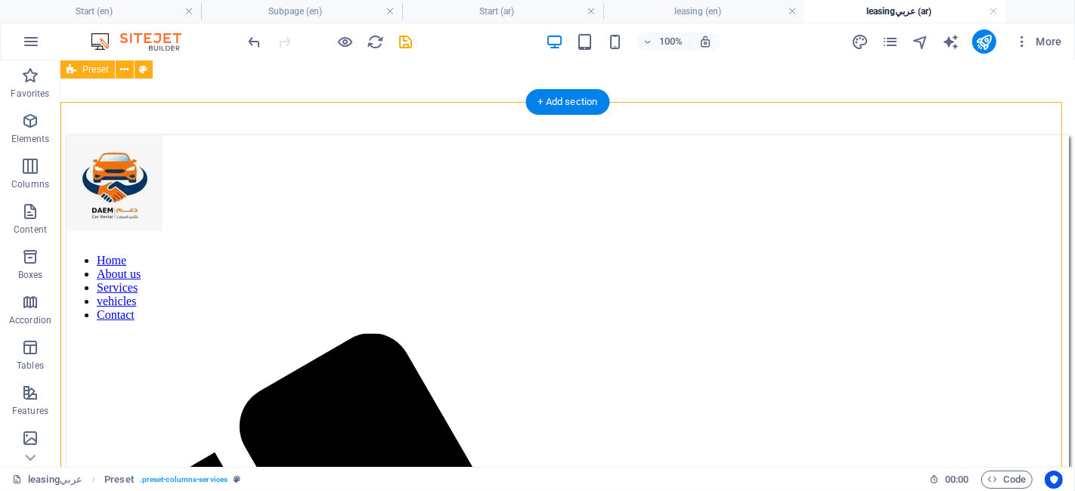
scroll to position [337, 0]
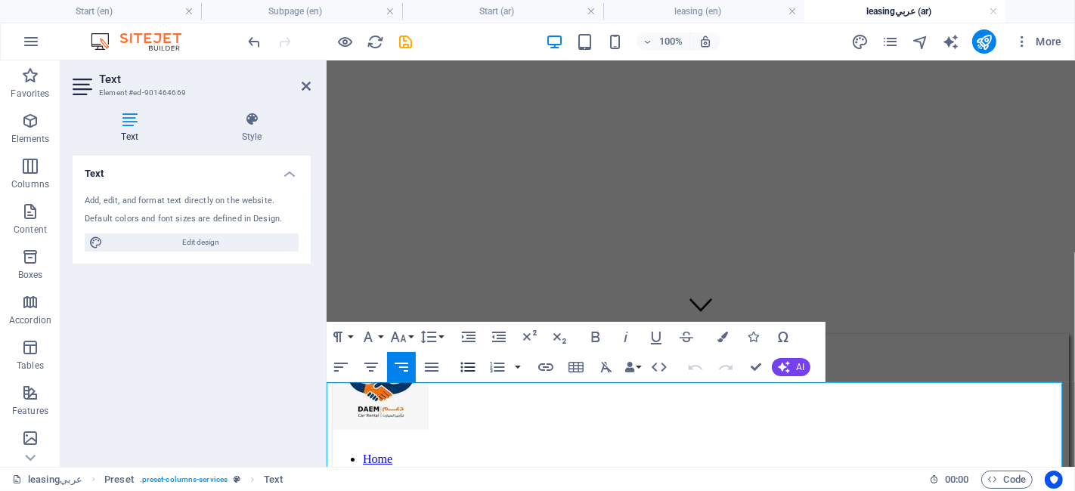
click at [475, 372] on icon "button" at bounding box center [468, 367] width 18 height 18
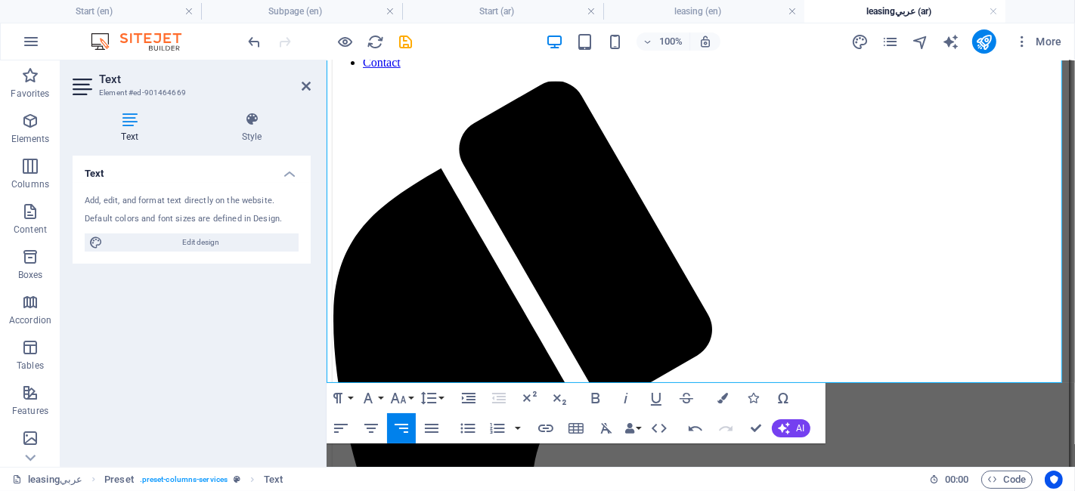
scroll to position [591, 0]
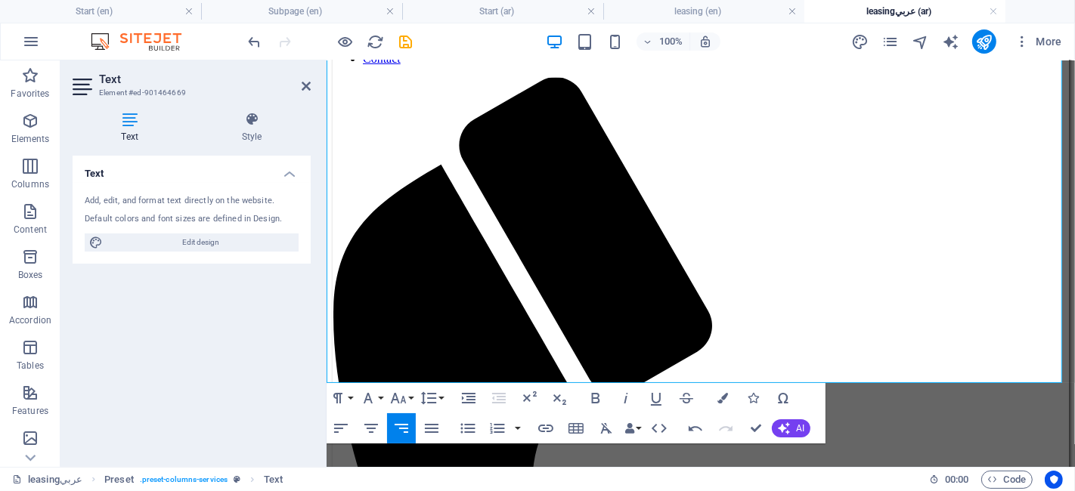
click at [401, 422] on icon "button" at bounding box center [401, 429] width 18 height 18
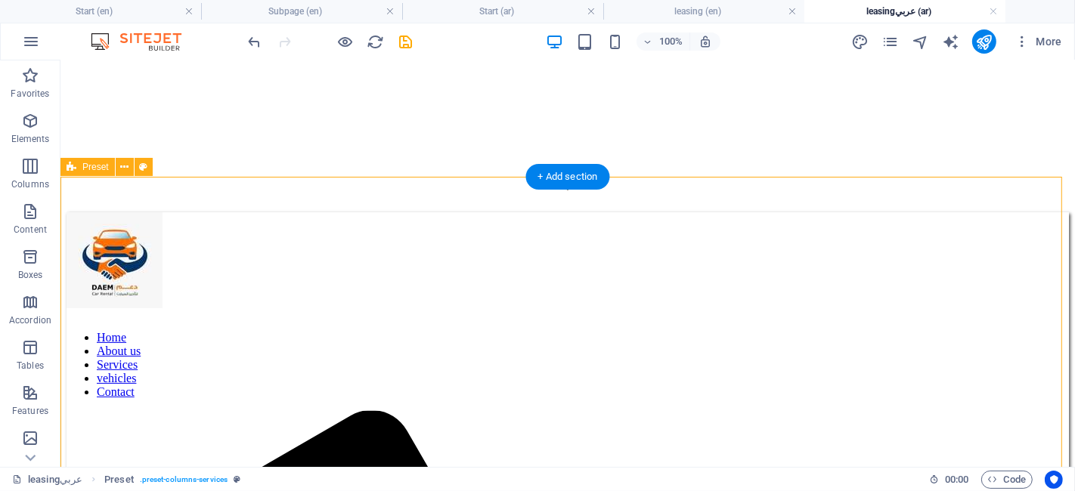
scroll to position [255, 0]
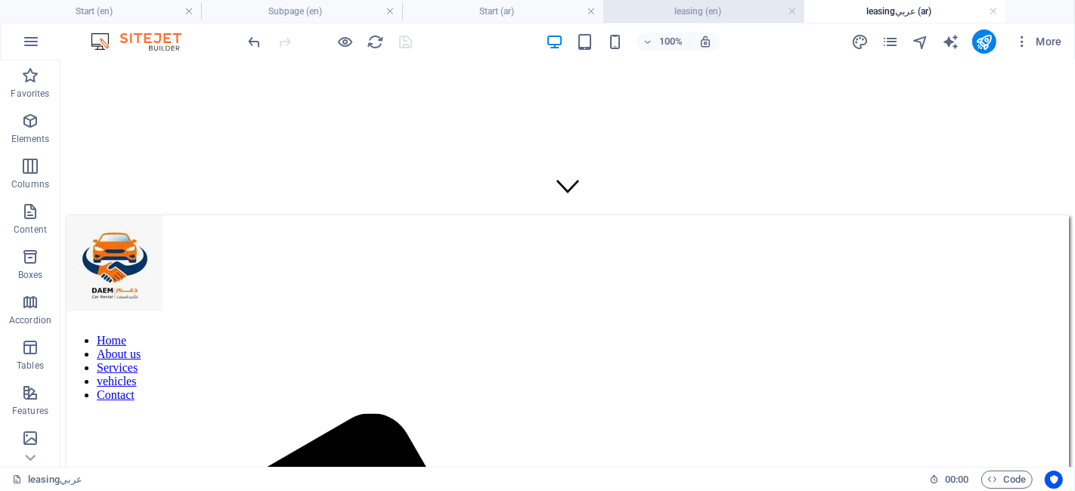
click at [646, 11] on h4 "leasing (en)" at bounding box center [703, 11] width 201 height 17
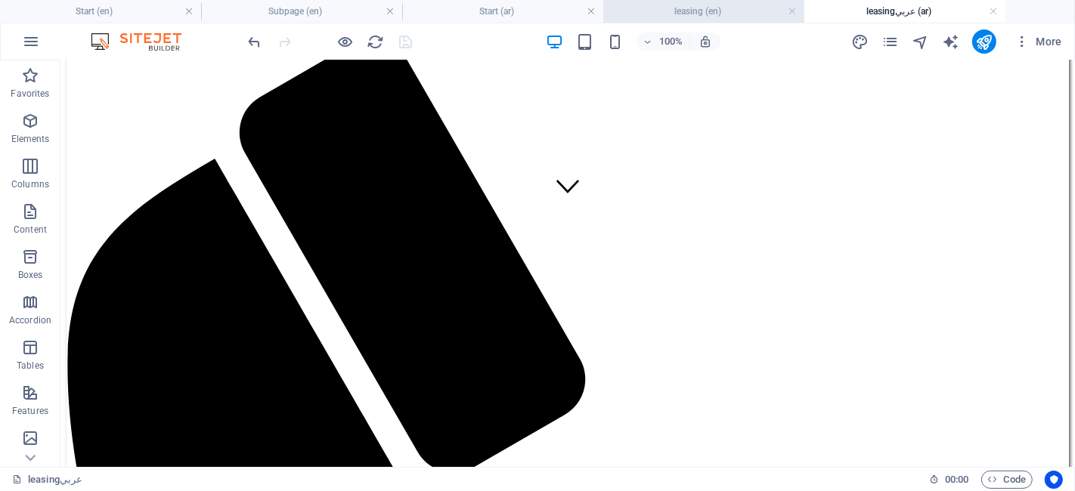
scroll to position [0, 0]
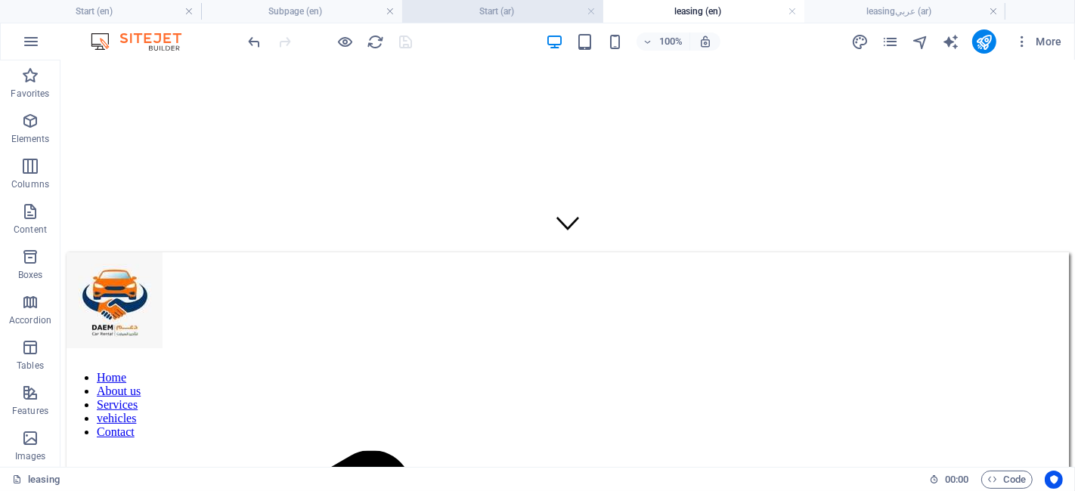
click at [552, 10] on h4 "Start (ar)" at bounding box center [502, 11] width 201 height 17
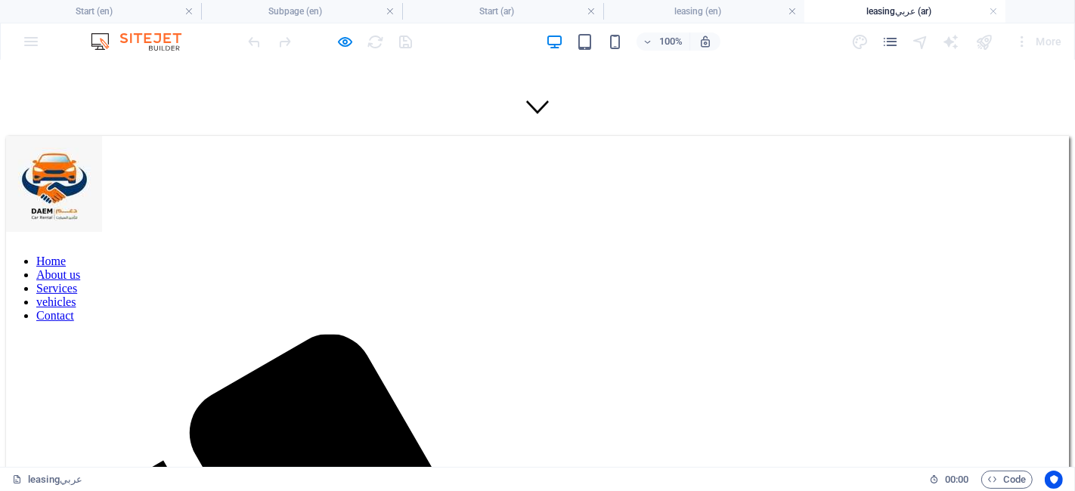
scroll to position [335, 0]
click at [479, 16] on h4 "Start (ar)" at bounding box center [502, 11] width 201 height 17
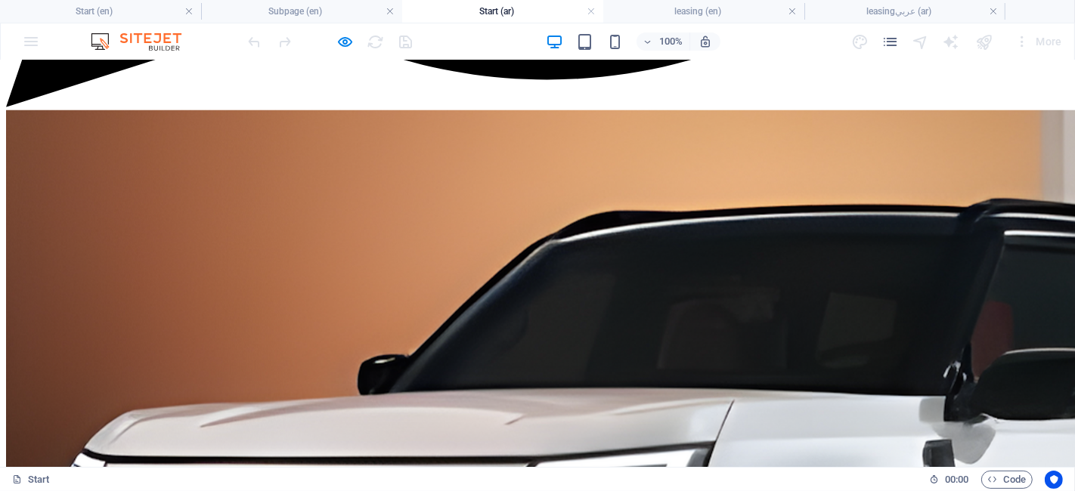
scroll to position [1391, 0]
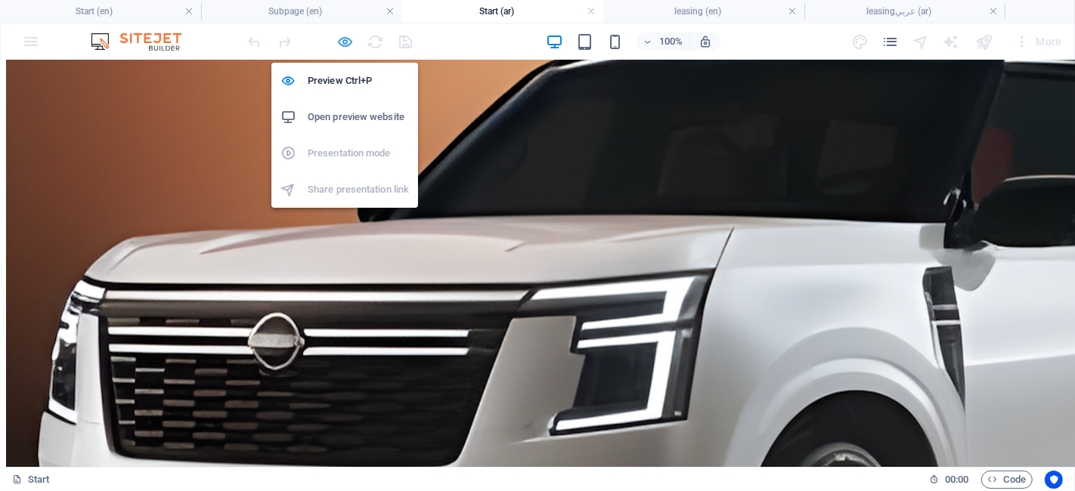
click at [347, 41] on icon "button" at bounding box center [345, 41] width 17 height 17
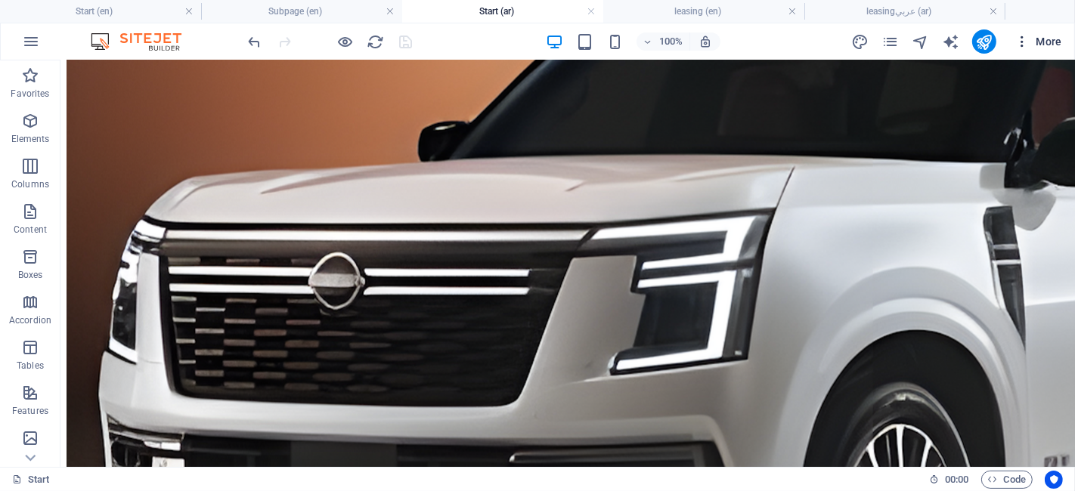
click at [1038, 48] on span "More" at bounding box center [1039, 41] width 48 height 15
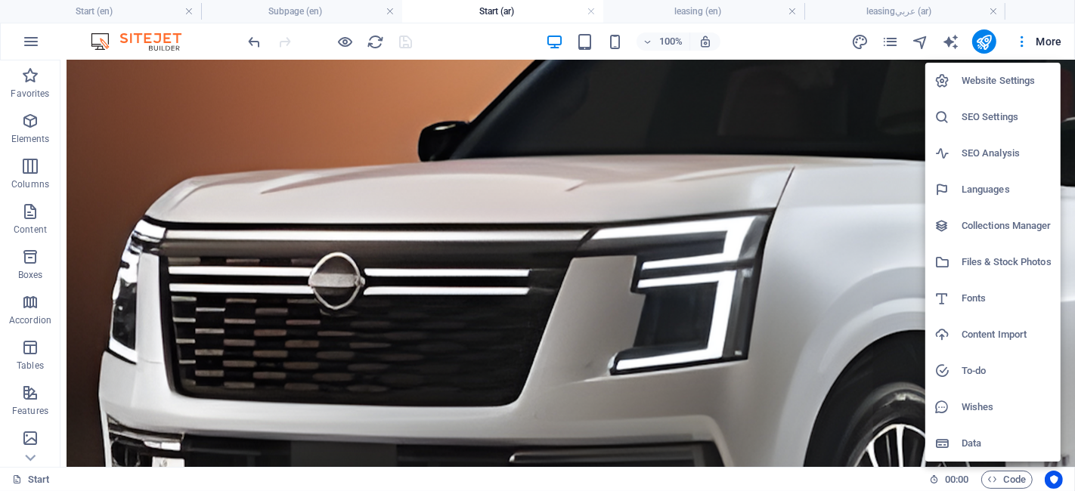
click at [978, 199] on li "Languages" at bounding box center [992, 190] width 135 height 36
select select "41"
select select "6"
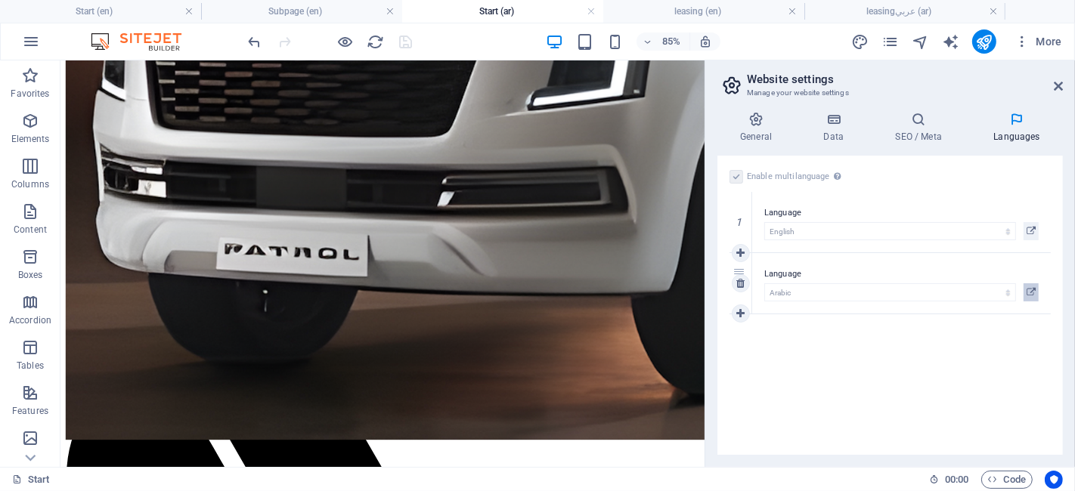
click at [1034, 286] on icon at bounding box center [1031, 292] width 9 height 18
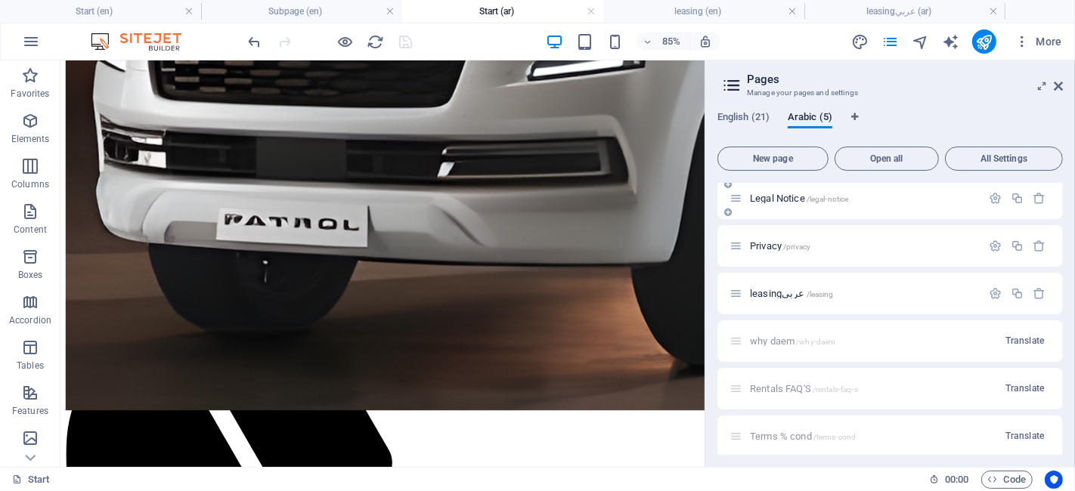
scroll to position [94, 0]
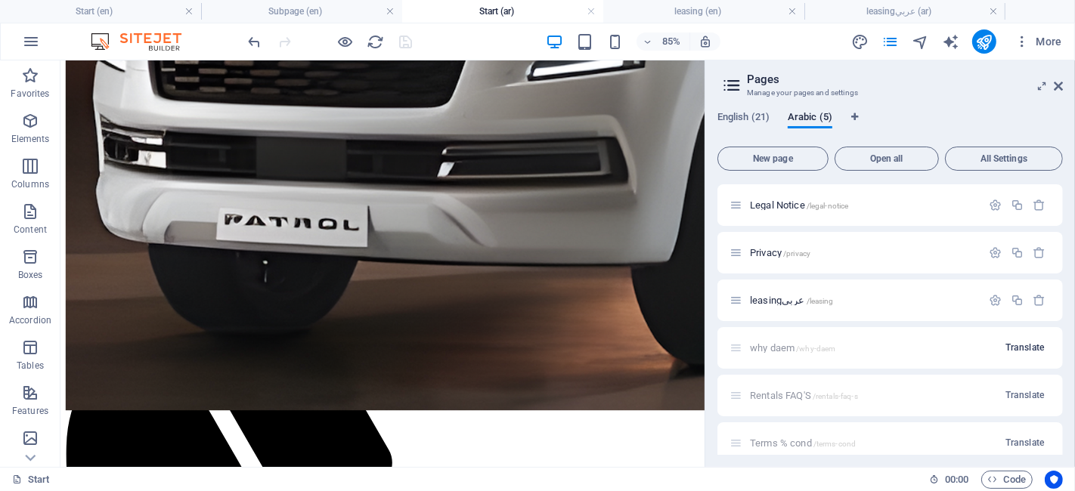
click at [1018, 357] on button "Translate" at bounding box center [1024, 348] width 51 height 24
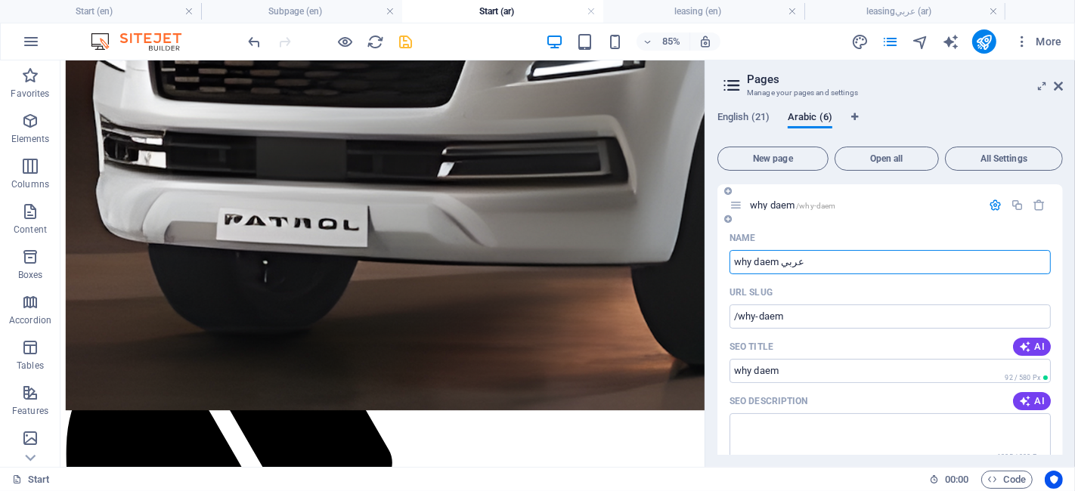
type input "why daem عربي"
click at [663, 11] on h4 "leasing (en)" at bounding box center [703, 11] width 201 height 17
type input "why daem عربي"
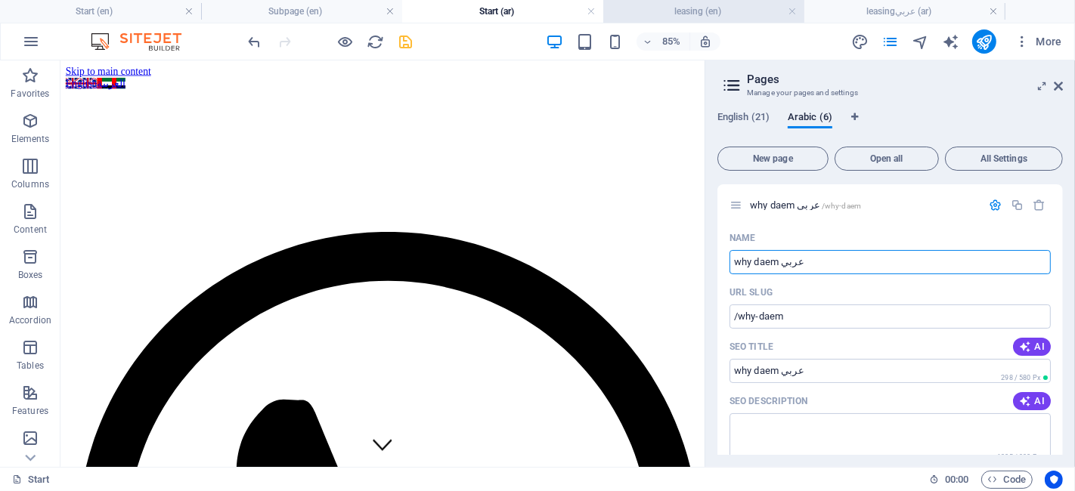
scroll to position [218, 0]
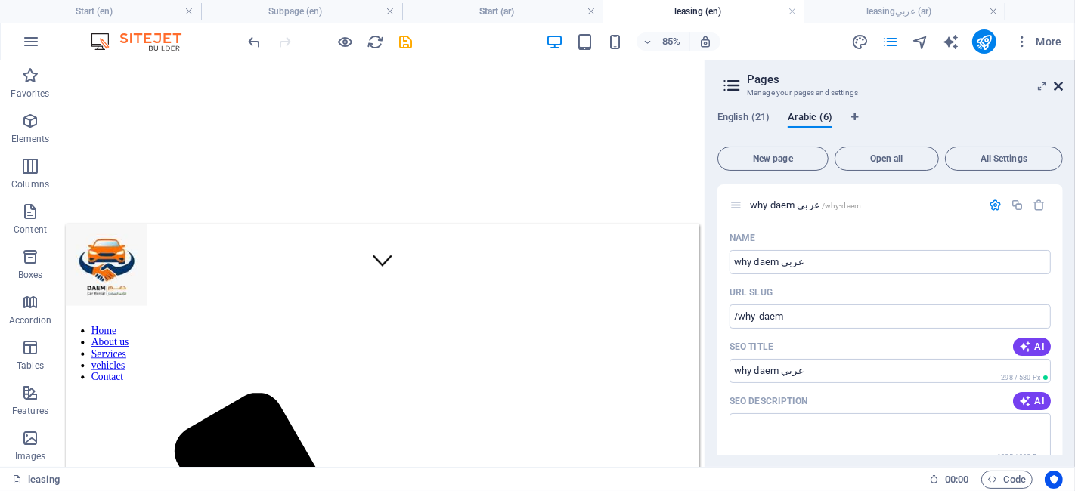
click at [1060, 91] on icon at bounding box center [1058, 86] width 9 height 12
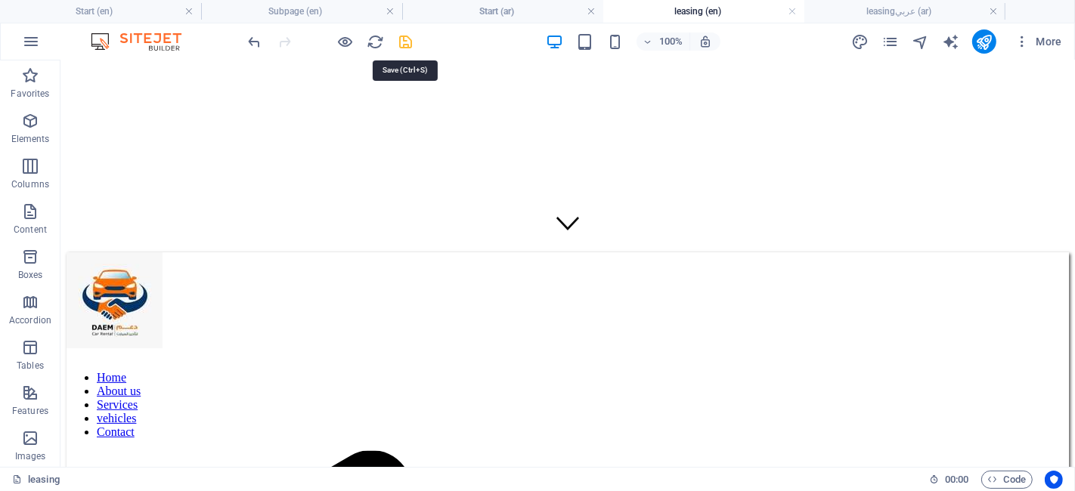
click at [401, 37] on icon "save" at bounding box center [406, 41] width 17 height 17
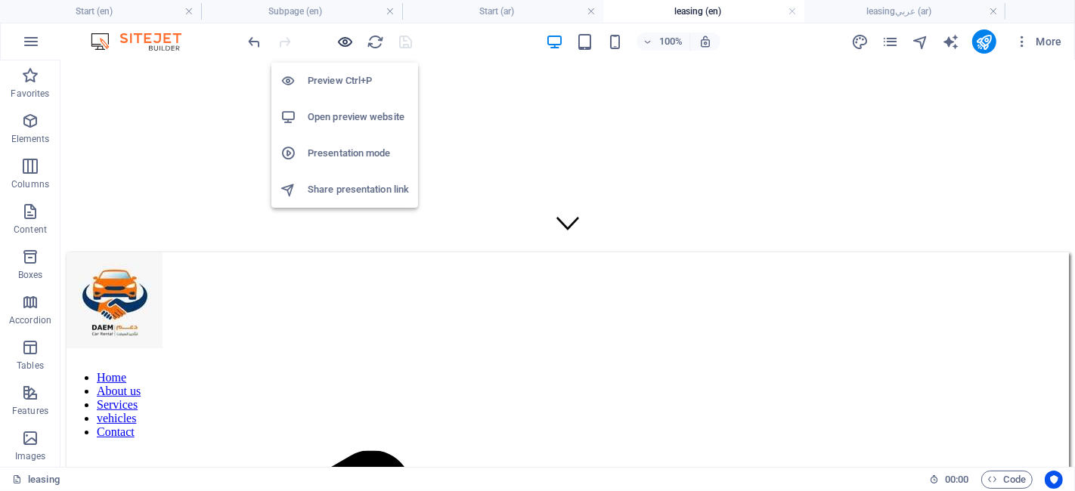
click at [349, 45] on icon "button" at bounding box center [345, 41] width 17 height 17
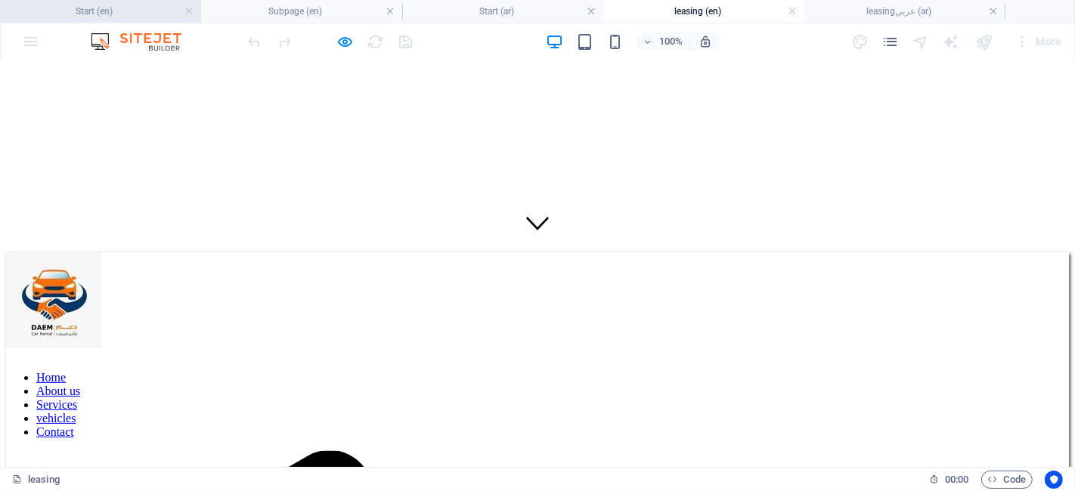
drag, startPoint x: 122, startPoint y: 3, endPoint x: 383, endPoint y: 262, distance: 368.3
click at [122, 3] on h4 "Start (en)" at bounding box center [100, 11] width 201 height 17
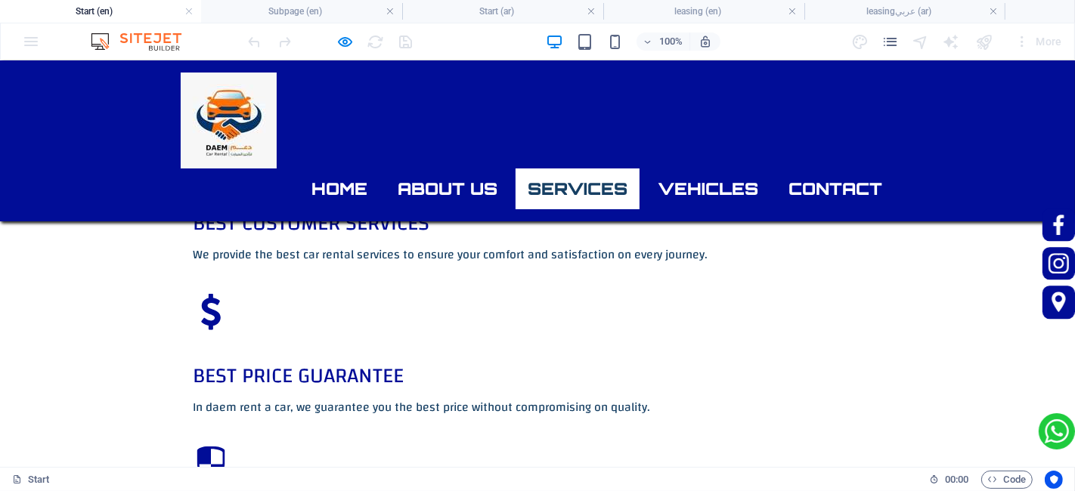
scroll to position [1268, 0]
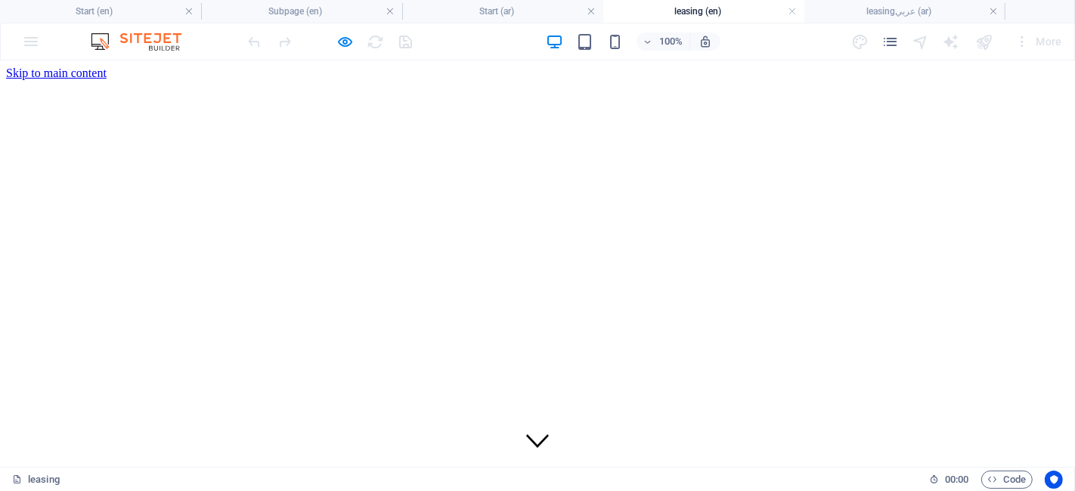
scroll to position [218, 0]
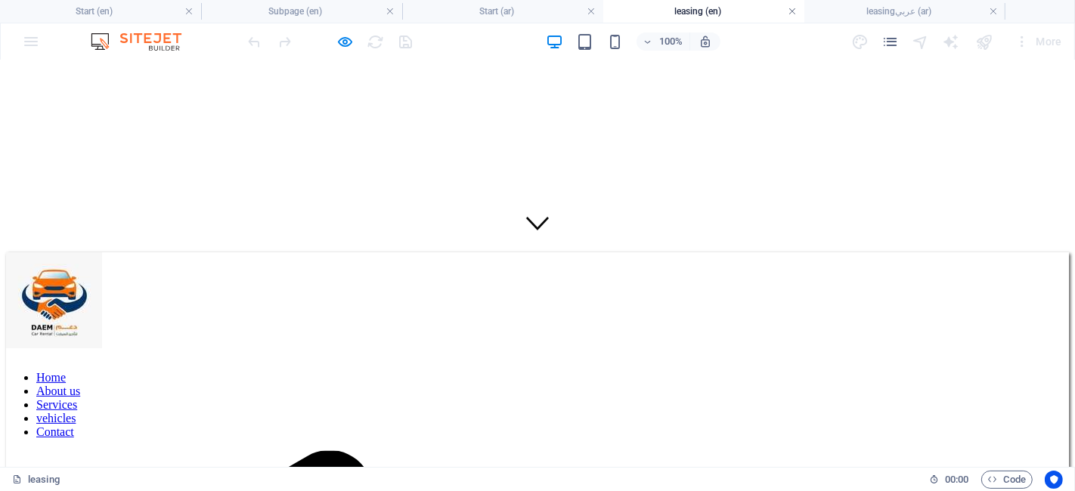
click at [795, 10] on link at bounding box center [792, 12] width 9 height 14
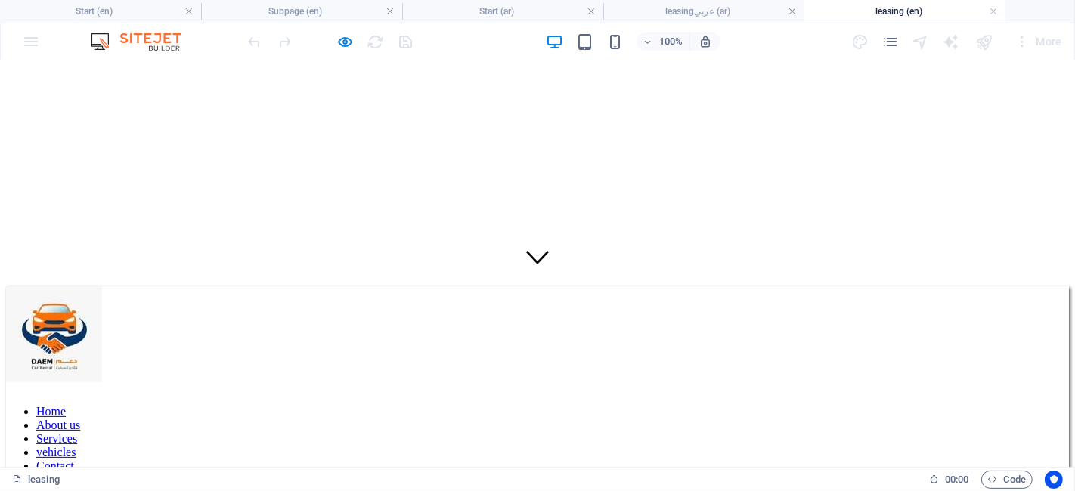
scroll to position [184, 0]
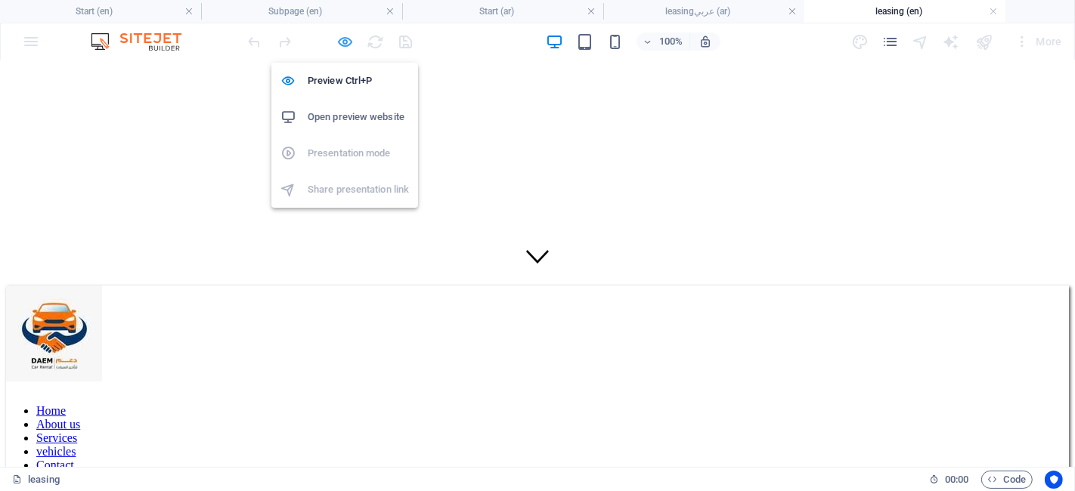
click at [349, 42] on icon "button" at bounding box center [345, 41] width 17 height 17
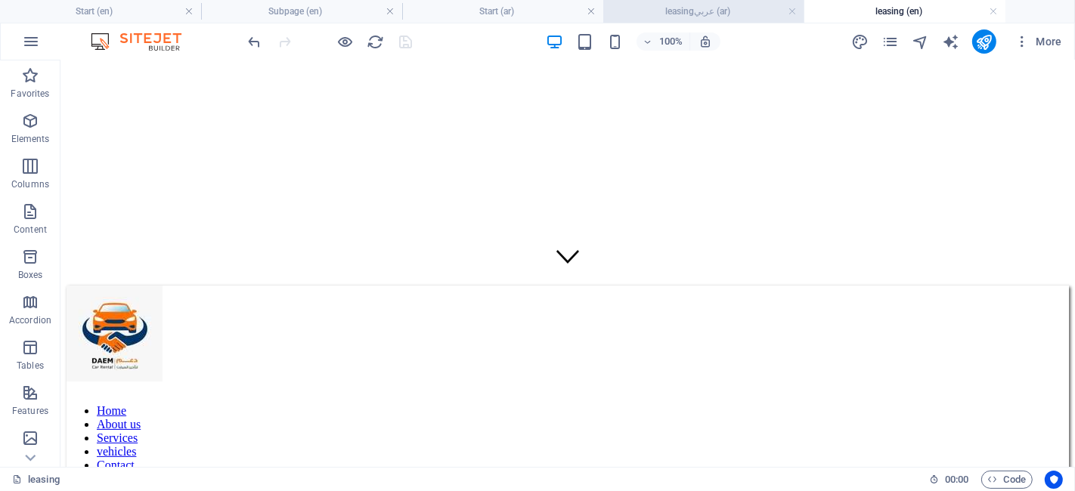
click at [715, 17] on h4 "leasingعربي (ar)" at bounding box center [703, 11] width 201 height 17
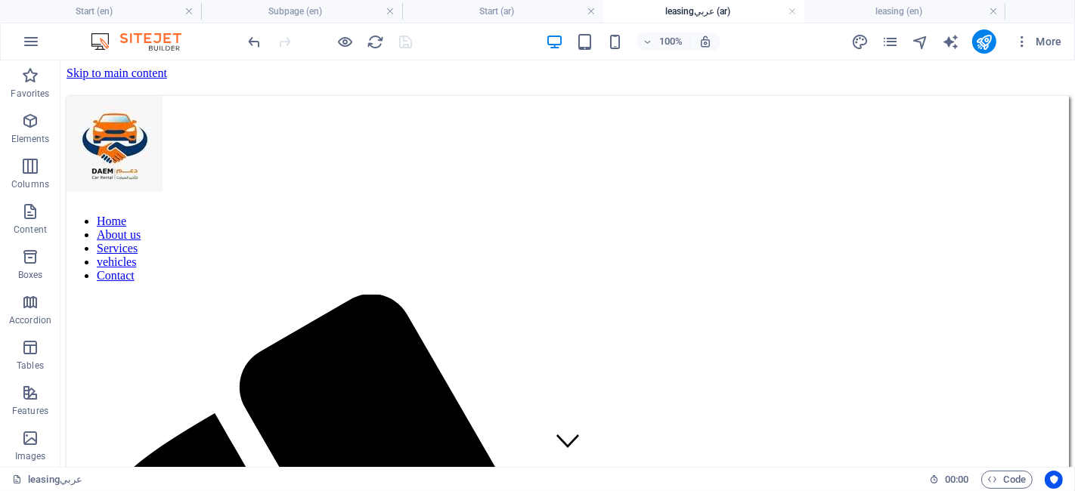
scroll to position [0, 0]
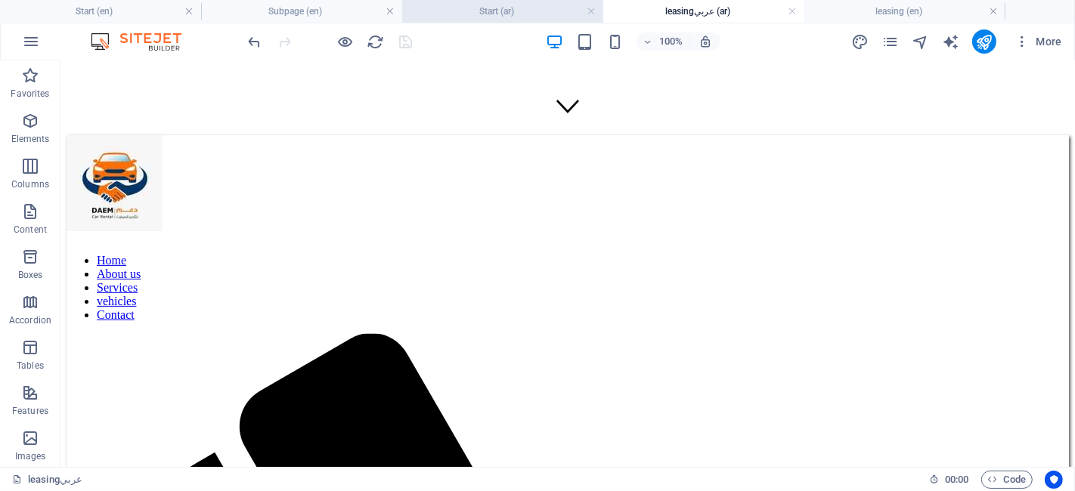
click at [502, 20] on li "Start (ar)" at bounding box center [502, 11] width 201 height 23
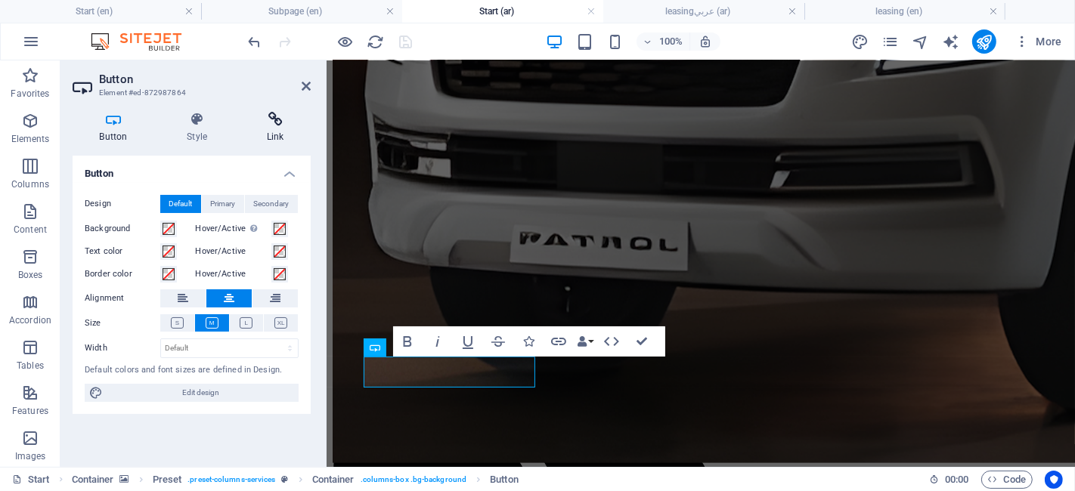
click at [278, 123] on icon at bounding box center [275, 119] width 71 height 15
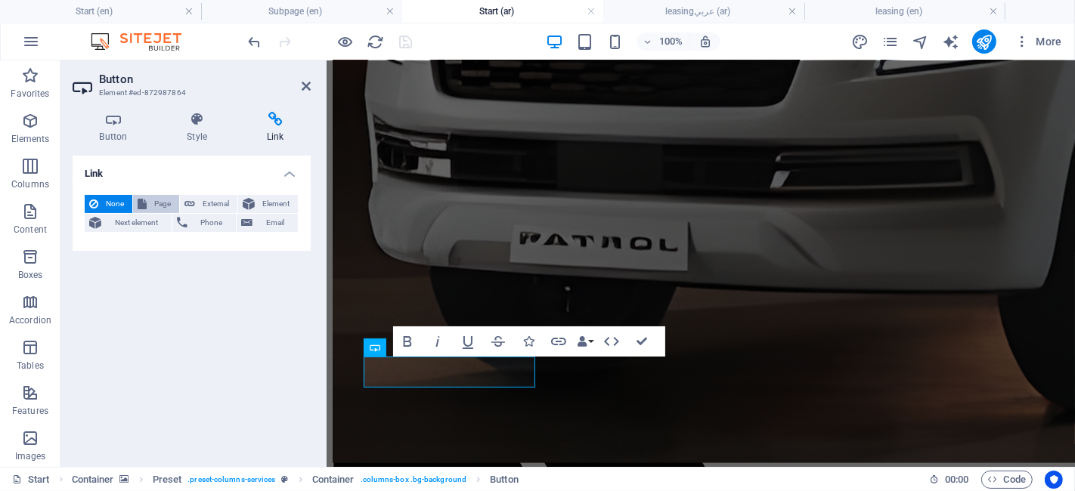
click at [149, 204] on button "Page" at bounding box center [156, 204] width 46 height 18
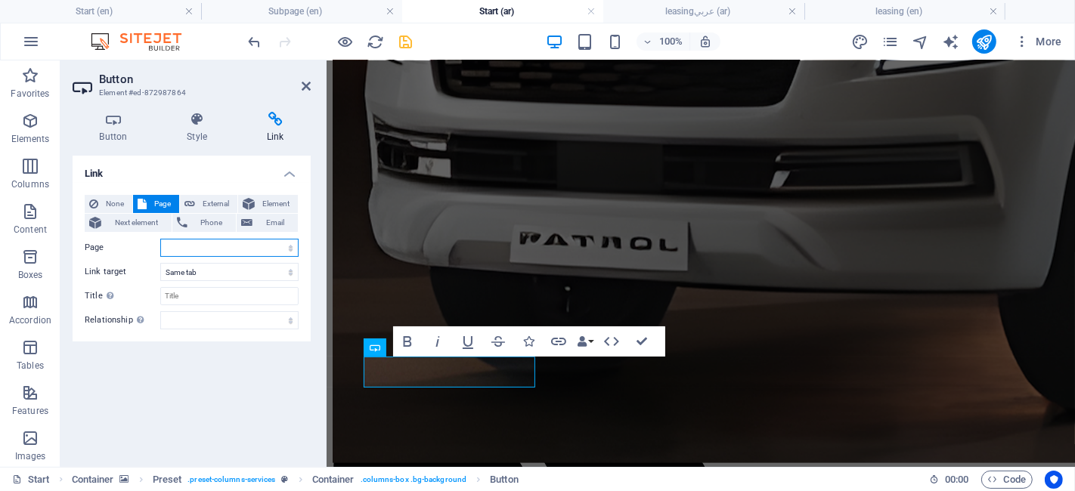
click at [181, 243] on select "Start Subpage why daem Rentals FAQ&#39;S Terms % cond Addtional PAI Traffic SCD…" at bounding box center [229, 248] width 138 height 18
select select "23"
click at [160, 239] on select "Start Subpage why daem Rentals FAQ&#39;S Terms % cond Addtional PAI Traffic SCD…" at bounding box center [229, 248] width 138 height 18
click at [308, 87] on icon at bounding box center [306, 86] width 9 height 12
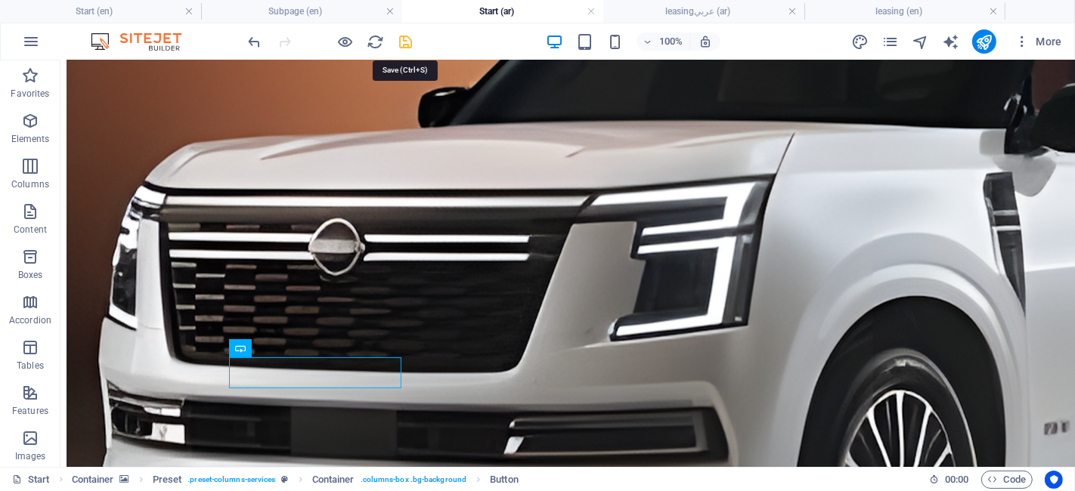
click at [407, 42] on icon "save" at bounding box center [406, 41] width 17 height 17
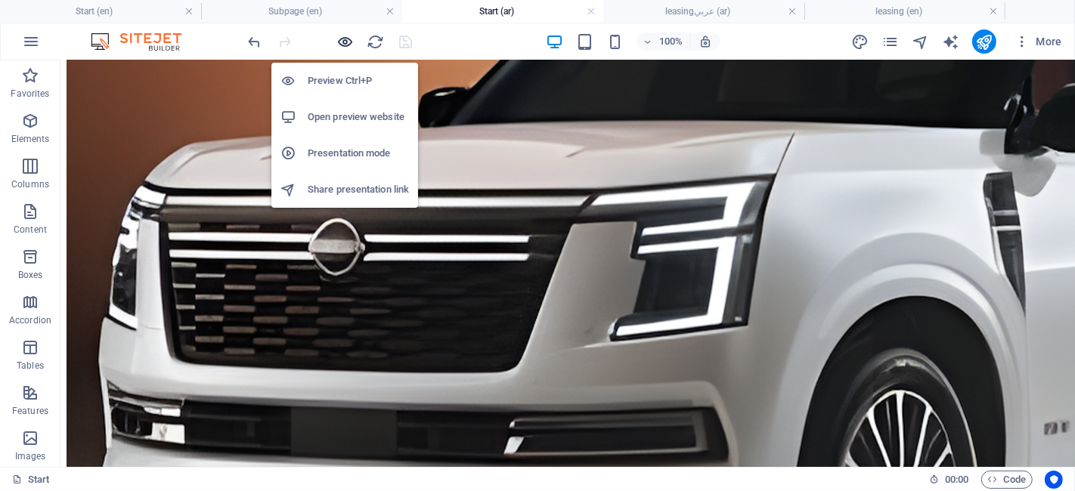
click at [345, 48] on icon "button" at bounding box center [345, 41] width 17 height 17
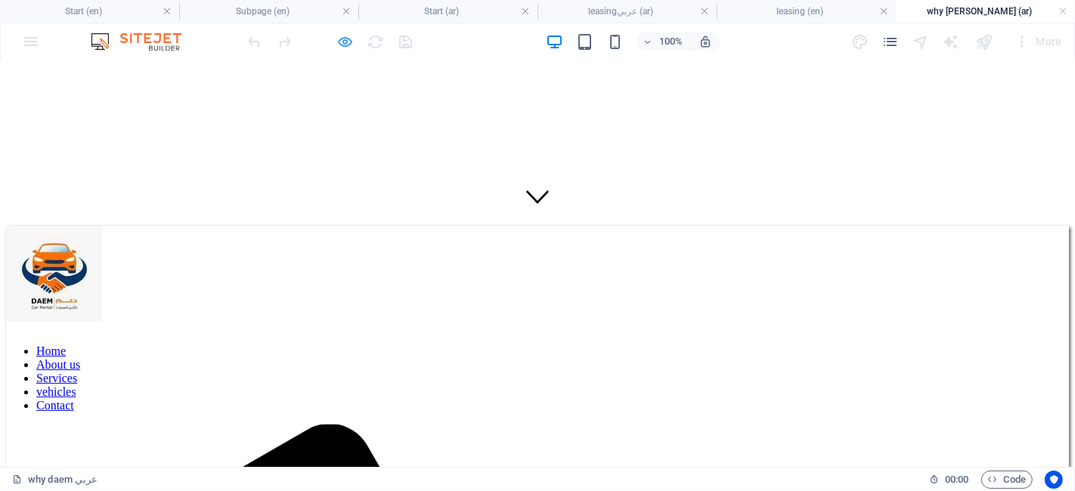
scroll to position [243, 0]
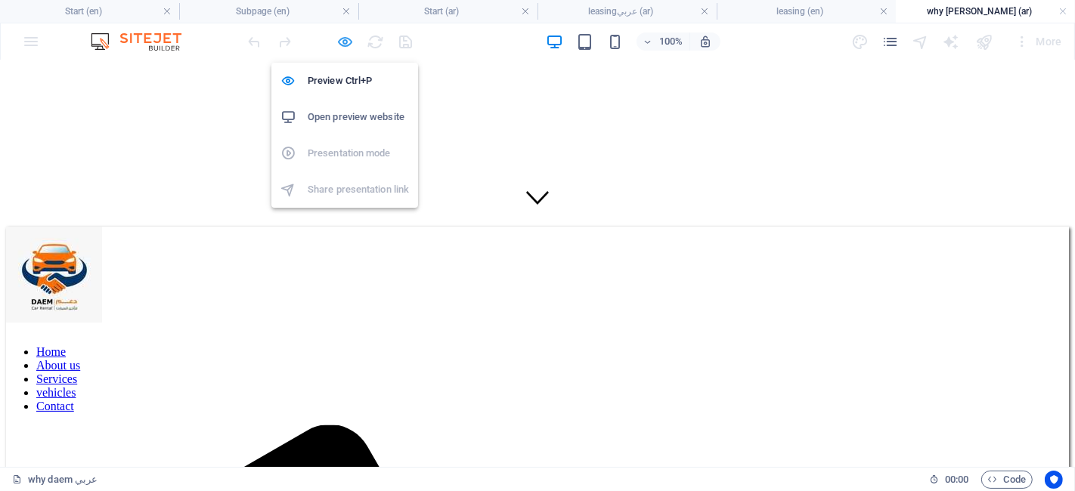
click at [344, 36] on icon "button" at bounding box center [345, 41] width 17 height 17
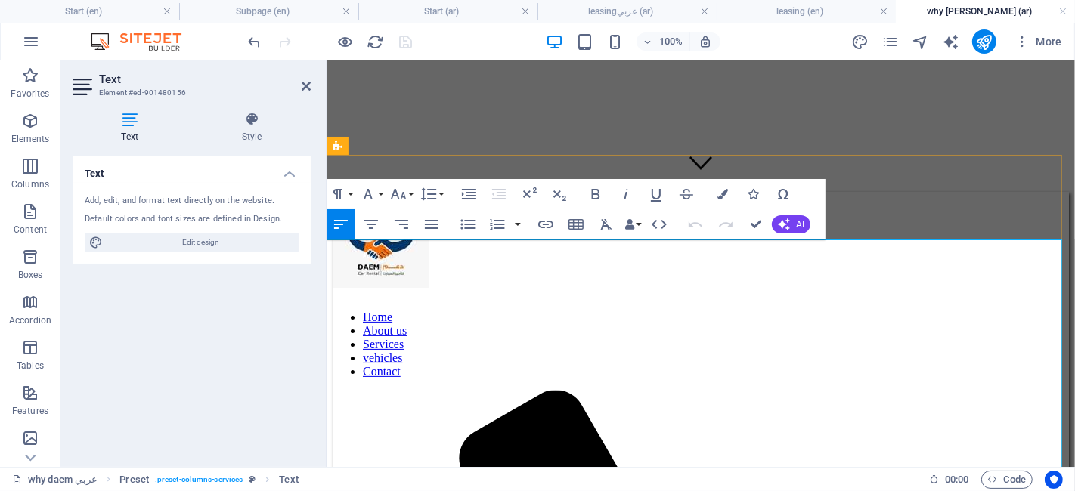
scroll to position [279, 0]
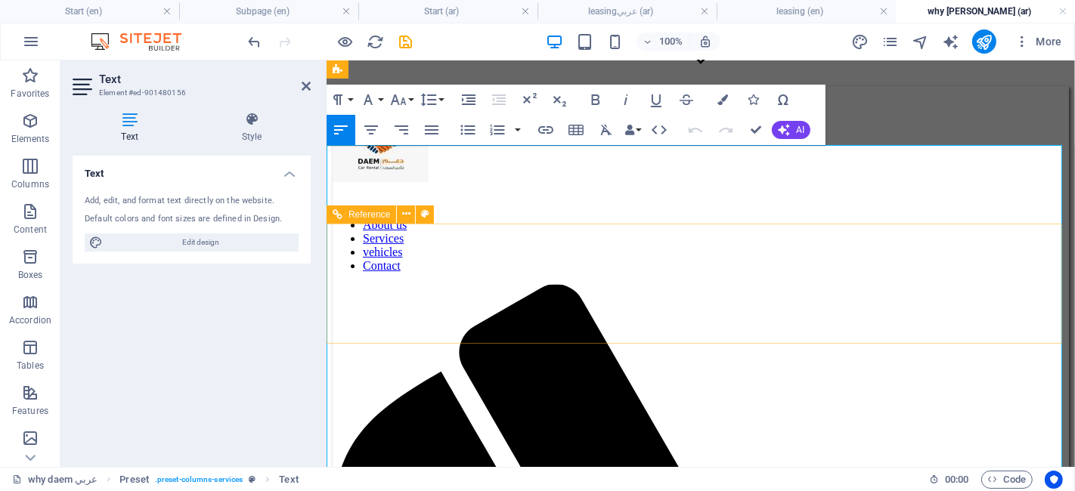
scroll to position [369, 0]
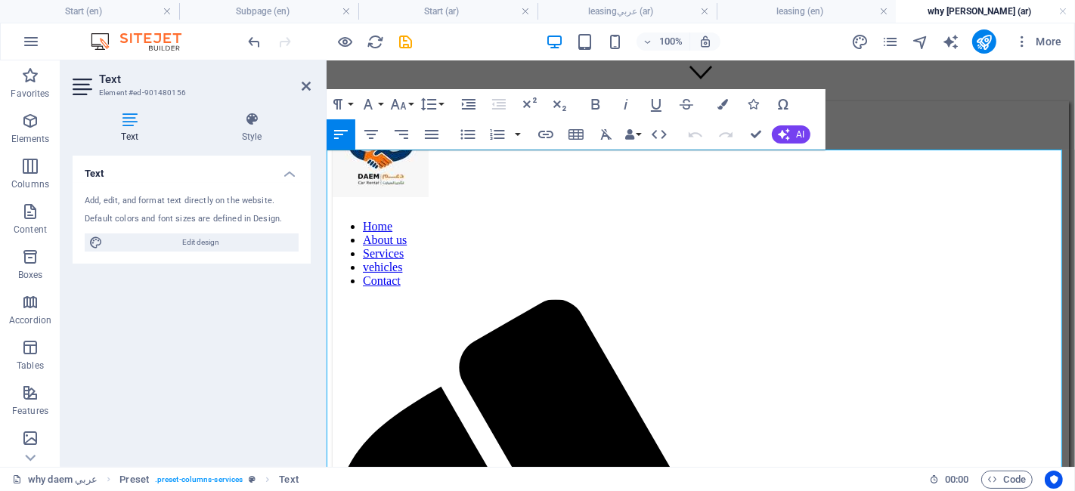
drag, startPoint x: 549, startPoint y: 370, endPoint x: 267, endPoint y: 153, distance: 355.3
copy div "Lor IPSU Dolo s ametco adipisci el sed DOE tem i utlabor etdolorema ali enimadm…"
click at [408, 132] on icon "button" at bounding box center [401, 134] width 18 height 18
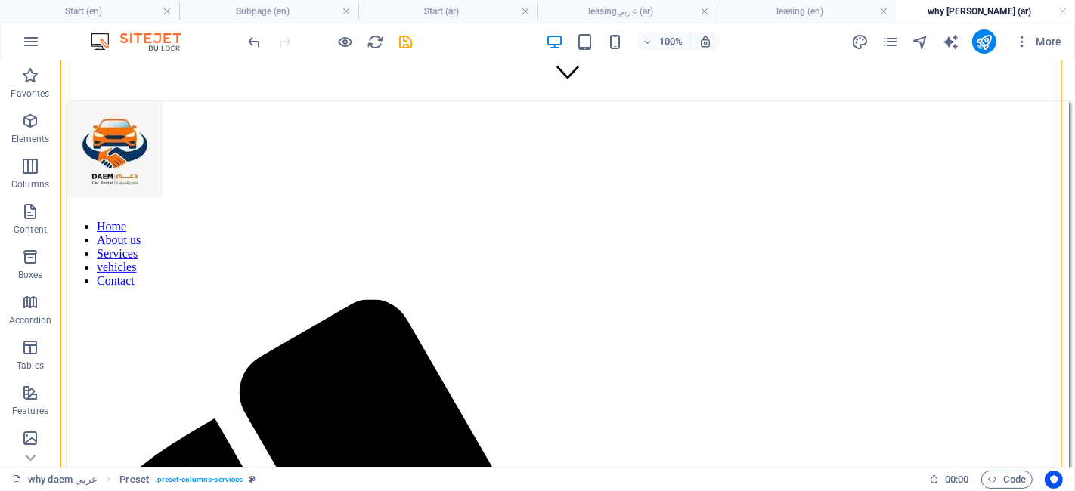
scroll to position [500, 0]
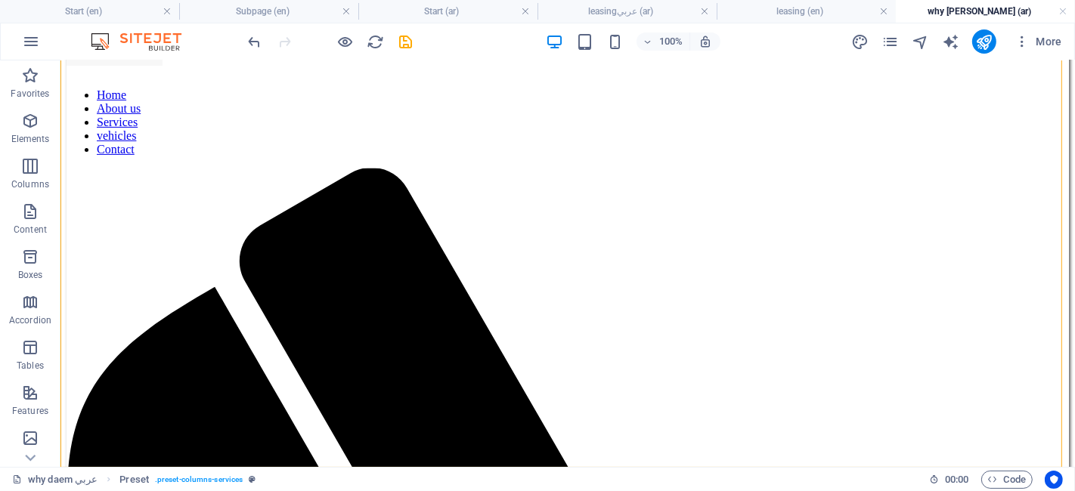
click at [414, 38] on div "100% More" at bounding box center [657, 41] width 823 height 24
click at [408, 41] on icon "save" at bounding box center [406, 41] width 17 height 17
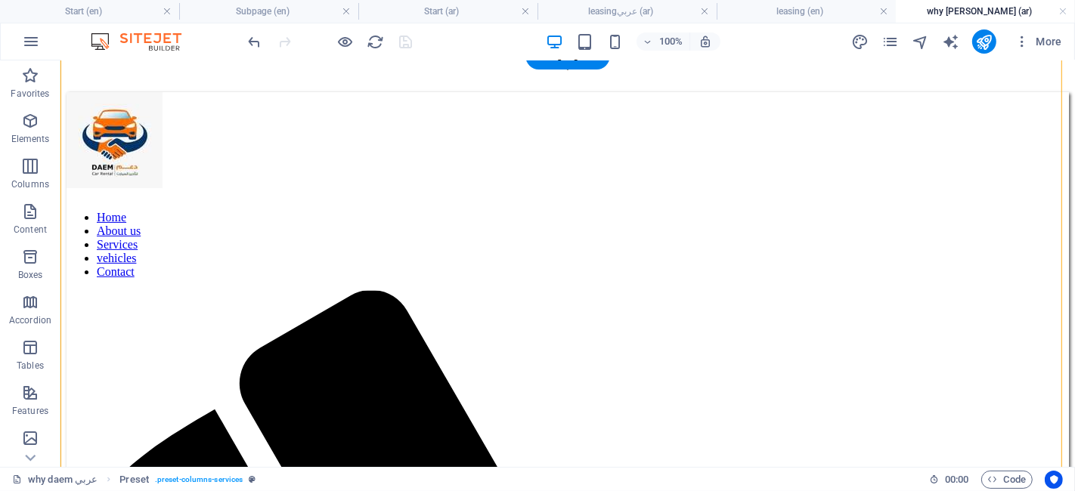
scroll to position [380, 0]
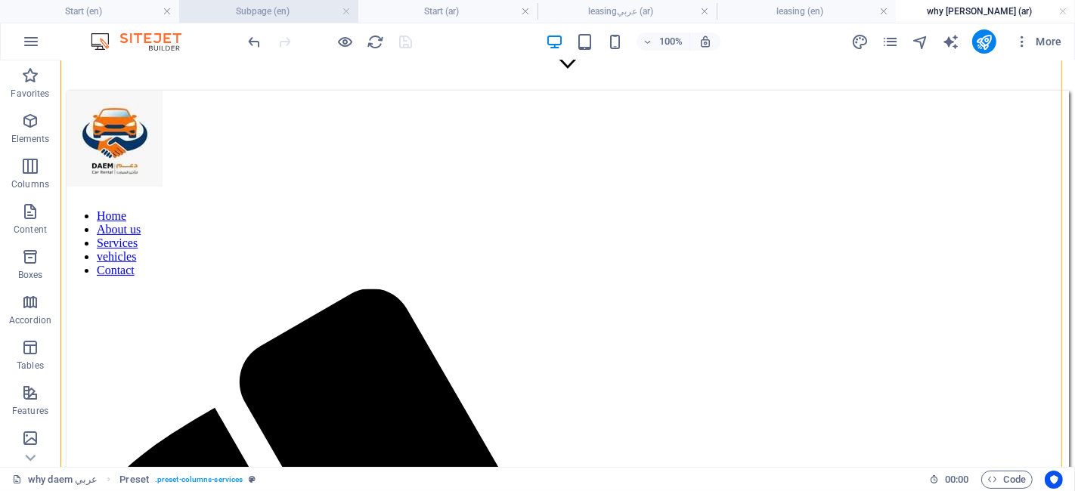
click at [259, 8] on h4 "Subpage (en)" at bounding box center [268, 11] width 179 height 17
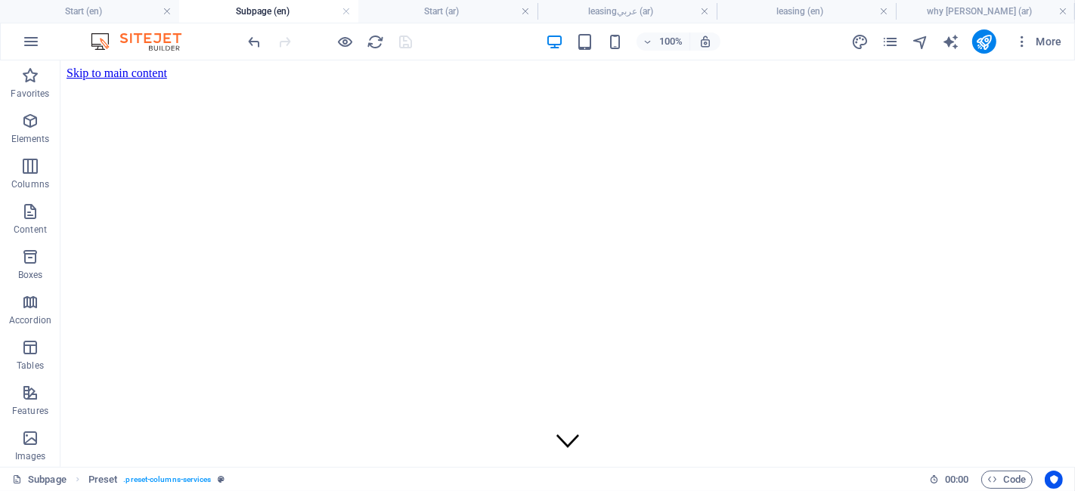
scroll to position [321, 0]
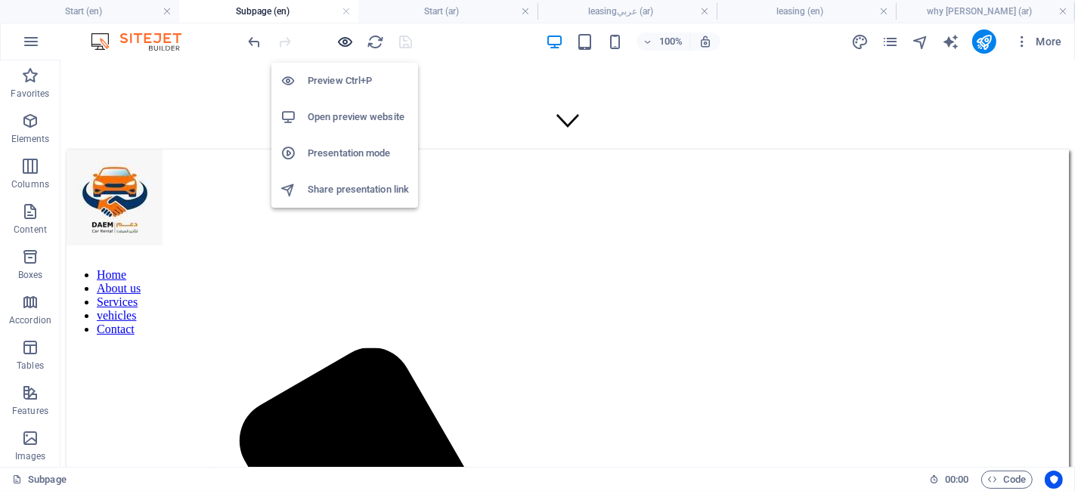
click at [345, 39] on icon "button" at bounding box center [345, 41] width 17 height 17
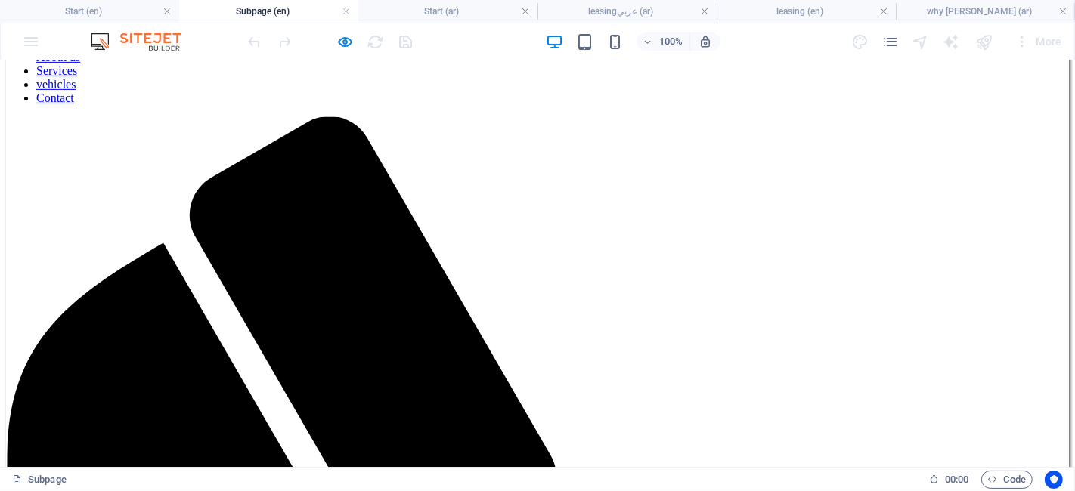
scroll to position [553, 0]
drag, startPoint x: 91, startPoint y: 11, endPoint x: 317, endPoint y: 154, distance: 267.4
click at [91, 11] on h4 "Start (en)" at bounding box center [89, 11] width 179 height 17
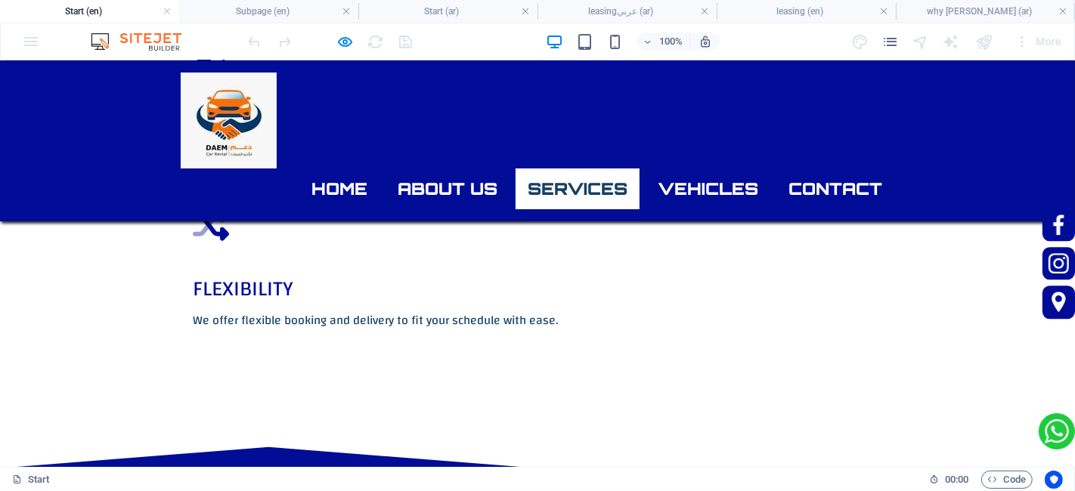
scroll to position [1568, 0]
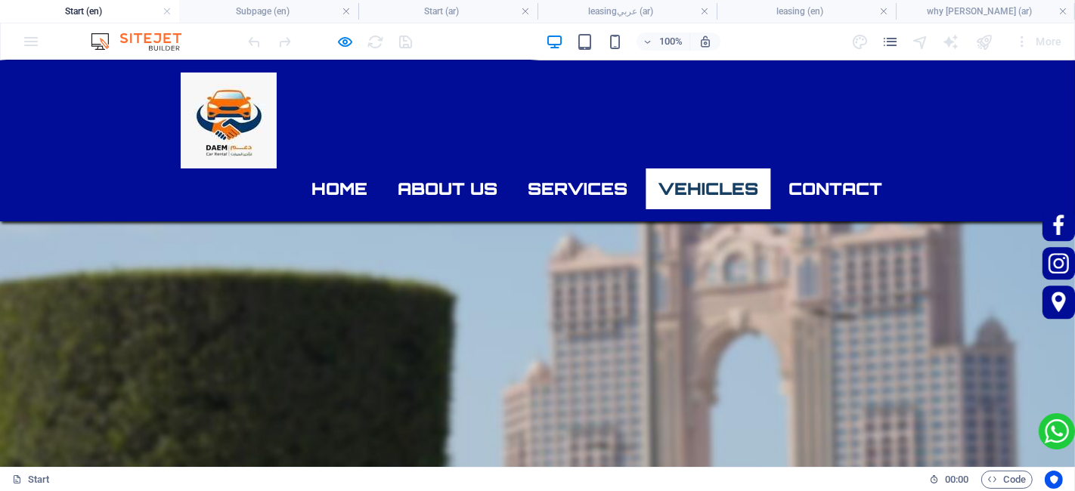
scroll to position [1973, 0]
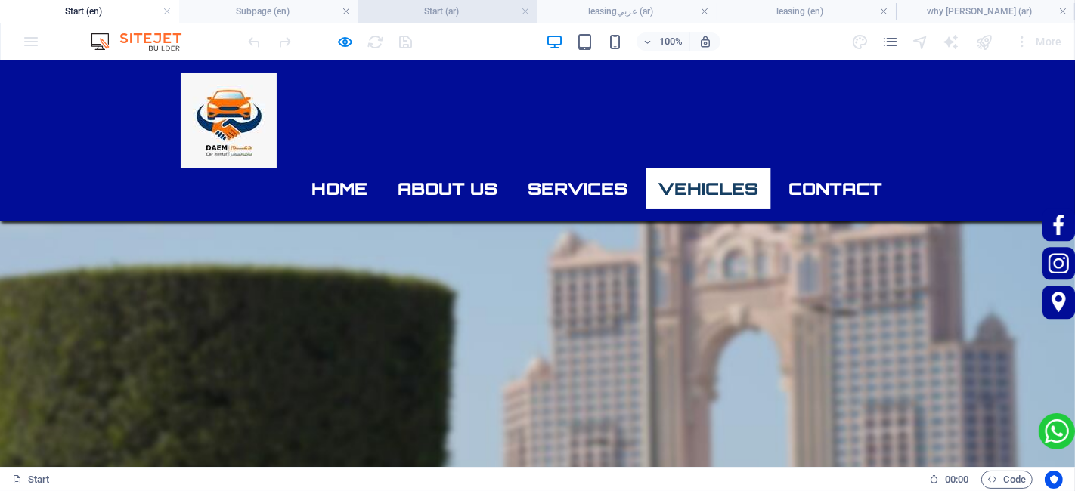
click at [459, 22] on li "Start (ar)" at bounding box center [447, 11] width 179 height 23
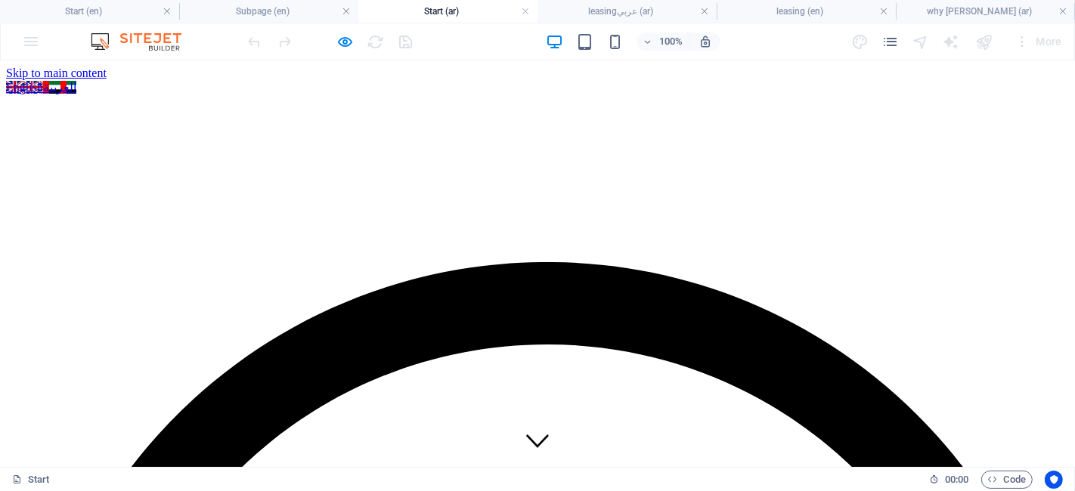
scroll to position [1425, 0]
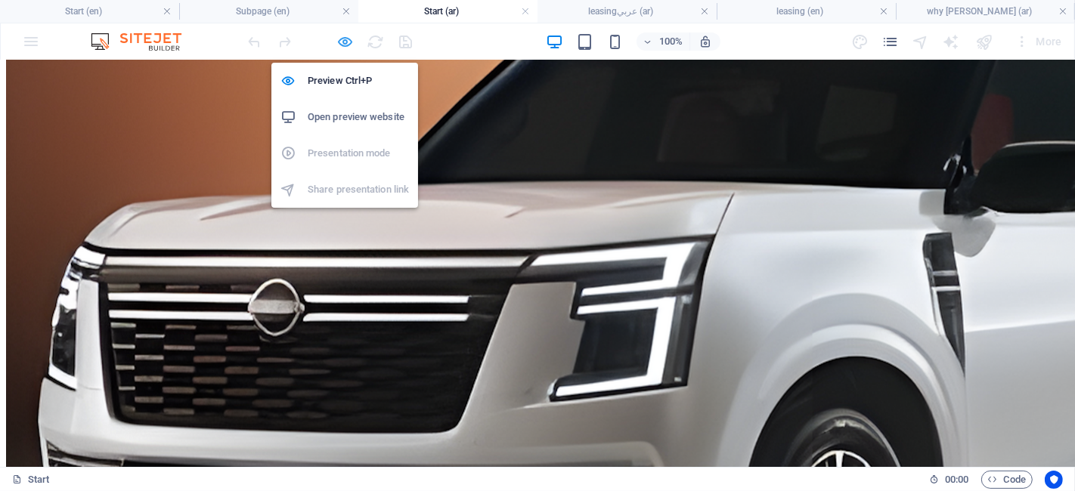
click at [344, 36] on icon "button" at bounding box center [345, 41] width 17 height 17
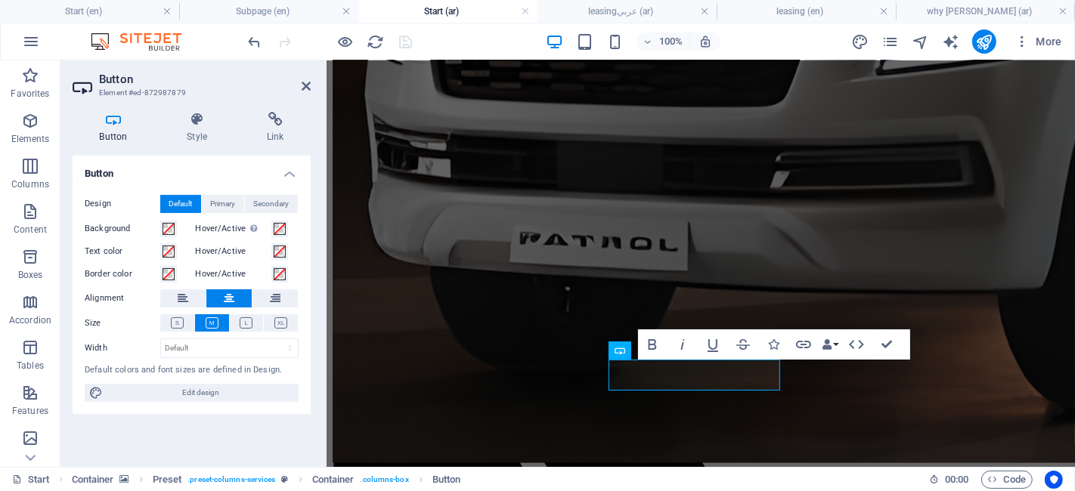
click at [280, 105] on div "Button Style Link Button Design Default Primary Secondary Background Hover/Acti…" at bounding box center [191, 283] width 262 height 367
click at [276, 120] on icon at bounding box center [275, 119] width 71 height 15
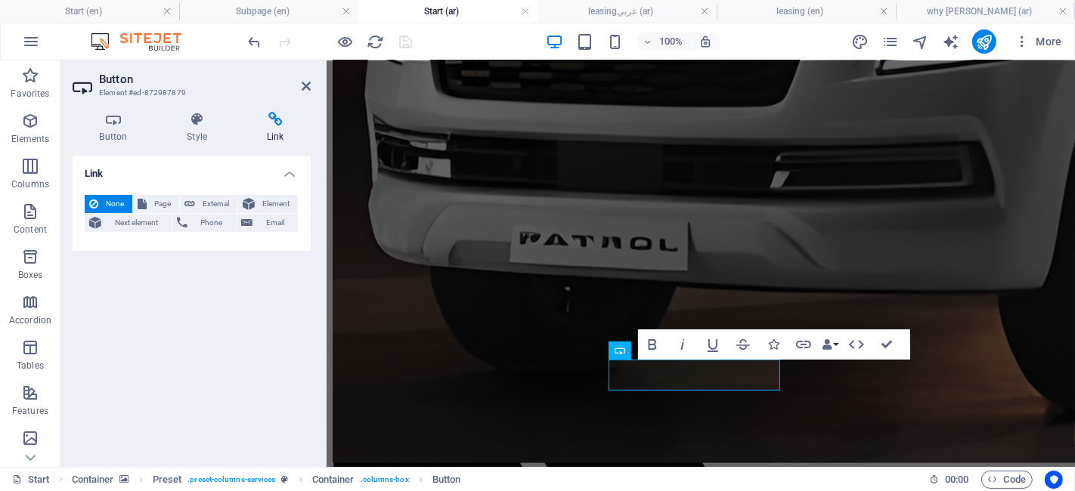
click at [215, 193] on div "None Page External Element Next element Phone Email Page Start Subpage why daem…" at bounding box center [192, 217] width 238 height 68
click at [259, 209] on button "Element" at bounding box center [268, 204] width 60 height 18
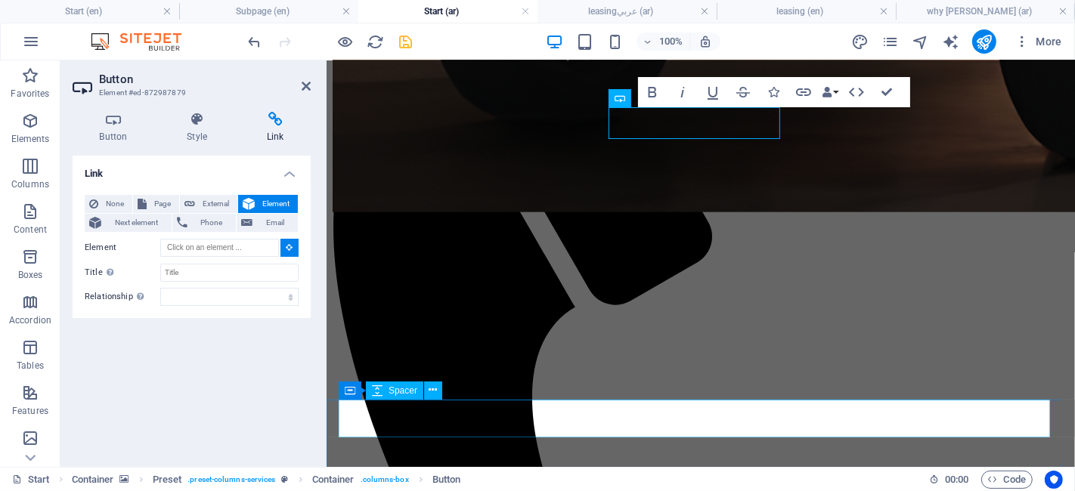
scroll to position [1677, 0]
type input "#ed-816849889"
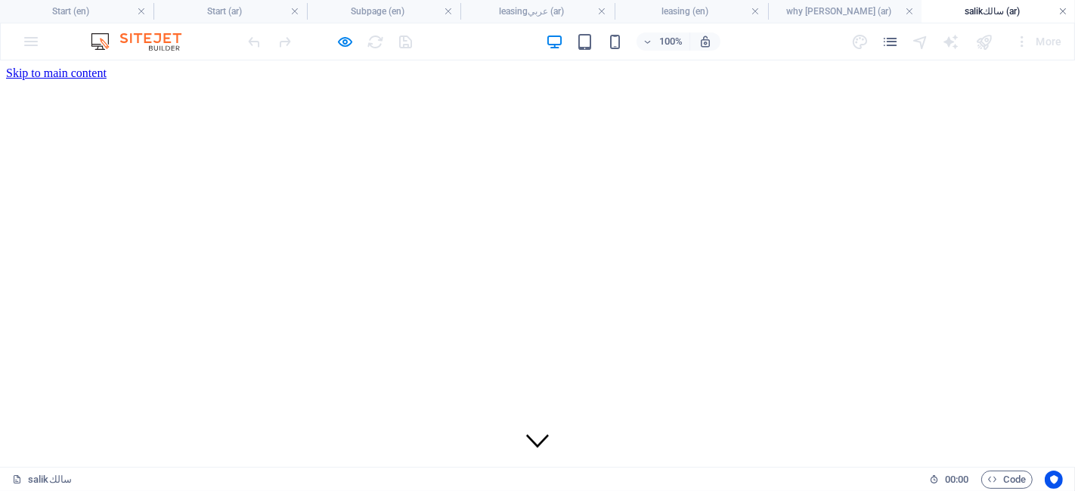
click at [1062, 9] on link at bounding box center [1062, 12] width 9 height 14
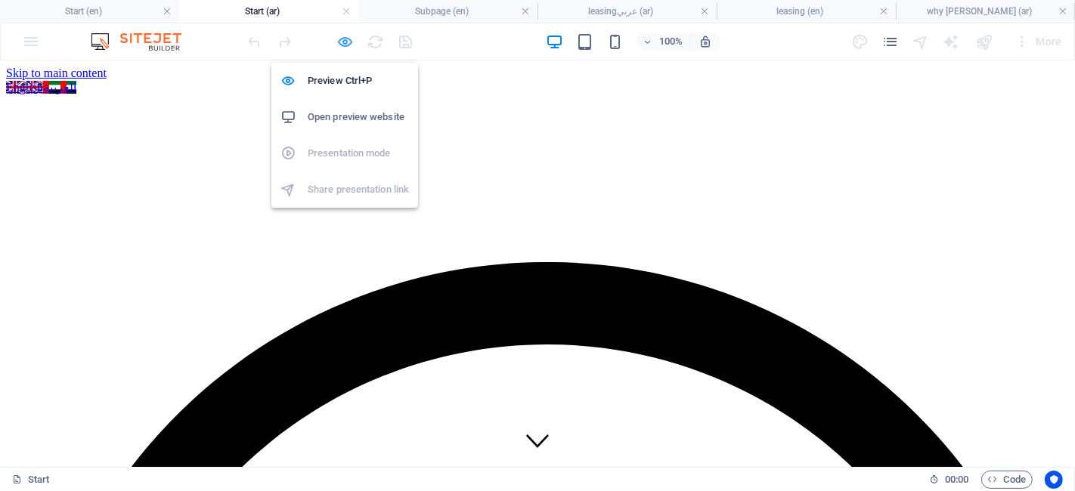
click at [348, 45] on icon "button" at bounding box center [345, 41] width 17 height 17
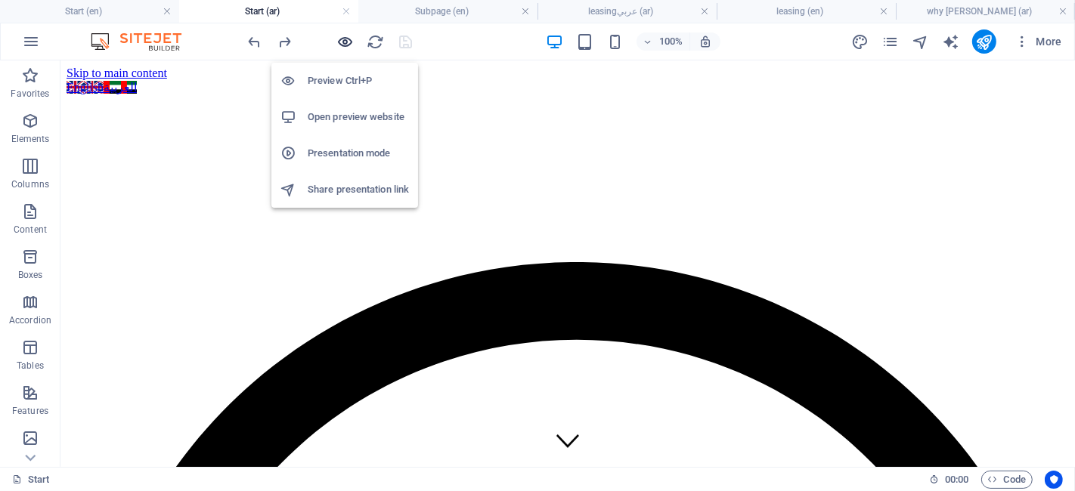
click at [348, 45] on icon "button" at bounding box center [345, 41] width 17 height 17
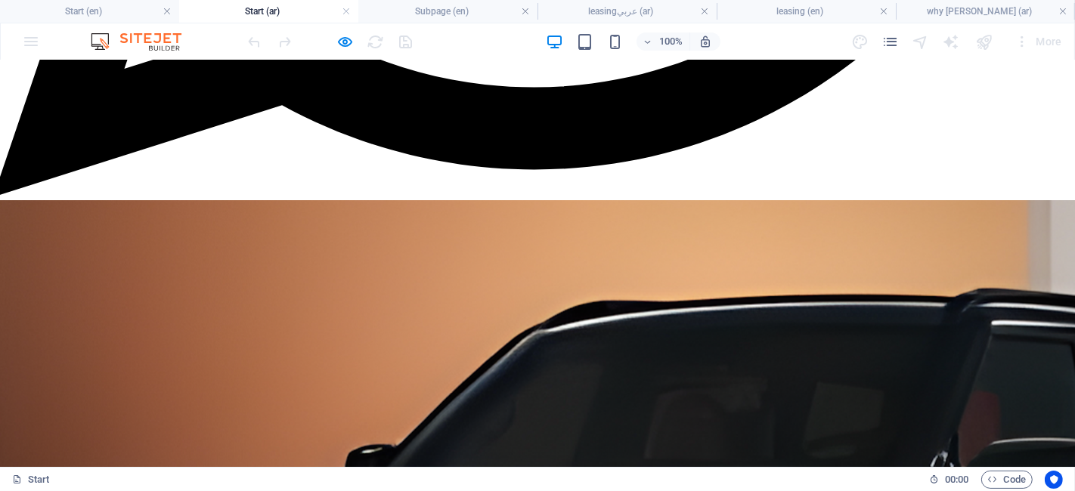
scroll to position [1129, 13]
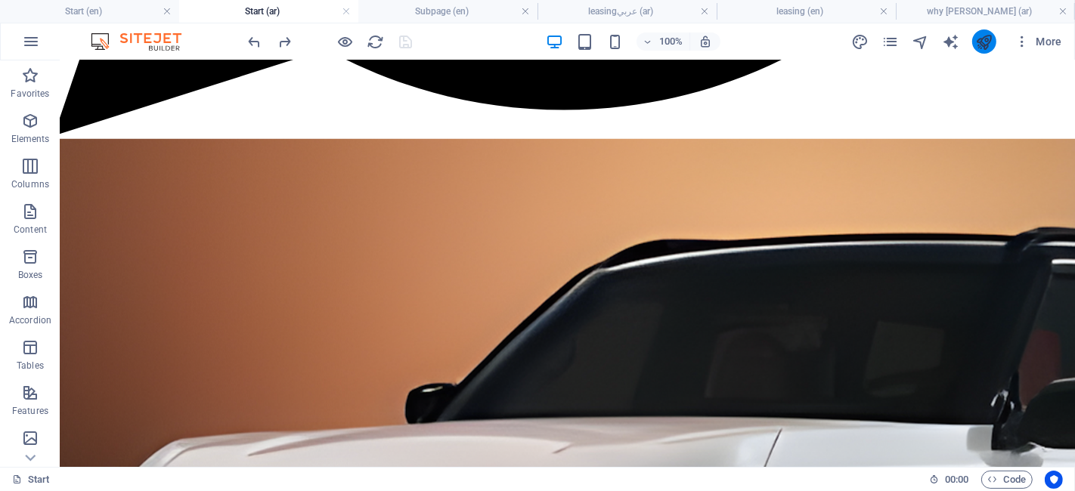
click at [989, 41] on icon "publish" at bounding box center [983, 41] width 17 height 17
click at [990, 41] on icon "publish" at bounding box center [983, 41] width 17 height 17
